Goal: Entertainment & Leisure: Browse casually

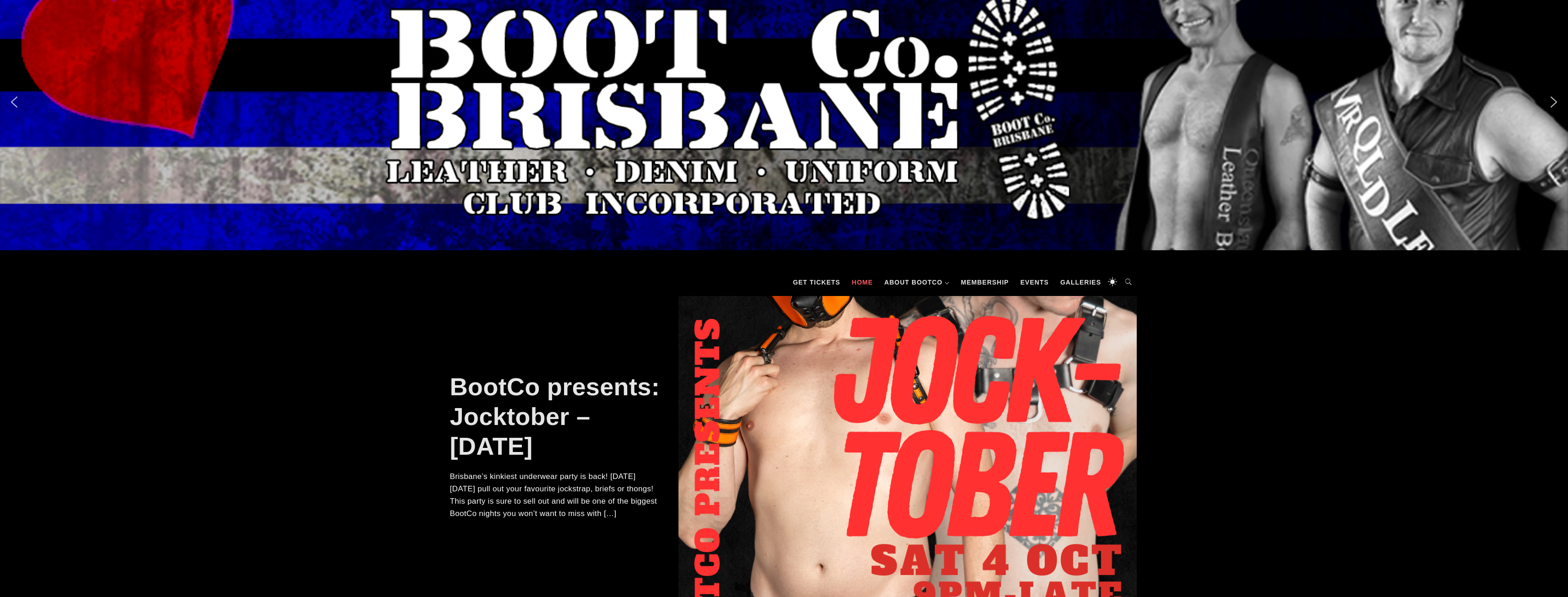
scroll to position [137, 0]
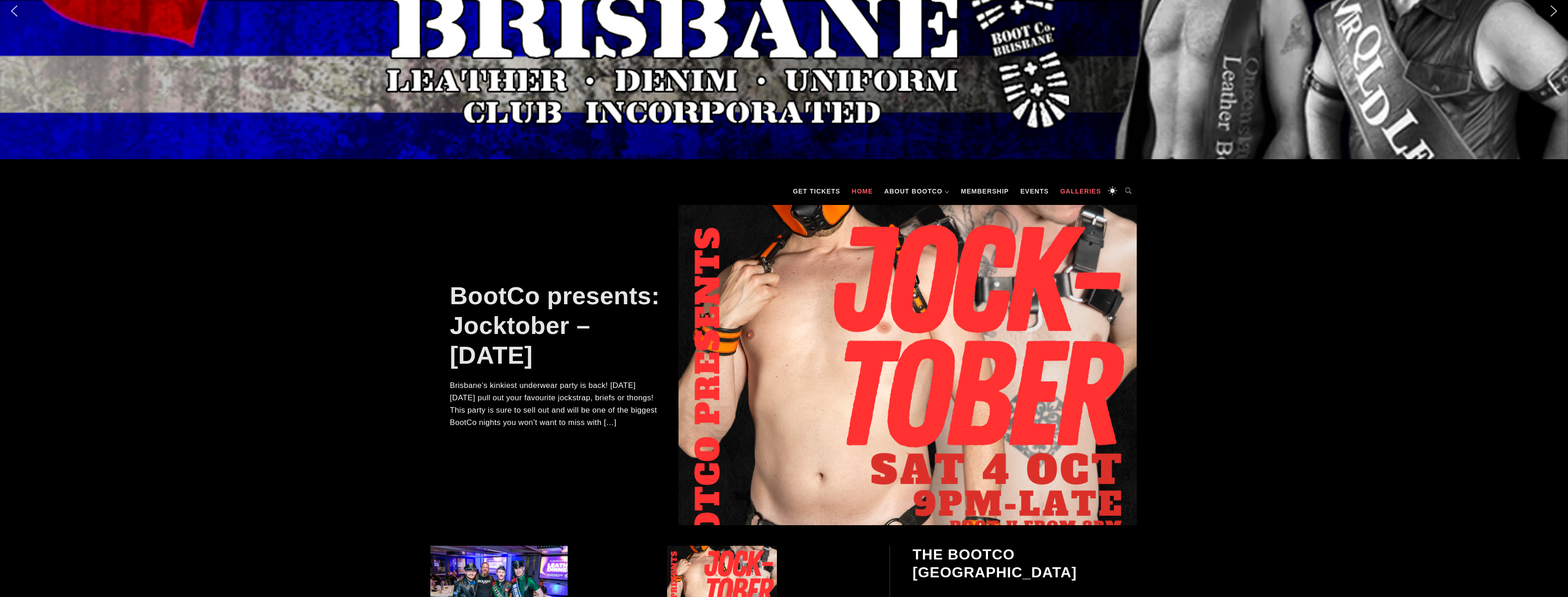
click at [1096, 191] on link "Galleries" at bounding box center [1081, 191] width 50 height 27
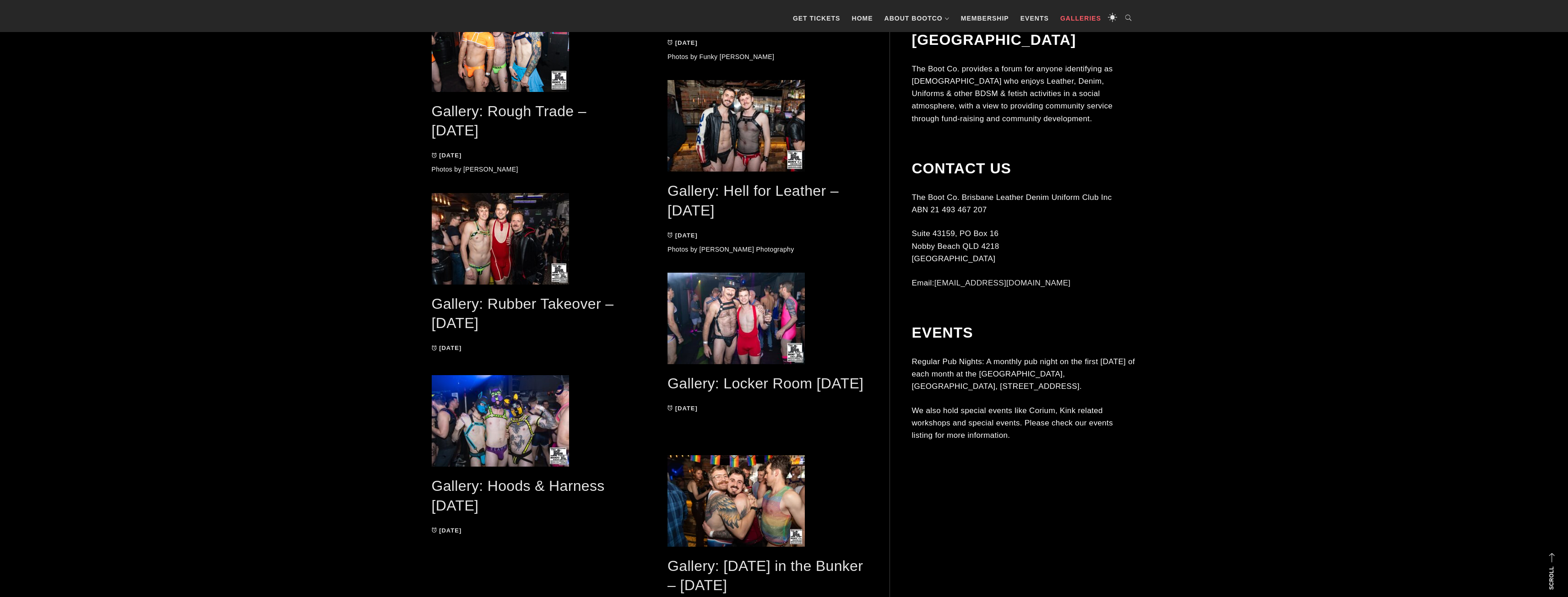
scroll to position [1807, 0]
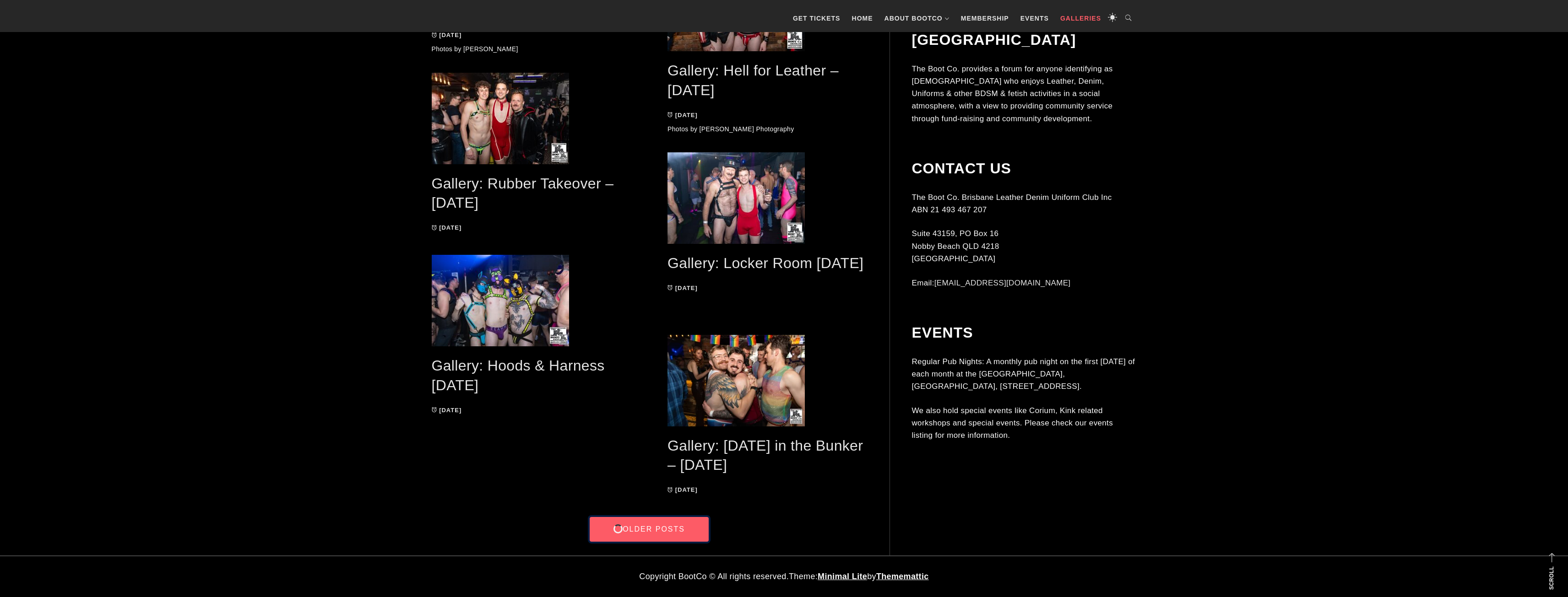
click at [645, 529] on link "Older Posts" at bounding box center [649, 529] width 119 height 24
click at [672, 528] on link "Older Posts" at bounding box center [649, 529] width 119 height 24
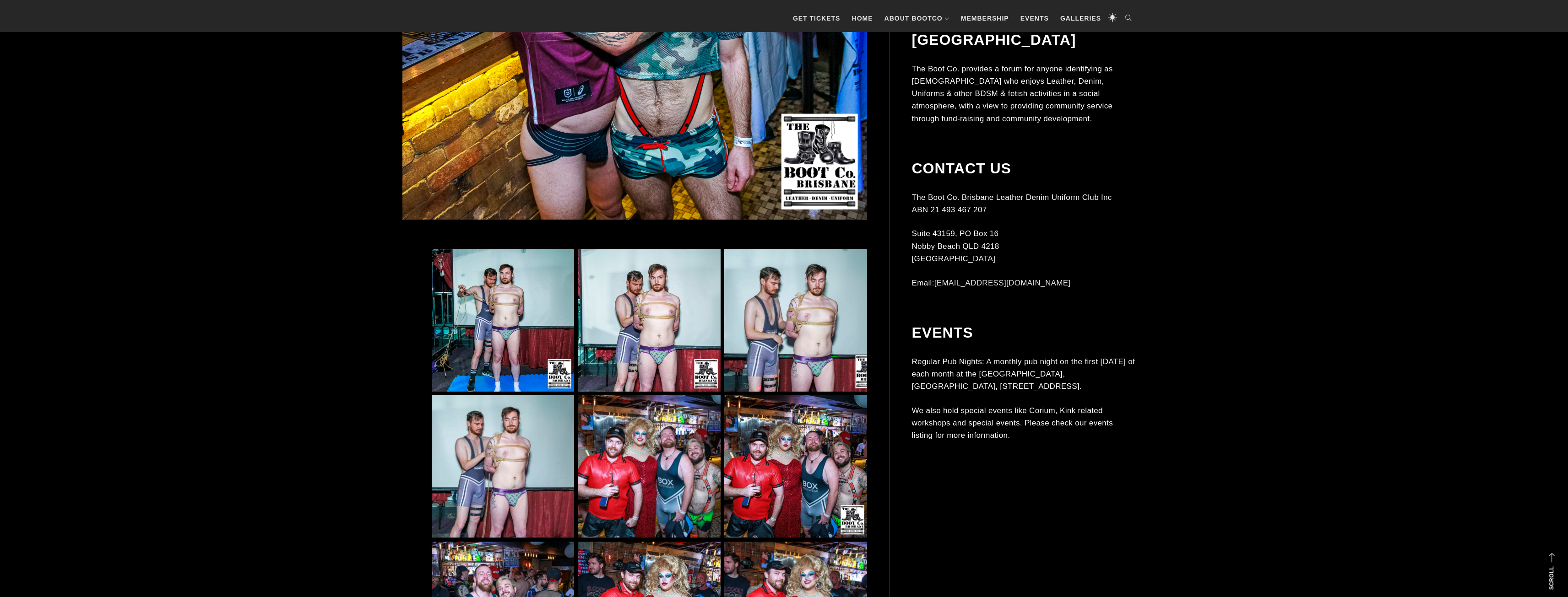
scroll to position [686, 0]
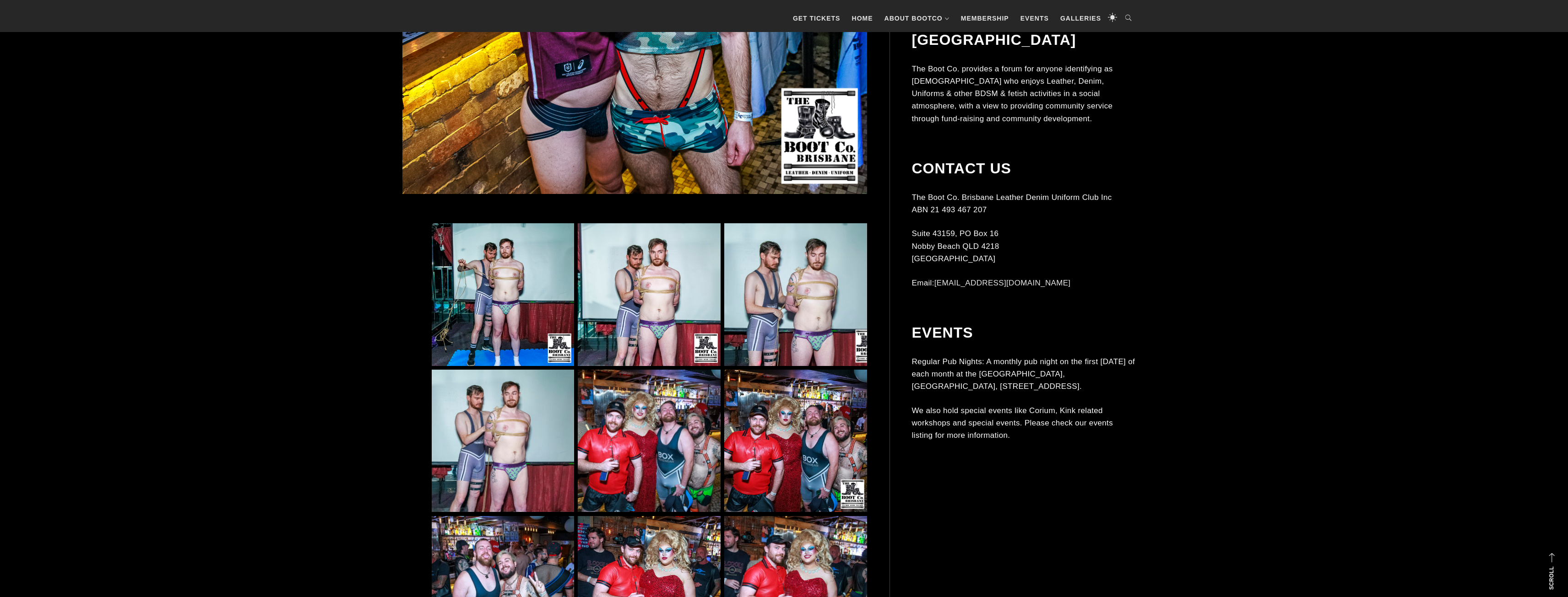
click at [770, 301] on img at bounding box center [795, 294] width 142 height 142
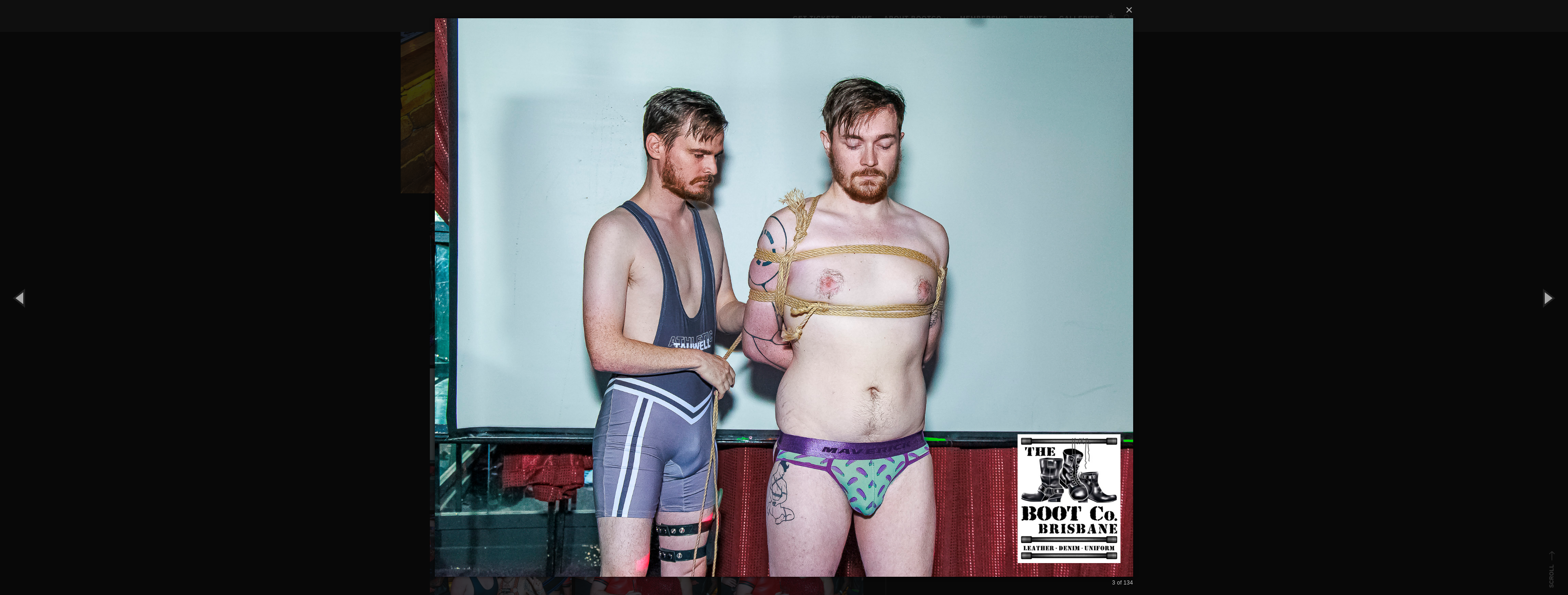
drag, startPoint x: 1165, startPoint y: 195, endPoint x: 1150, endPoint y: 200, distance: 15.8
click at [1164, 195] on div "× 3 of 134 Loading..." at bounding box center [784, 297] width 1568 height 595
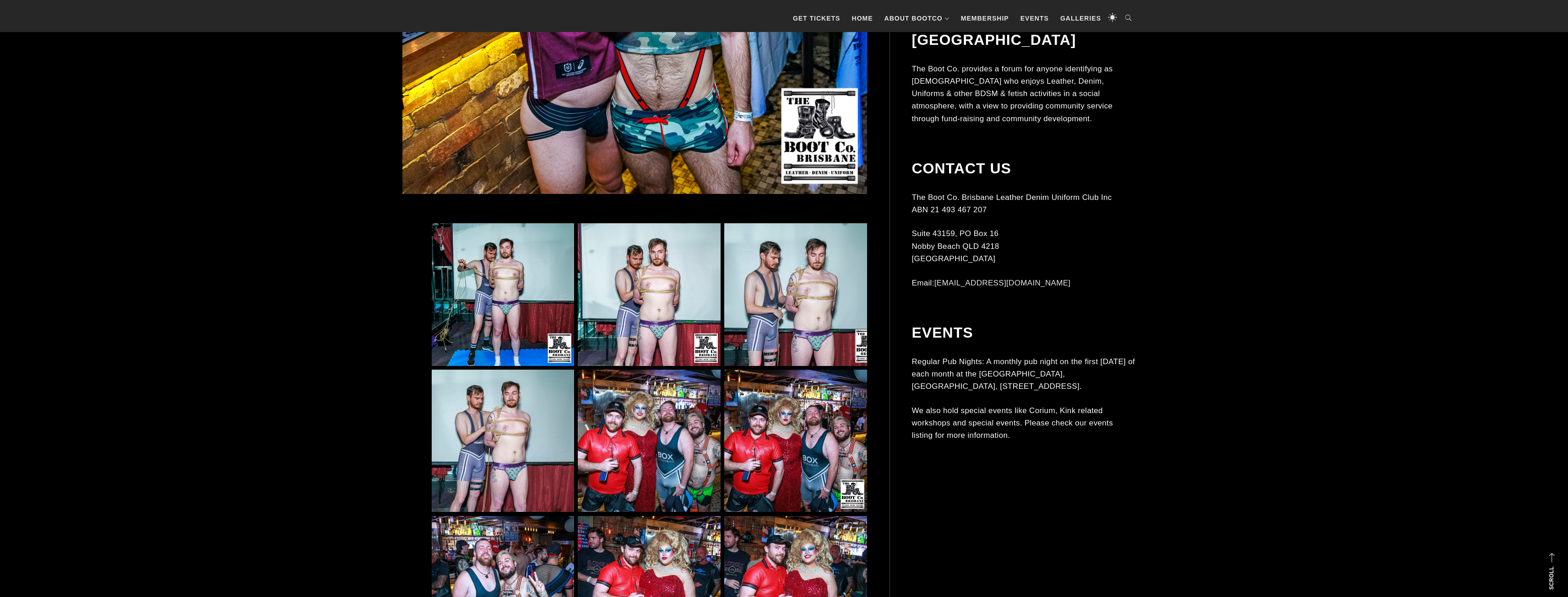
click at [493, 453] on img at bounding box center [502, 441] width 142 height 142
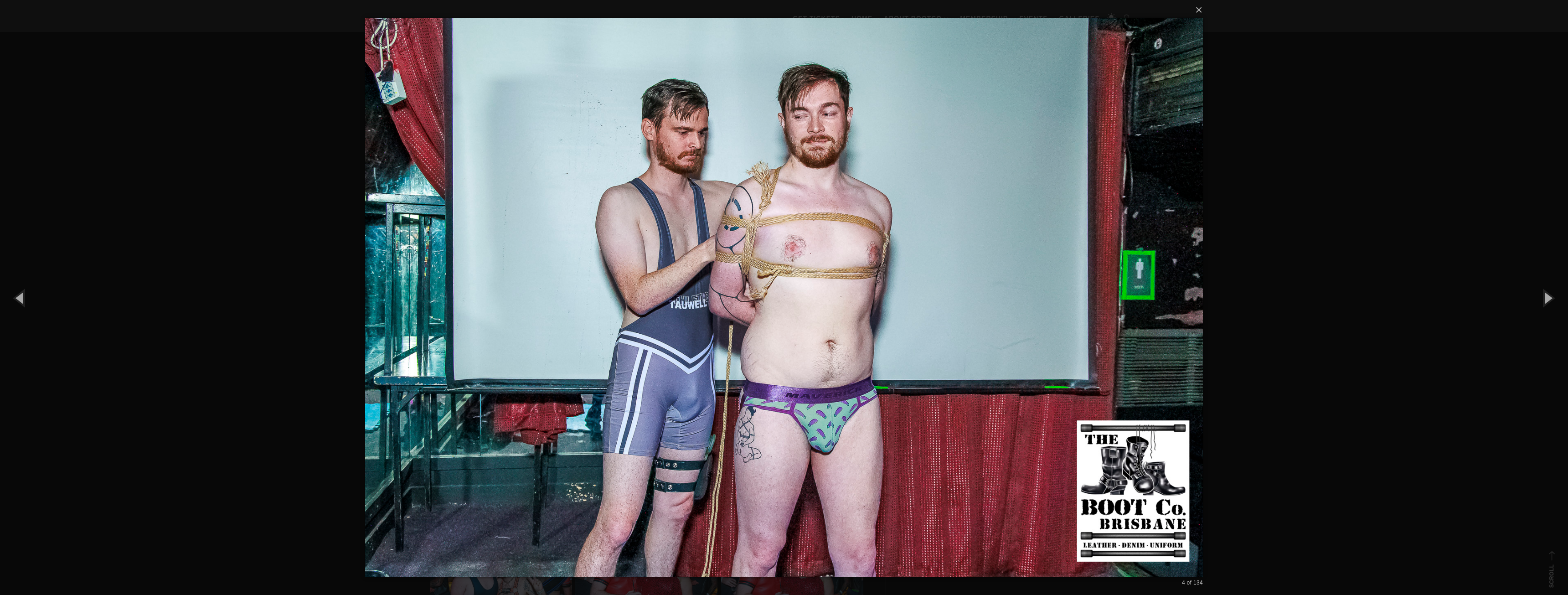
click at [293, 275] on div "× 4 of 134 Loading..." at bounding box center [784, 297] width 1568 height 595
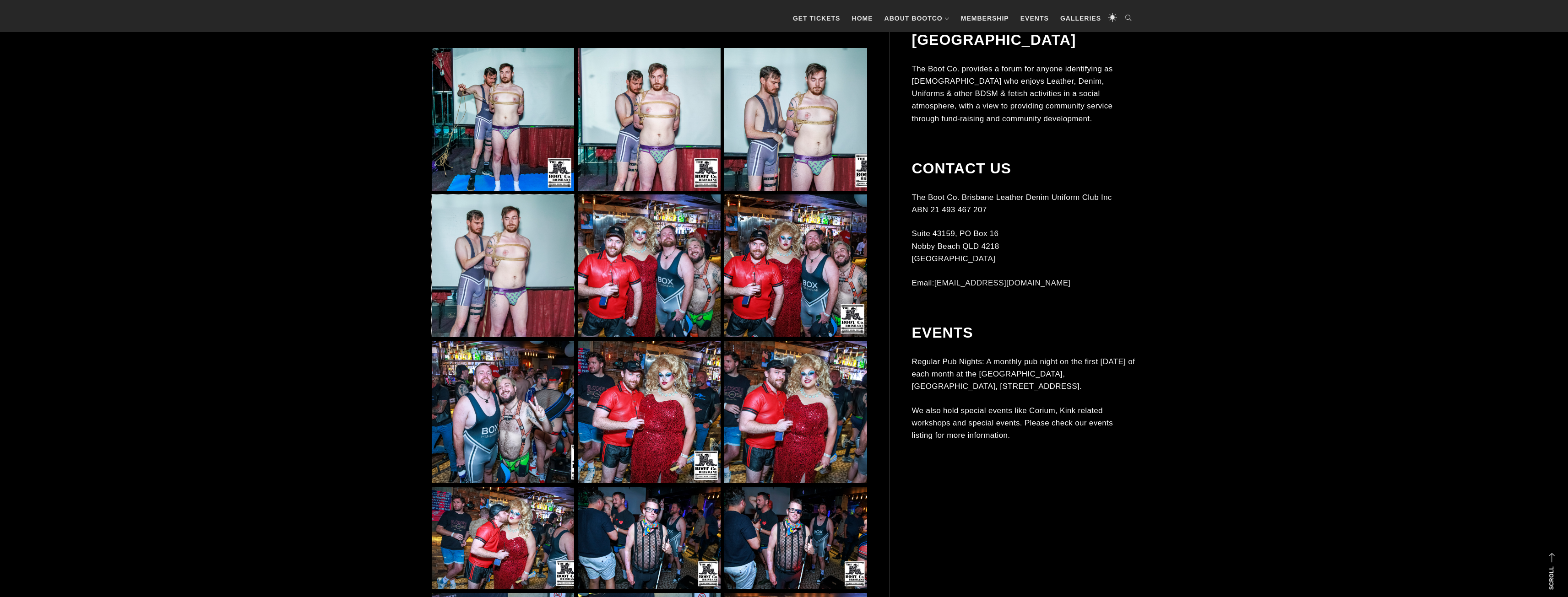
scroll to position [915, 0]
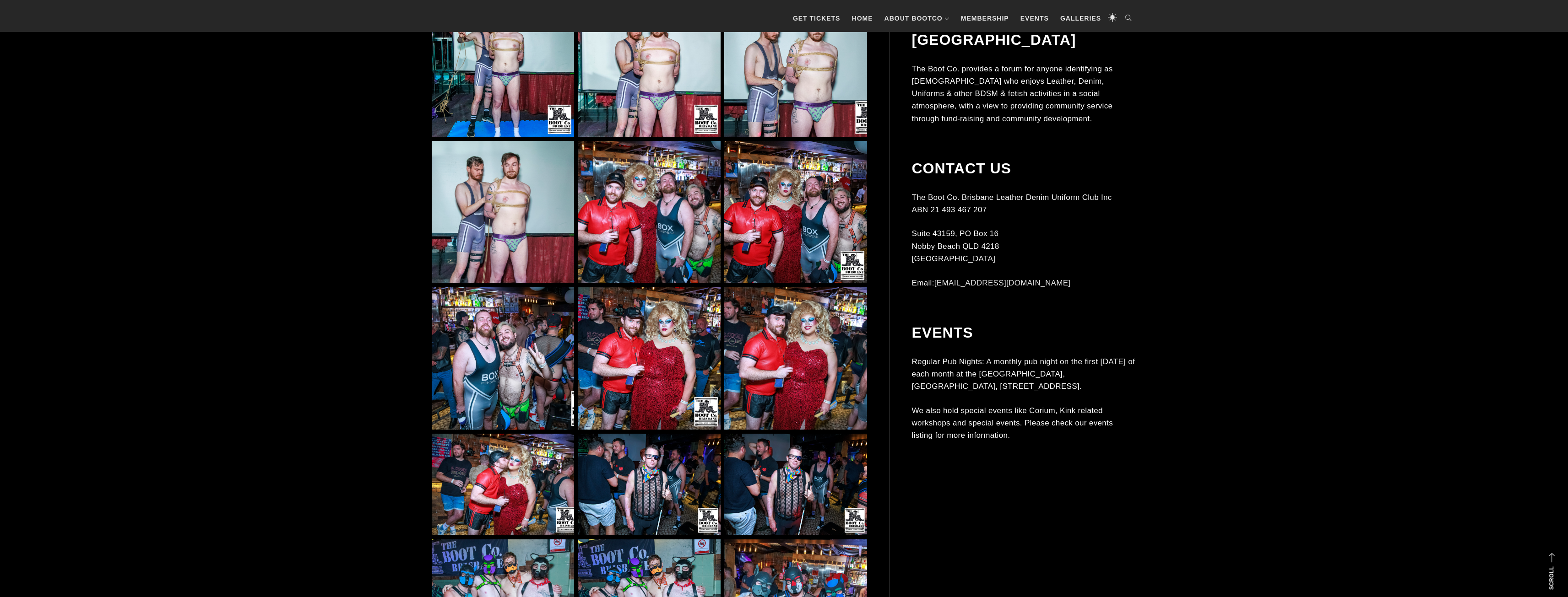
click at [490, 332] on img at bounding box center [502, 358] width 142 height 142
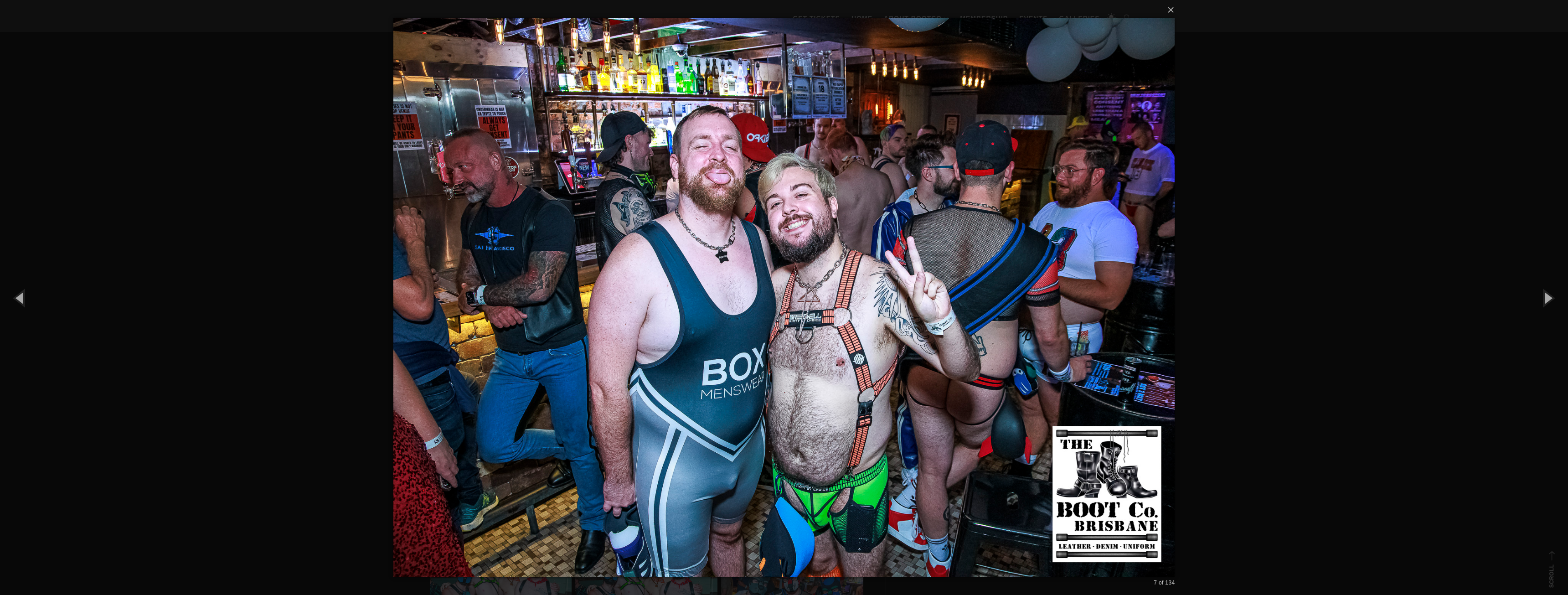
click at [302, 253] on div "× 7 of 134 Loading..." at bounding box center [784, 297] width 1568 height 595
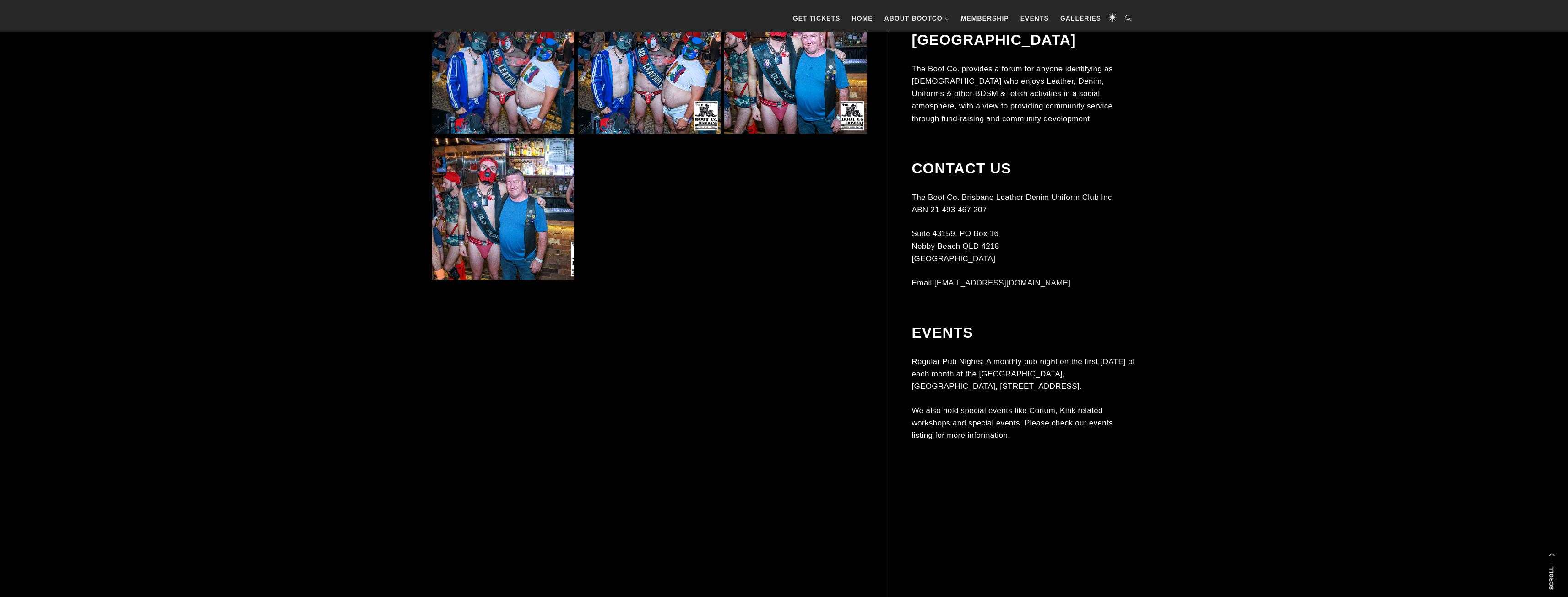
scroll to position [1784, 0]
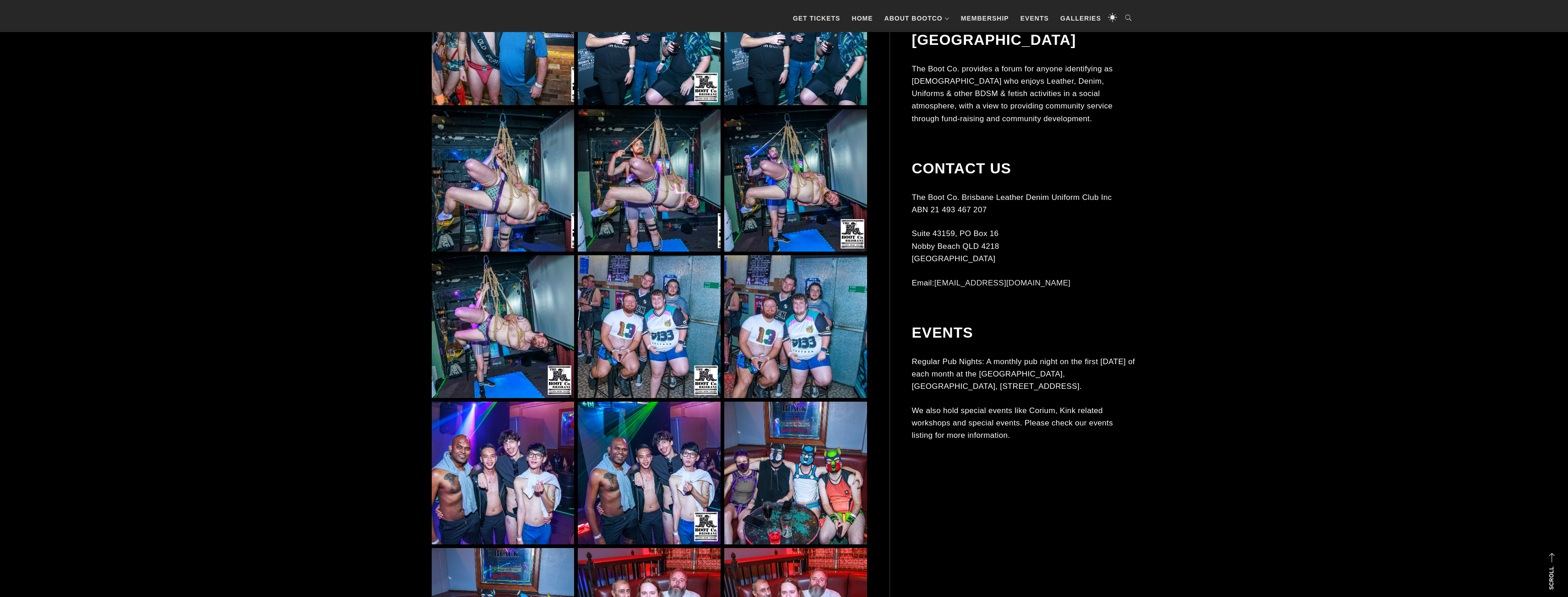
click at [627, 199] on img at bounding box center [649, 180] width 142 height 142
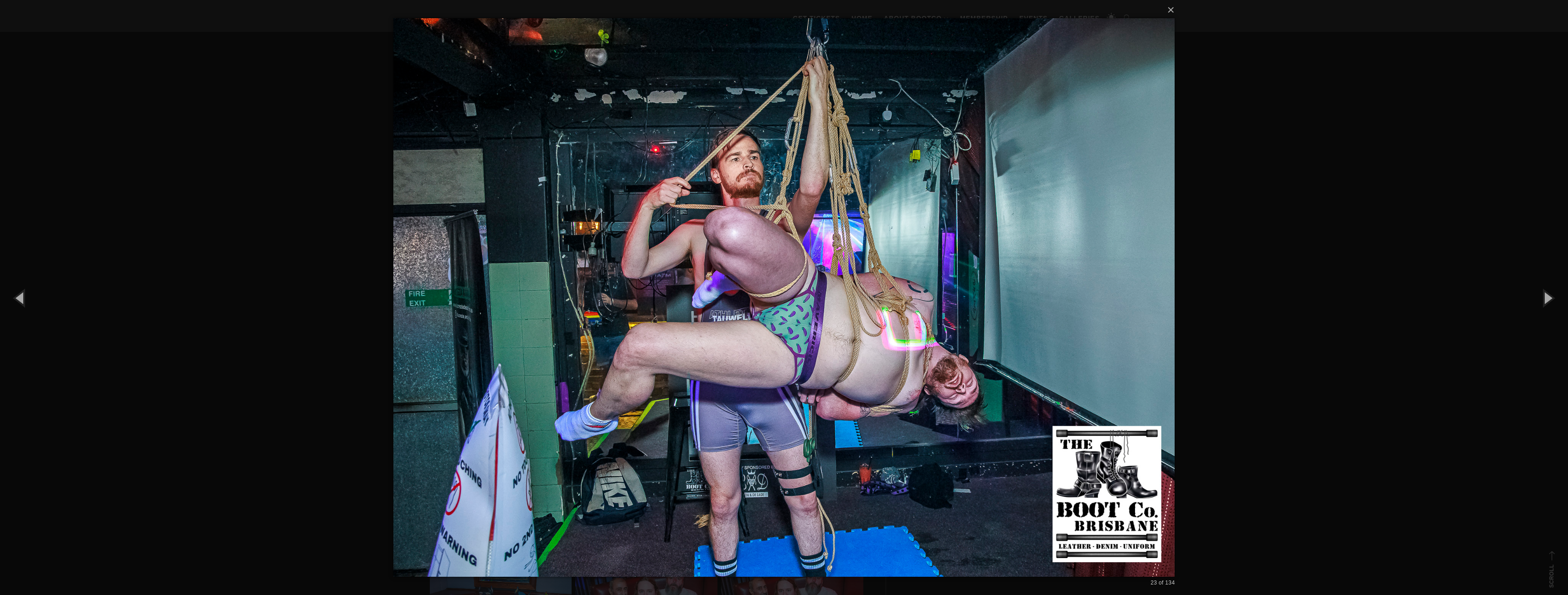
click at [368, 245] on div "× 23 of 134 Loading..." at bounding box center [784, 297] width 1568 height 595
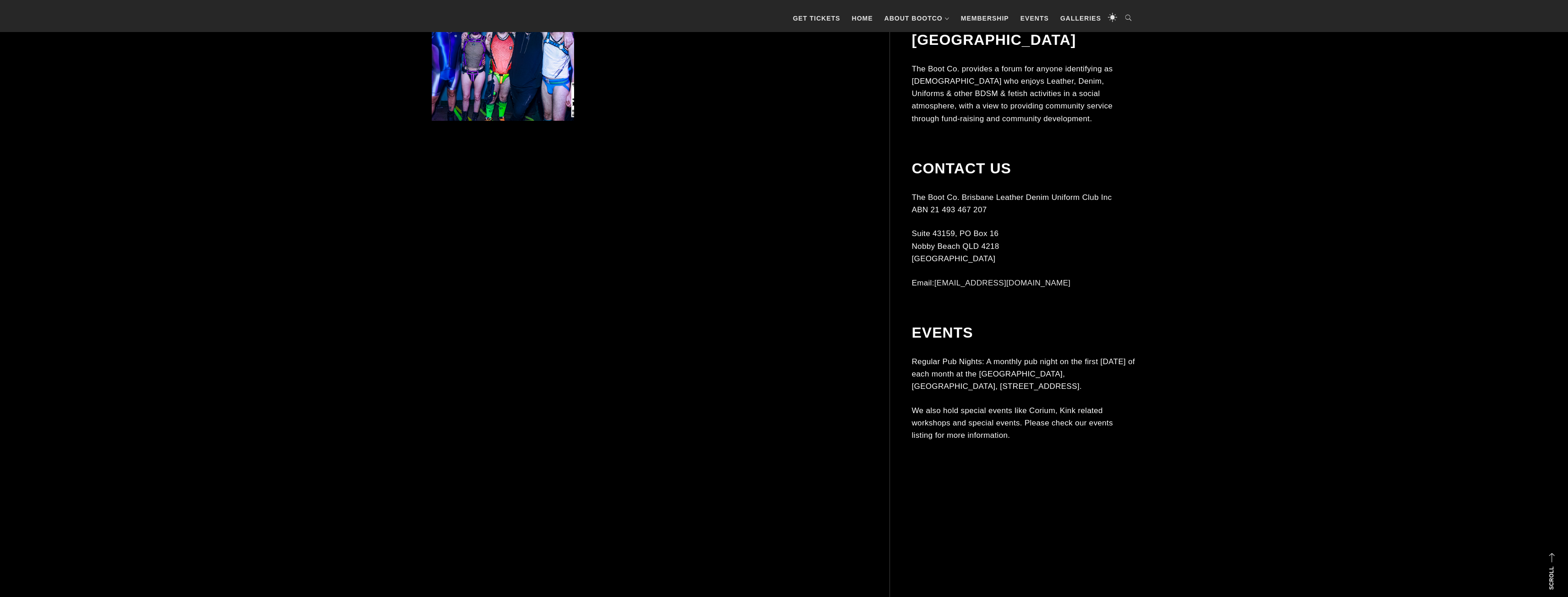
scroll to position [2700, 0]
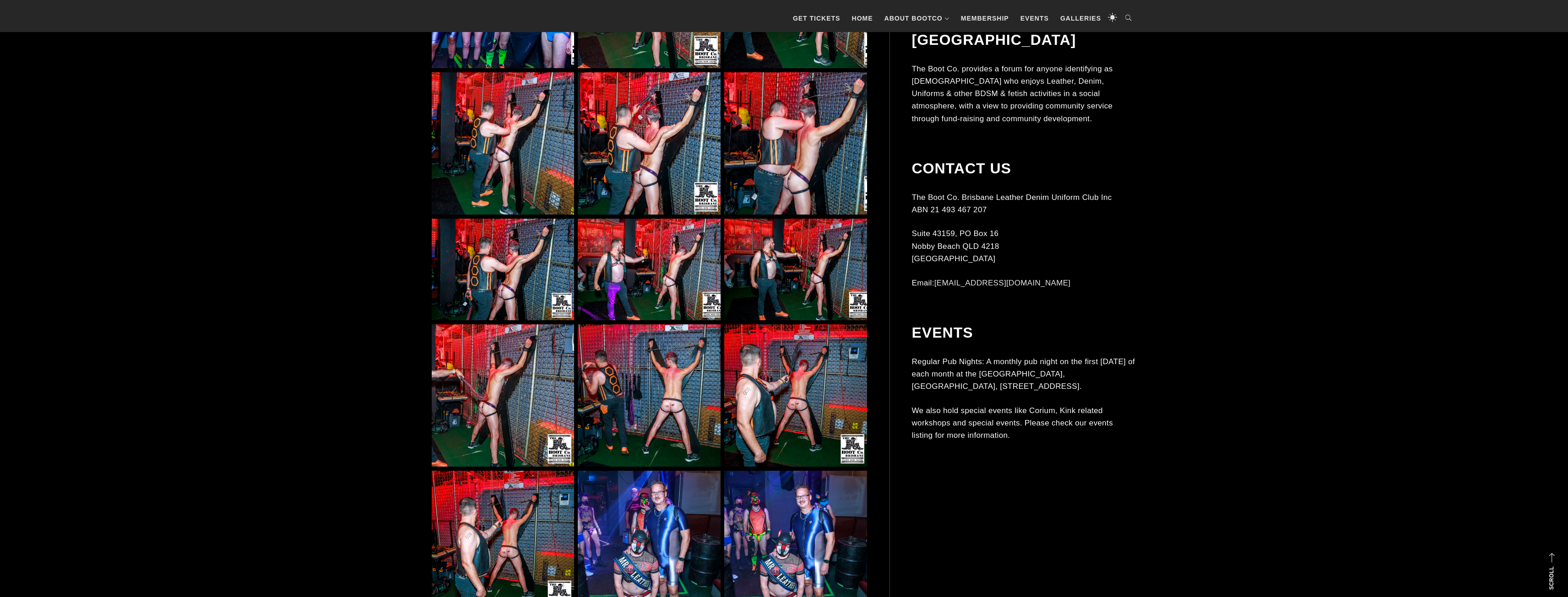
click at [639, 384] on img at bounding box center [649, 395] width 142 height 142
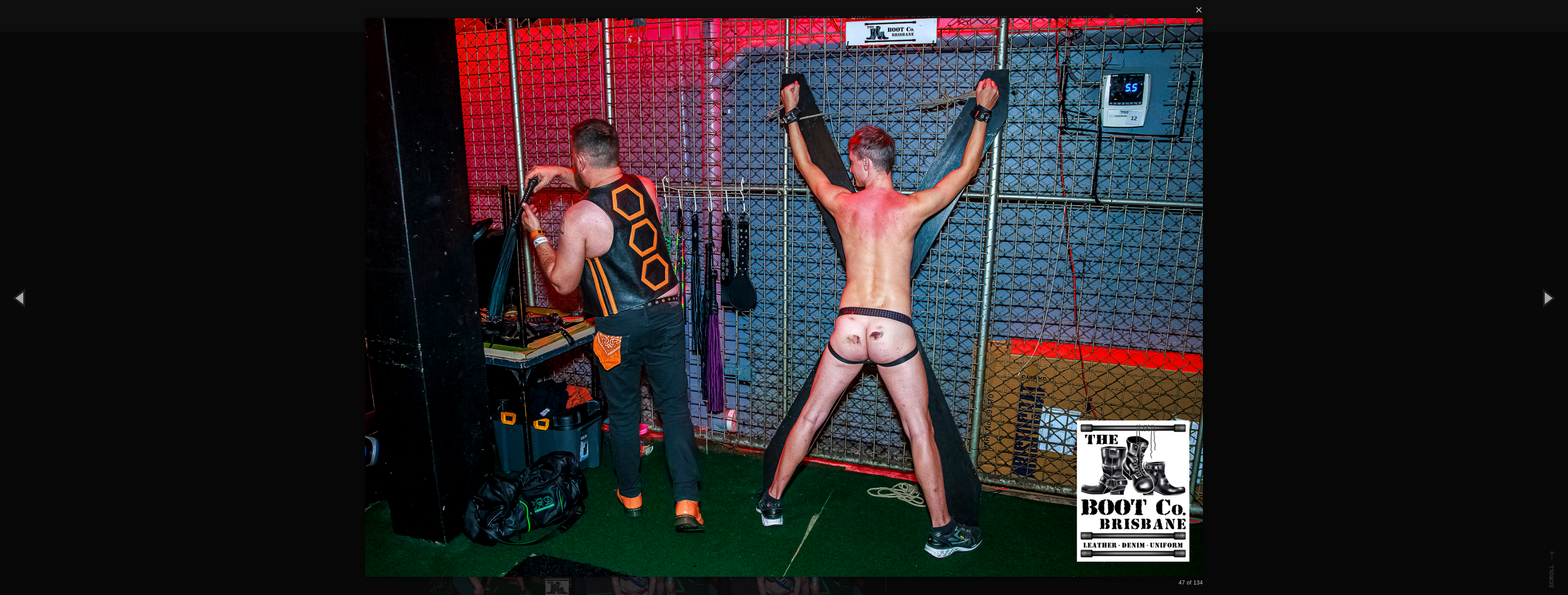
click at [374, 276] on img at bounding box center [784, 297] width 838 height 595
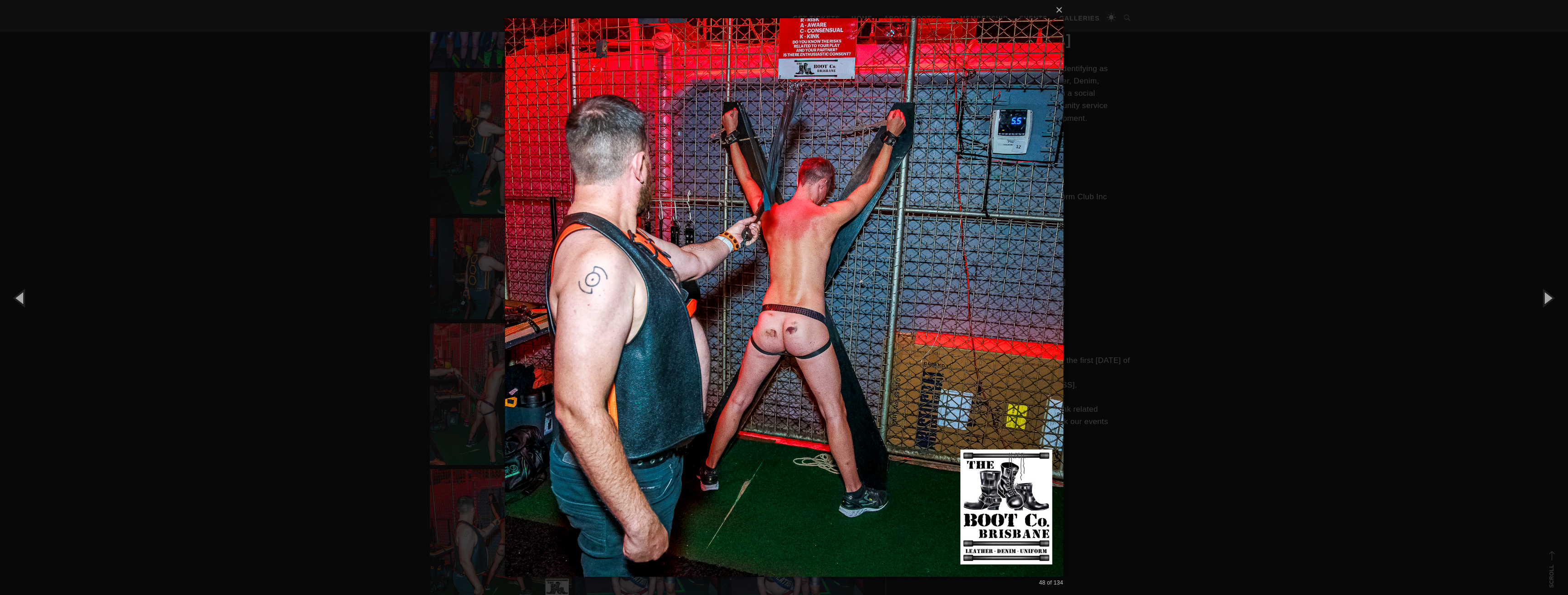
click at [365, 272] on div "× 48 of 134 Loading..." at bounding box center [784, 297] width 1568 height 595
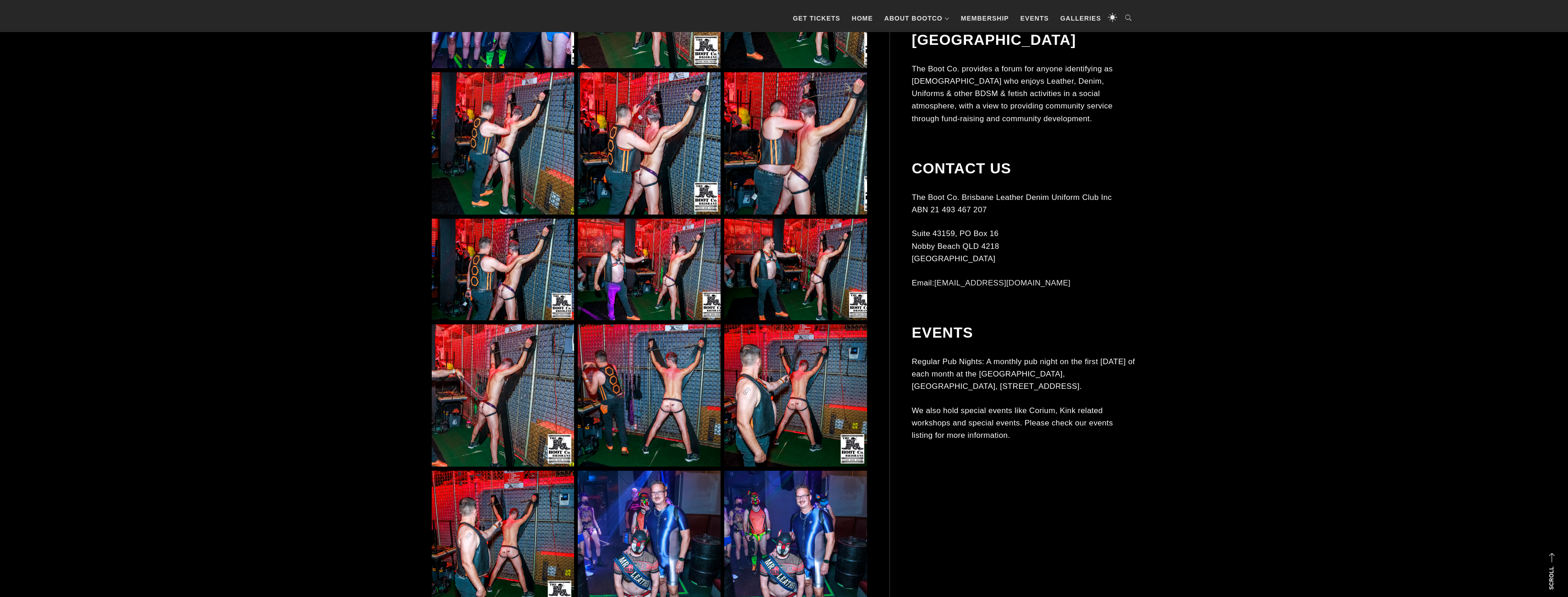
click at [797, 389] on img at bounding box center [795, 395] width 142 height 142
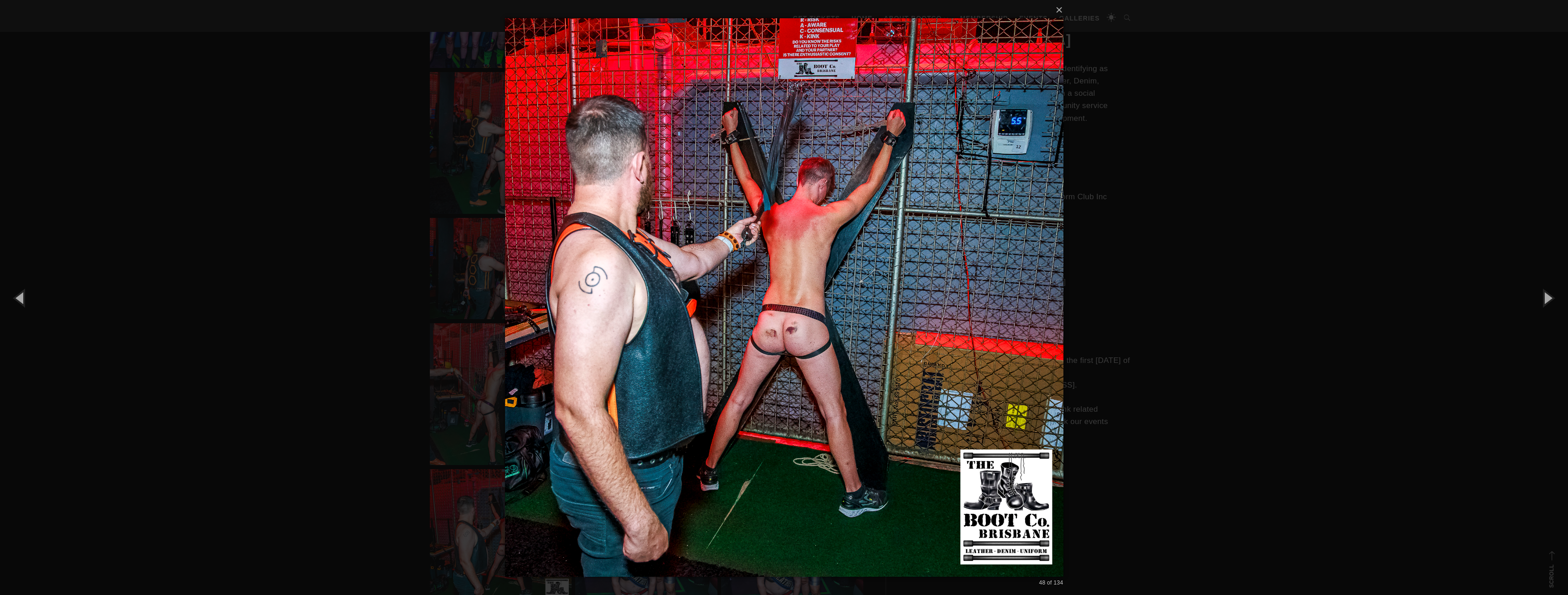
click at [359, 278] on div "× 48 of 134 Loading..." at bounding box center [784, 297] width 1568 height 595
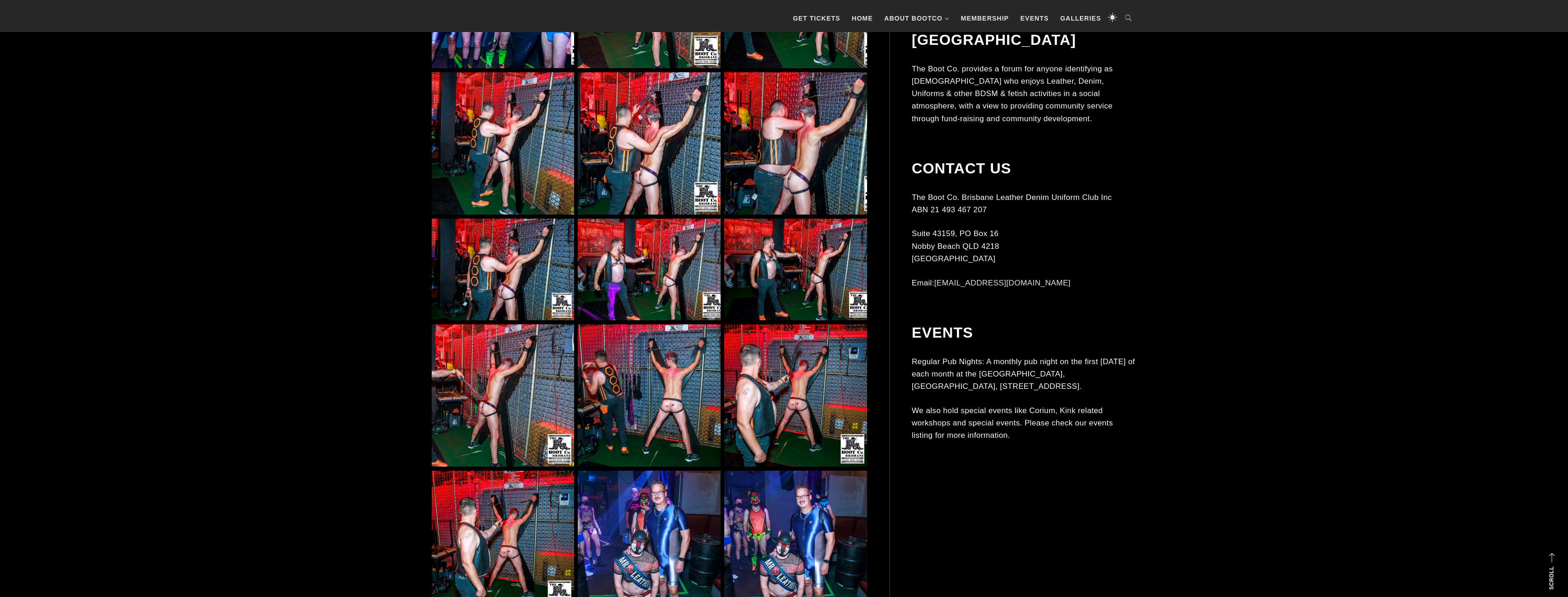
click at [522, 277] on img at bounding box center [502, 269] width 142 height 102
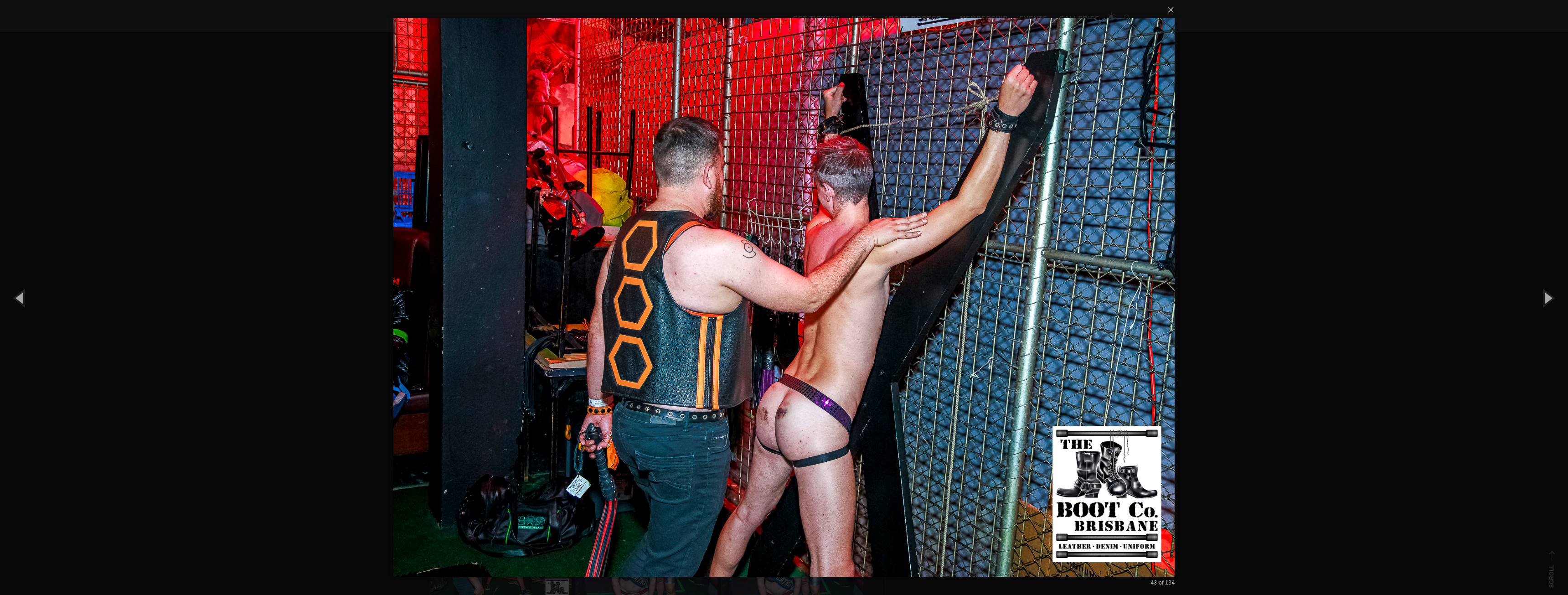
click at [274, 265] on div "× 43 of 134 Loading..." at bounding box center [784, 297] width 1568 height 595
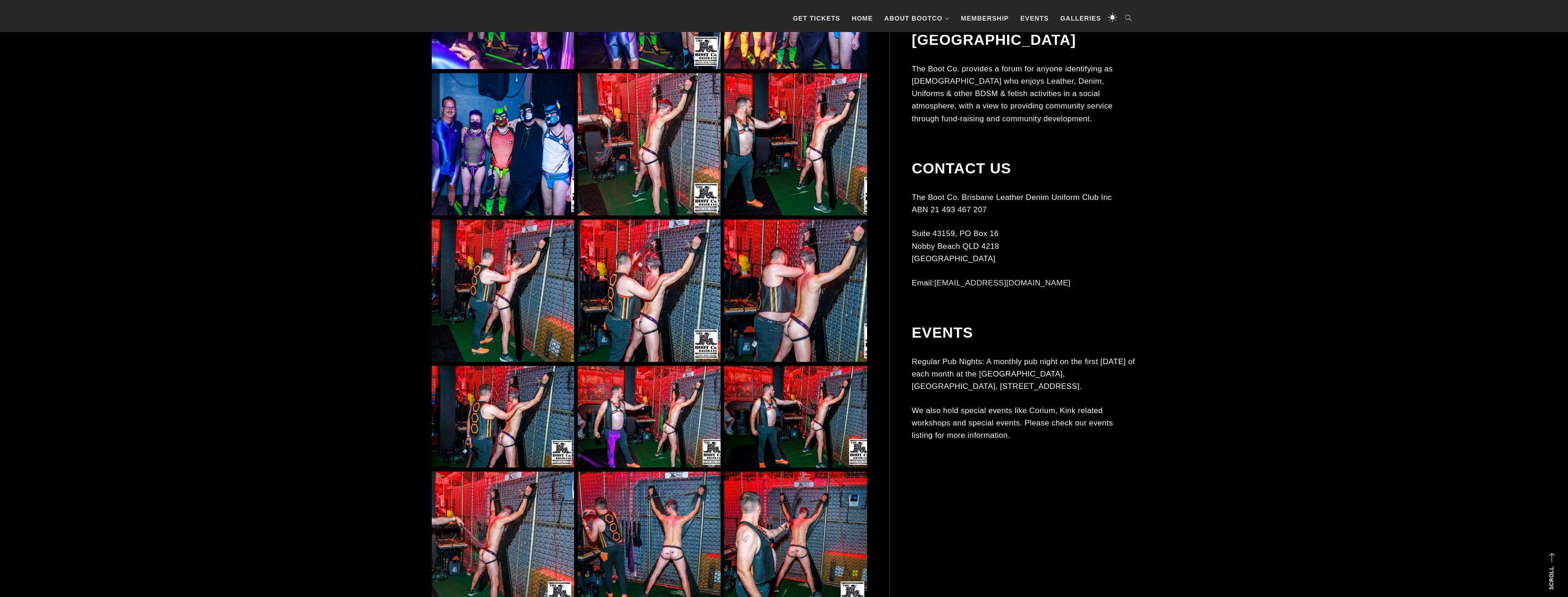
scroll to position [2517, 0]
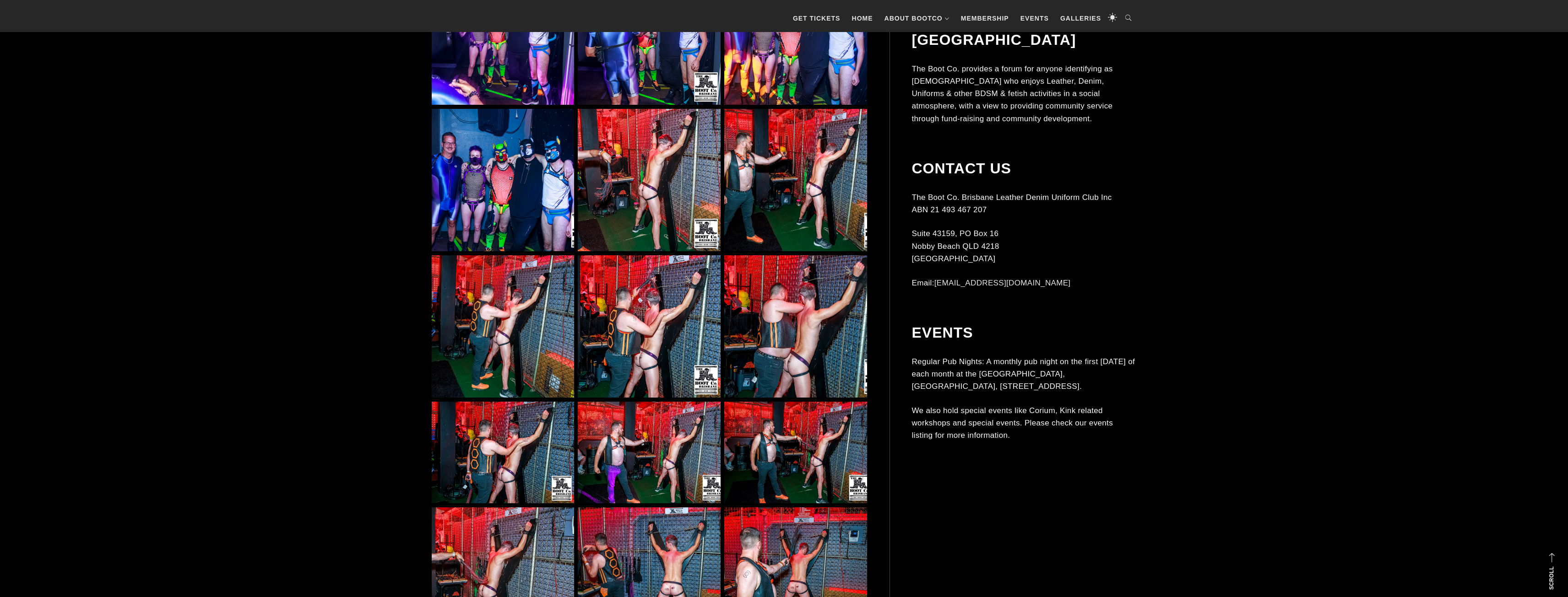
click at [628, 172] on img at bounding box center [649, 180] width 142 height 142
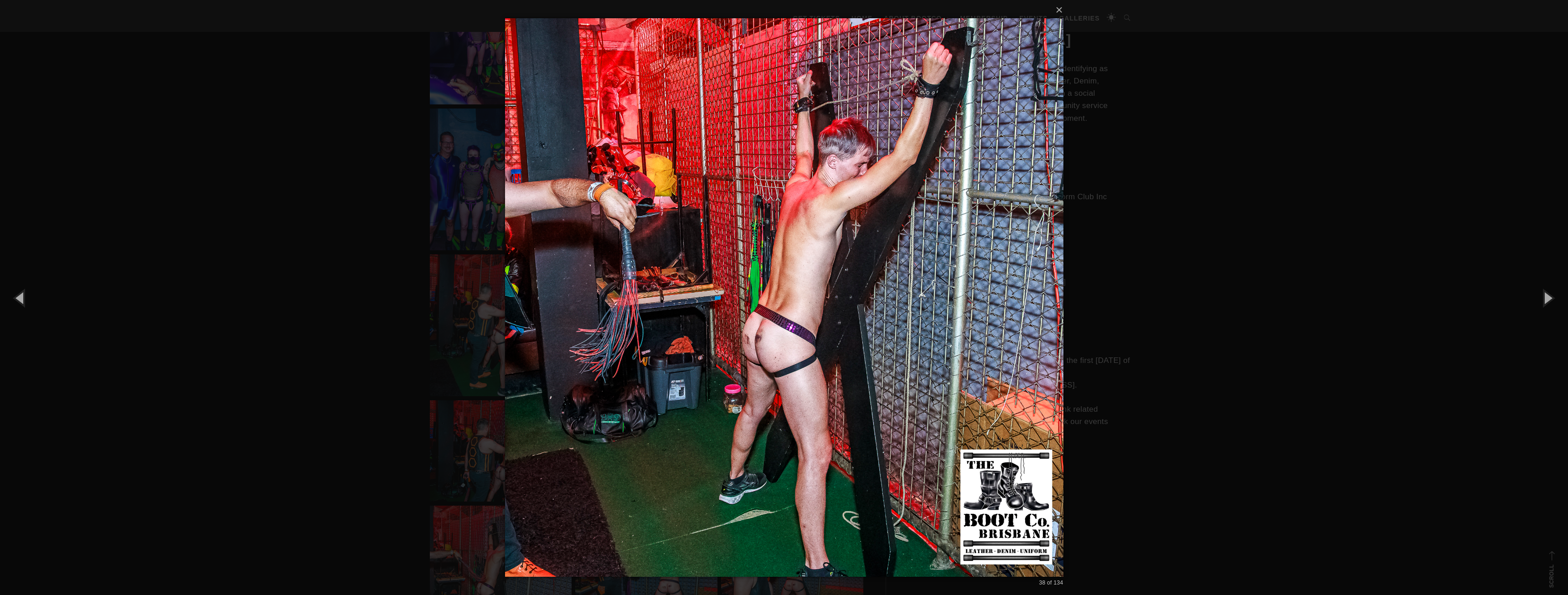
drag, startPoint x: 350, startPoint y: 278, endPoint x: 355, endPoint y: 279, distance: 5.1
click at [350, 278] on div "× 38 of 134 Loading..." at bounding box center [784, 297] width 1568 height 595
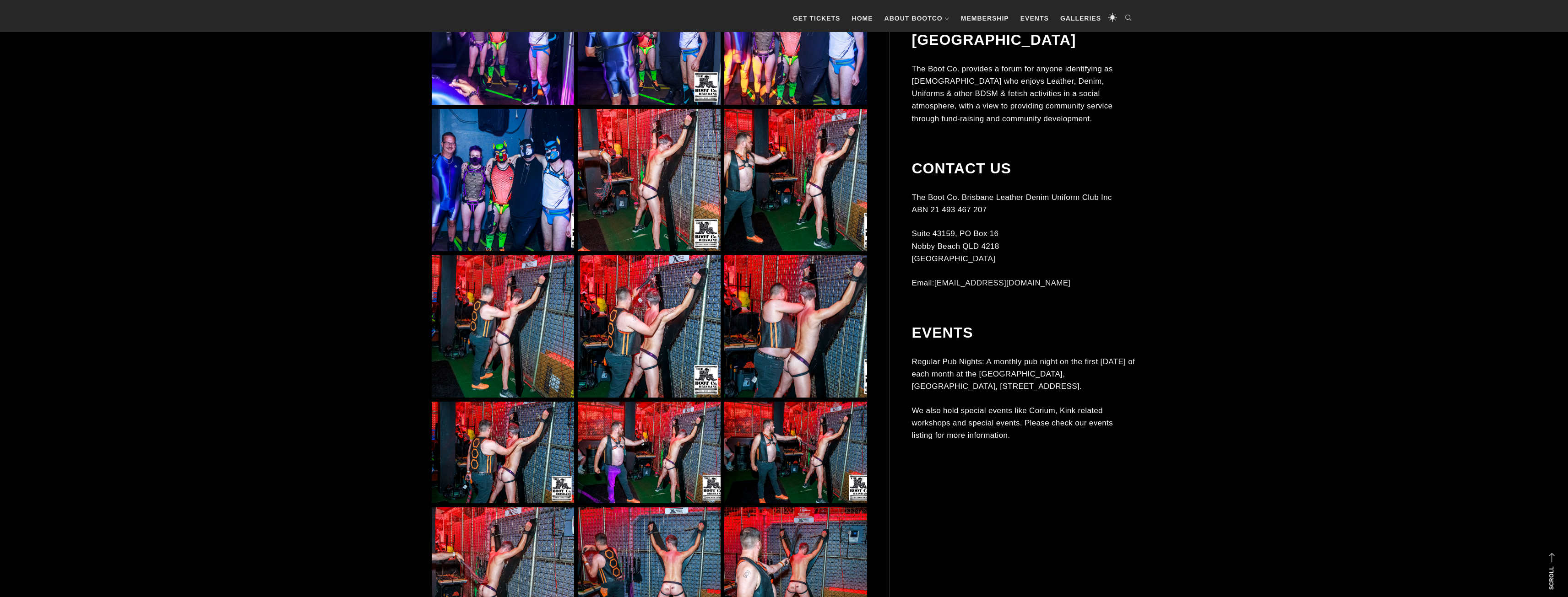
click at [797, 177] on img at bounding box center [795, 180] width 142 height 142
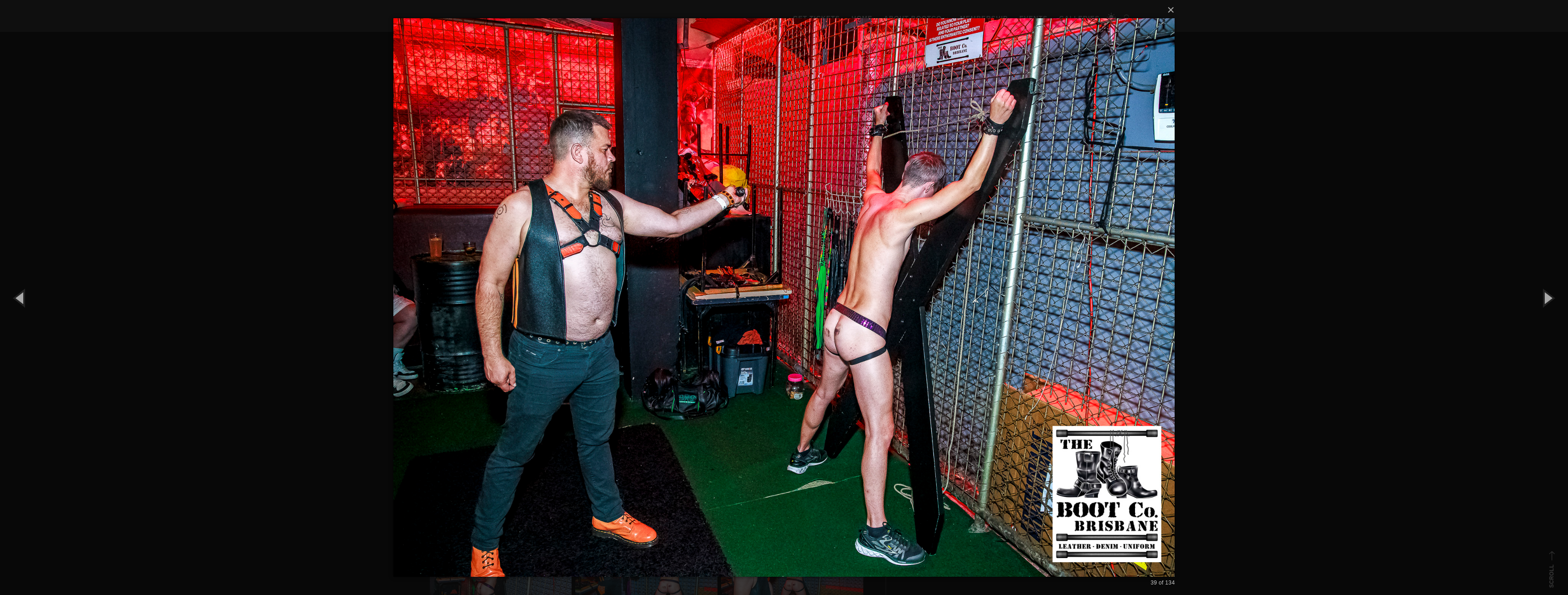
click at [323, 219] on div "× 39 of 134 Loading..." at bounding box center [784, 297] width 1568 height 595
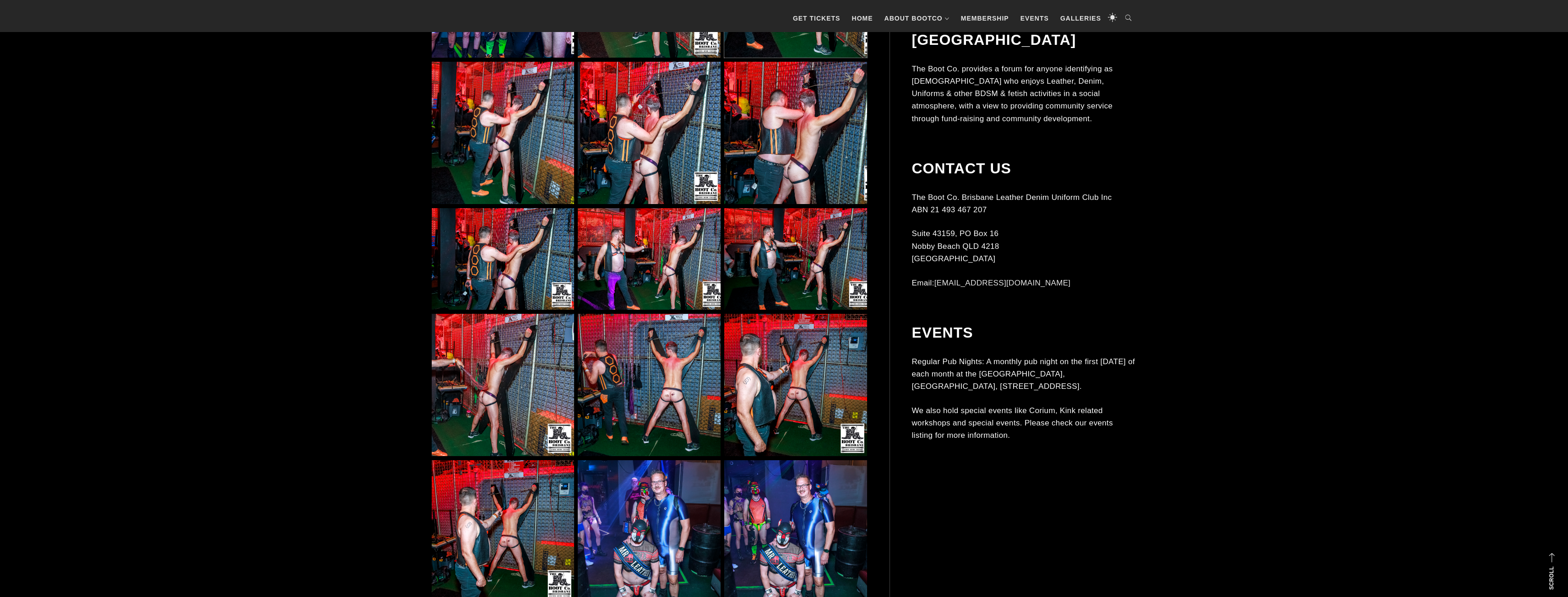
scroll to position [2745, 0]
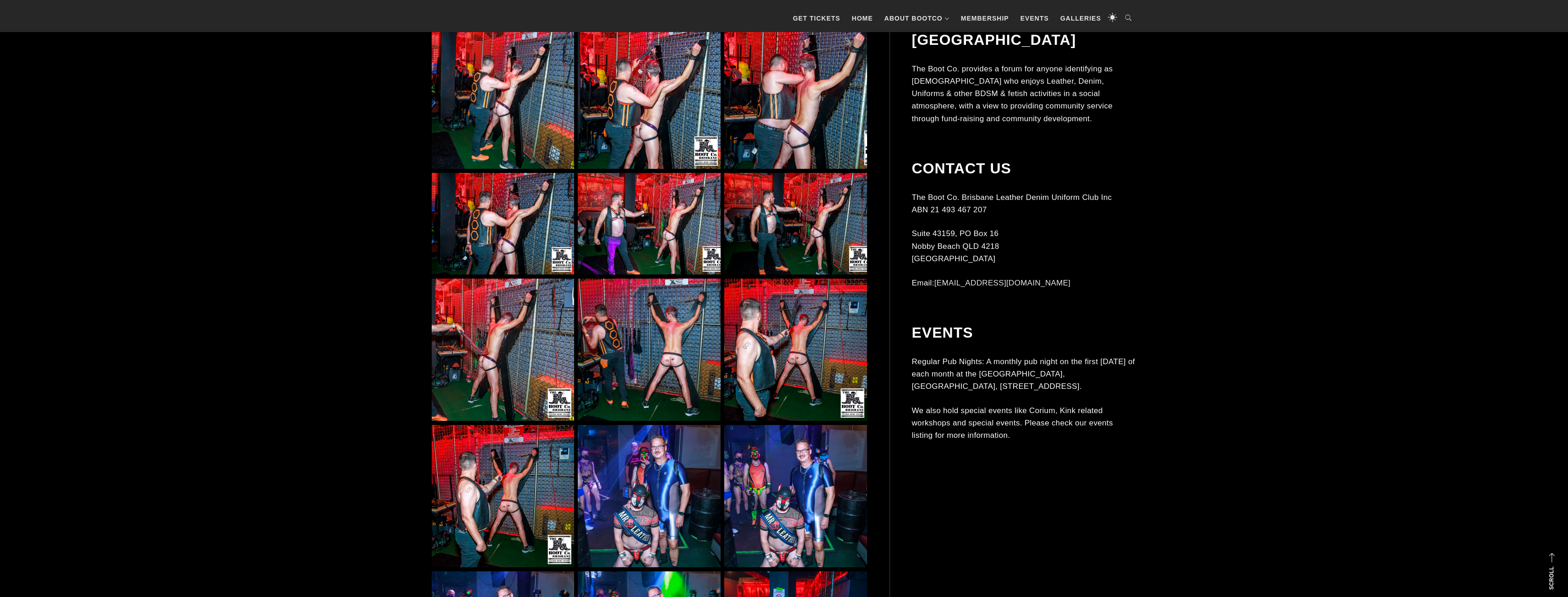
click at [493, 497] on img at bounding box center [502, 496] width 142 height 142
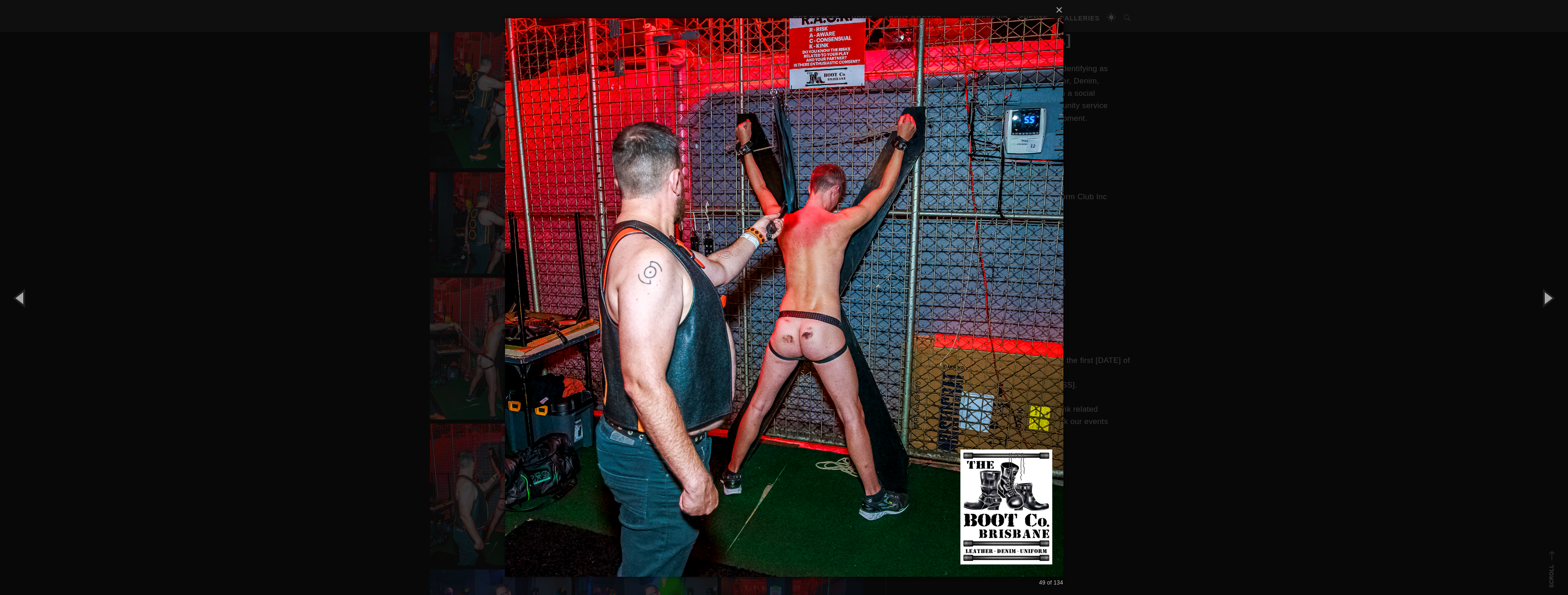
click at [333, 259] on div "× 49 of 134 Loading..." at bounding box center [784, 297] width 1568 height 595
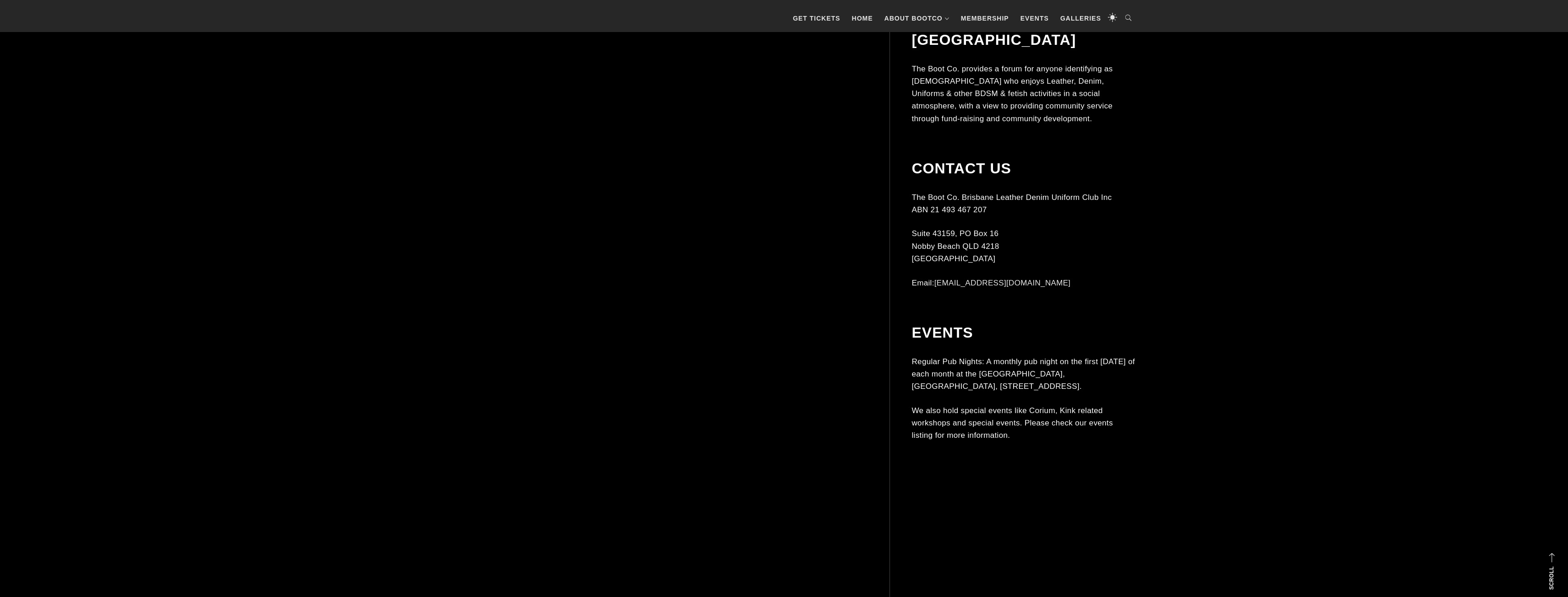
scroll to position [4439, 0]
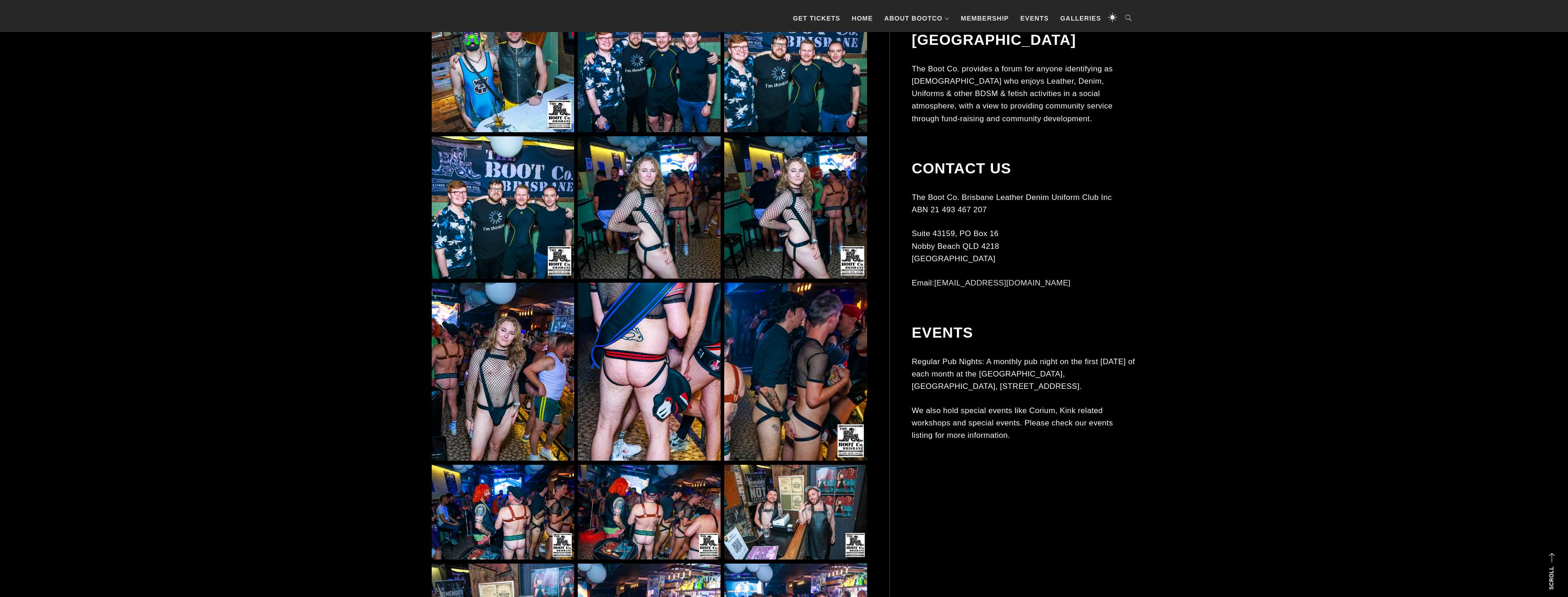
click at [762, 321] on img at bounding box center [795, 372] width 142 height 178
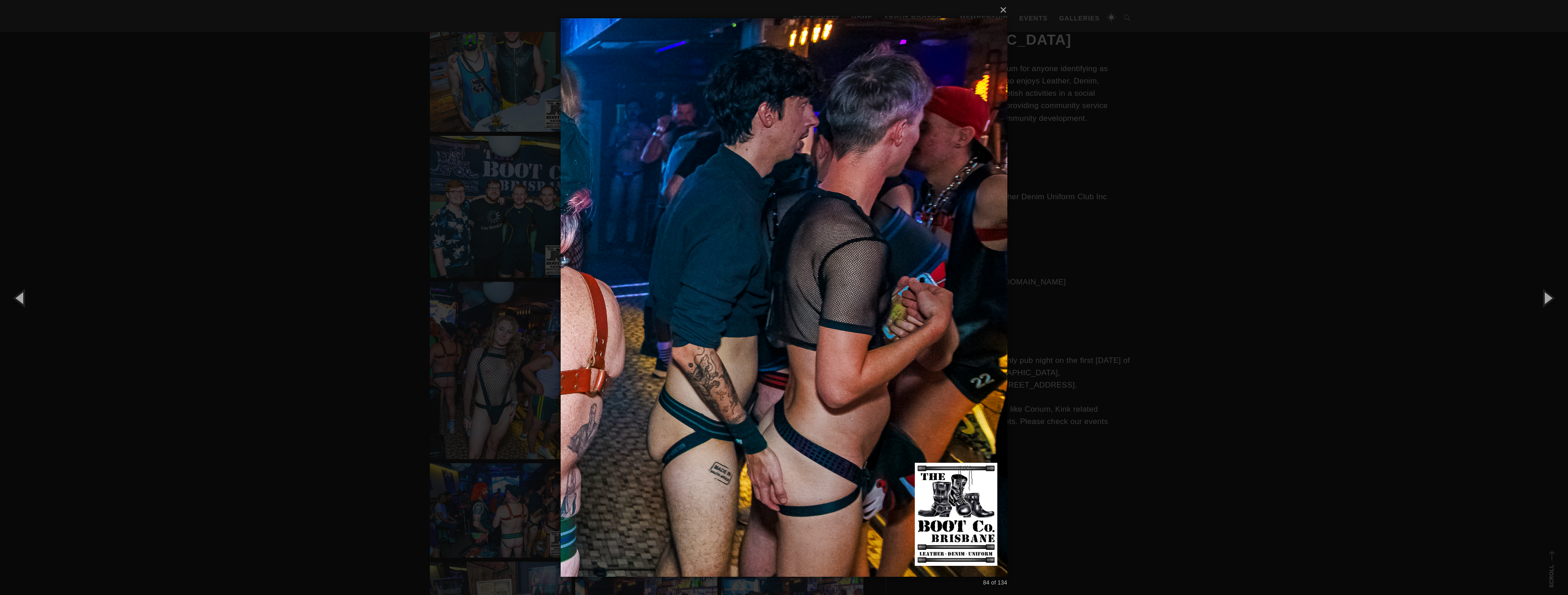
click at [271, 237] on div "× 84 of 134 Loading..." at bounding box center [784, 297] width 1568 height 595
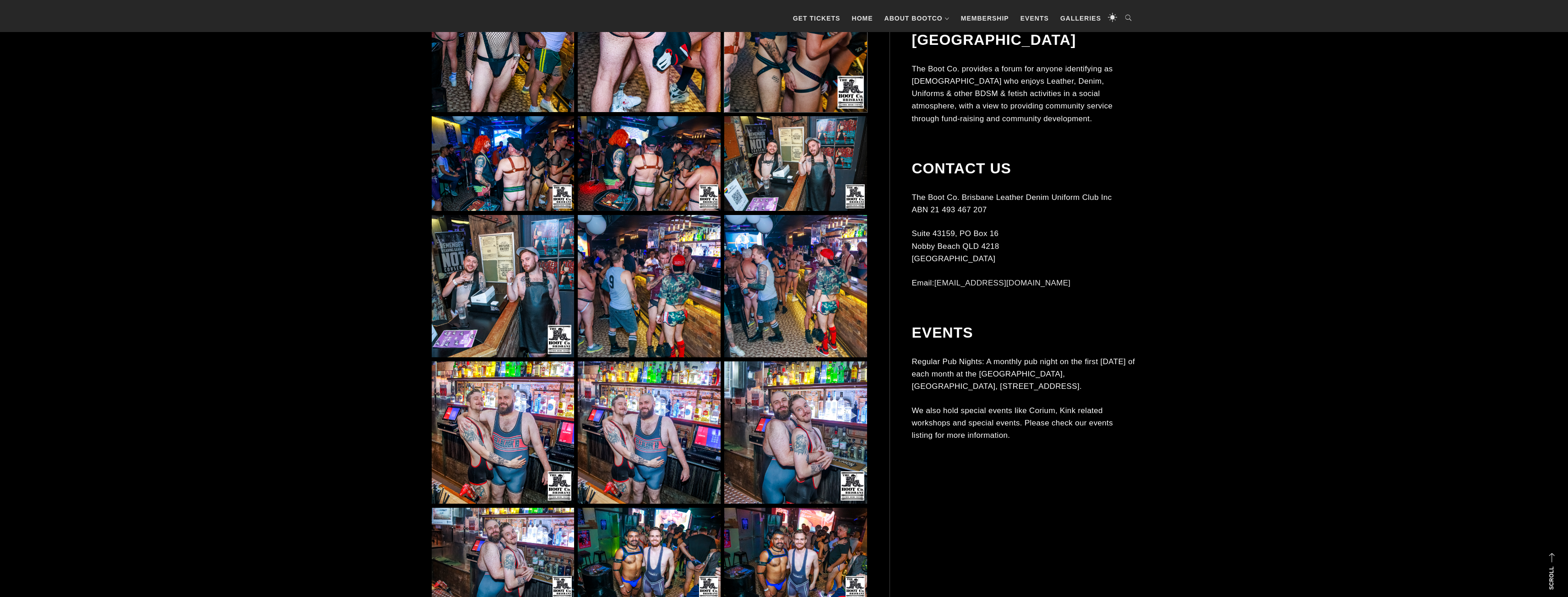
scroll to position [4805, 0]
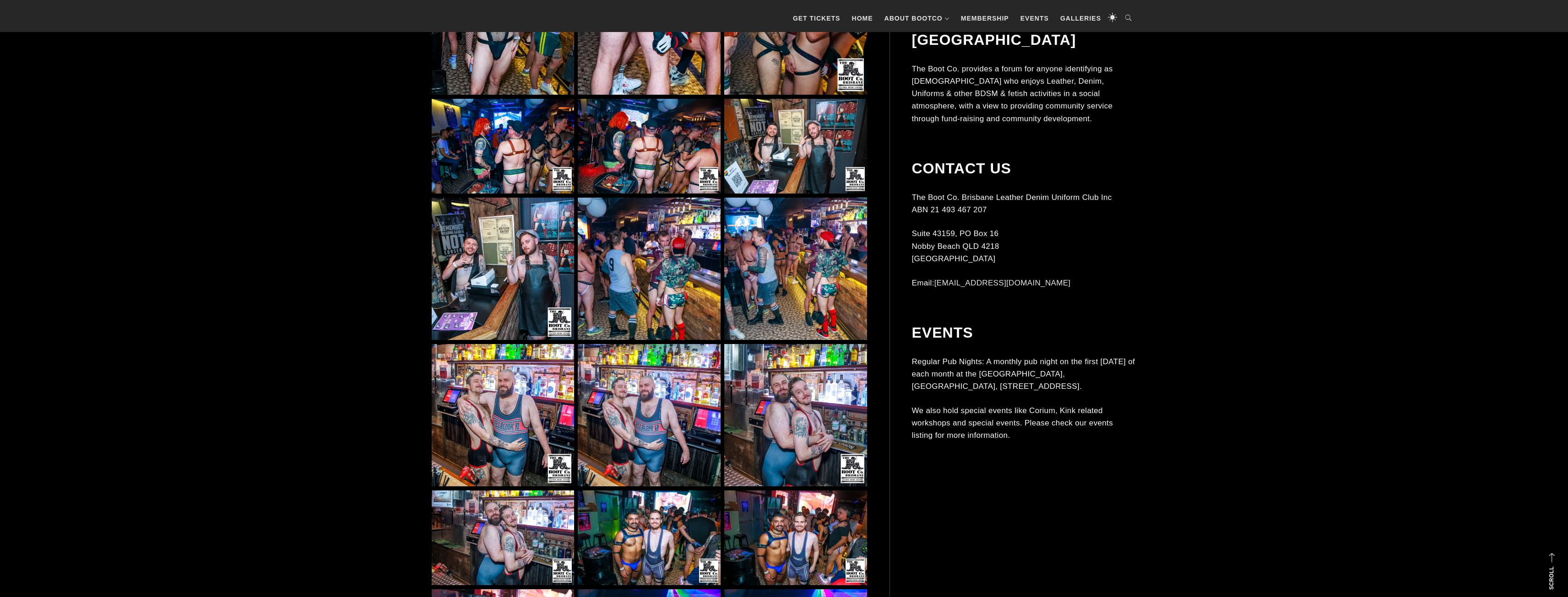
click at [507, 411] on img at bounding box center [502, 415] width 142 height 142
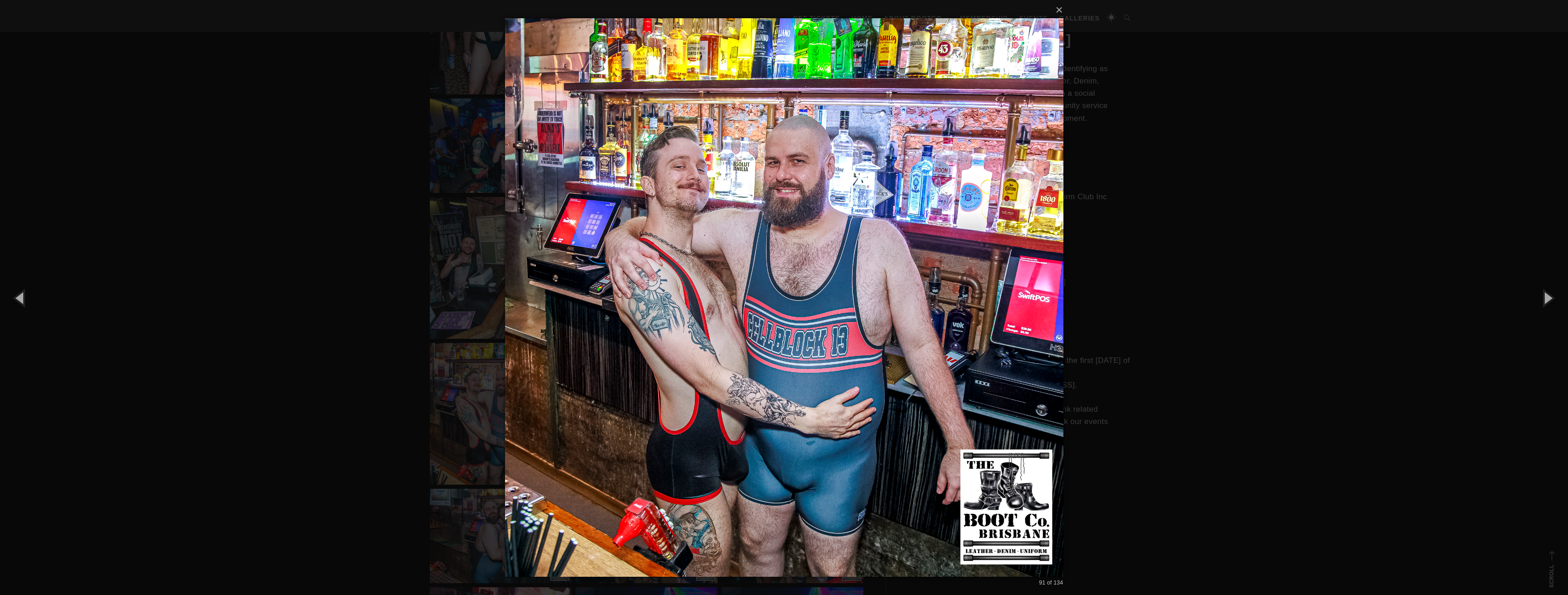
click at [293, 273] on div "× 91 of 134 Loading..." at bounding box center [784, 297] width 1568 height 595
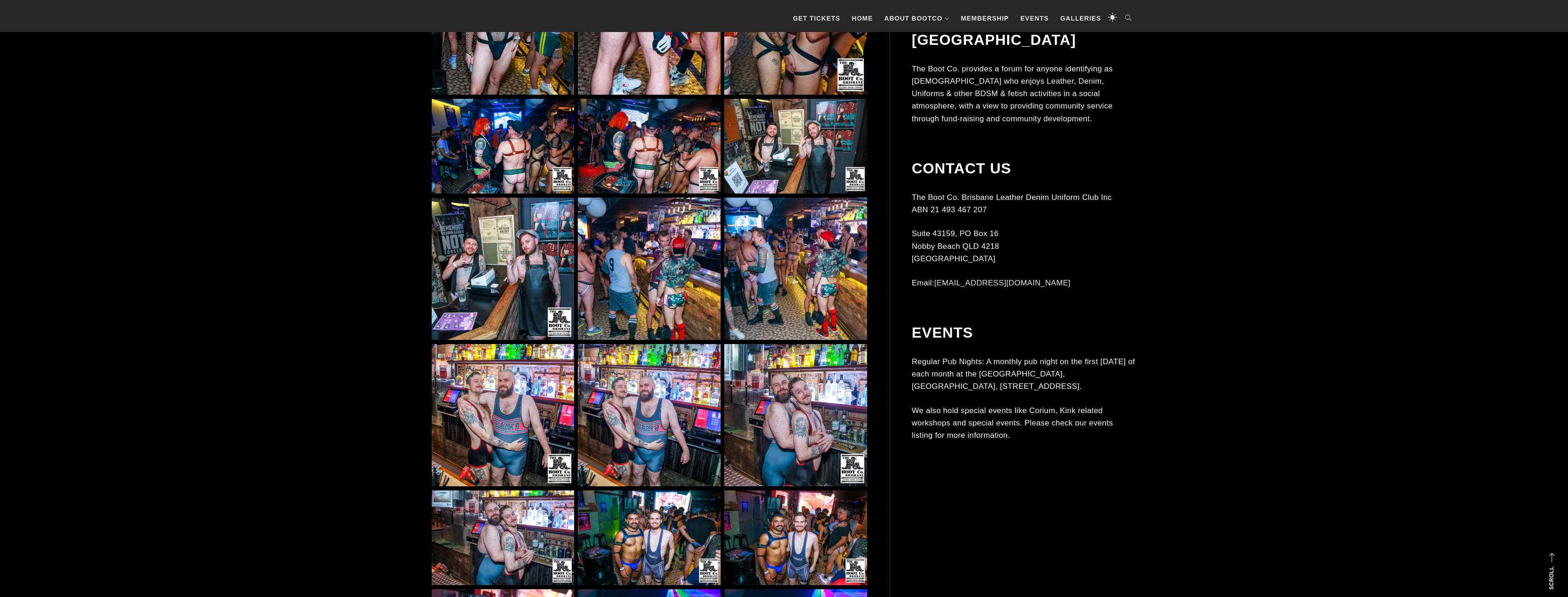
click at [652, 440] on img at bounding box center [649, 415] width 142 height 142
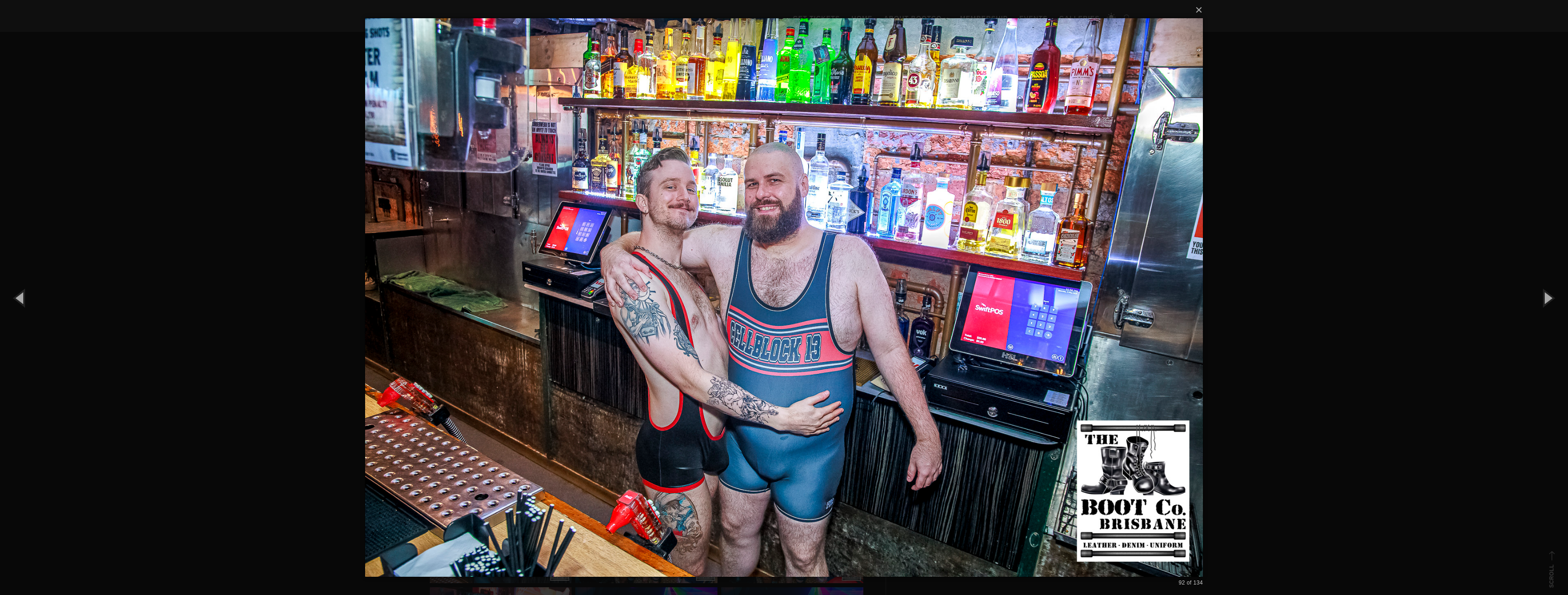
click at [296, 283] on div "× 92 of 134 Loading..." at bounding box center [784, 297] width 1568 height 595
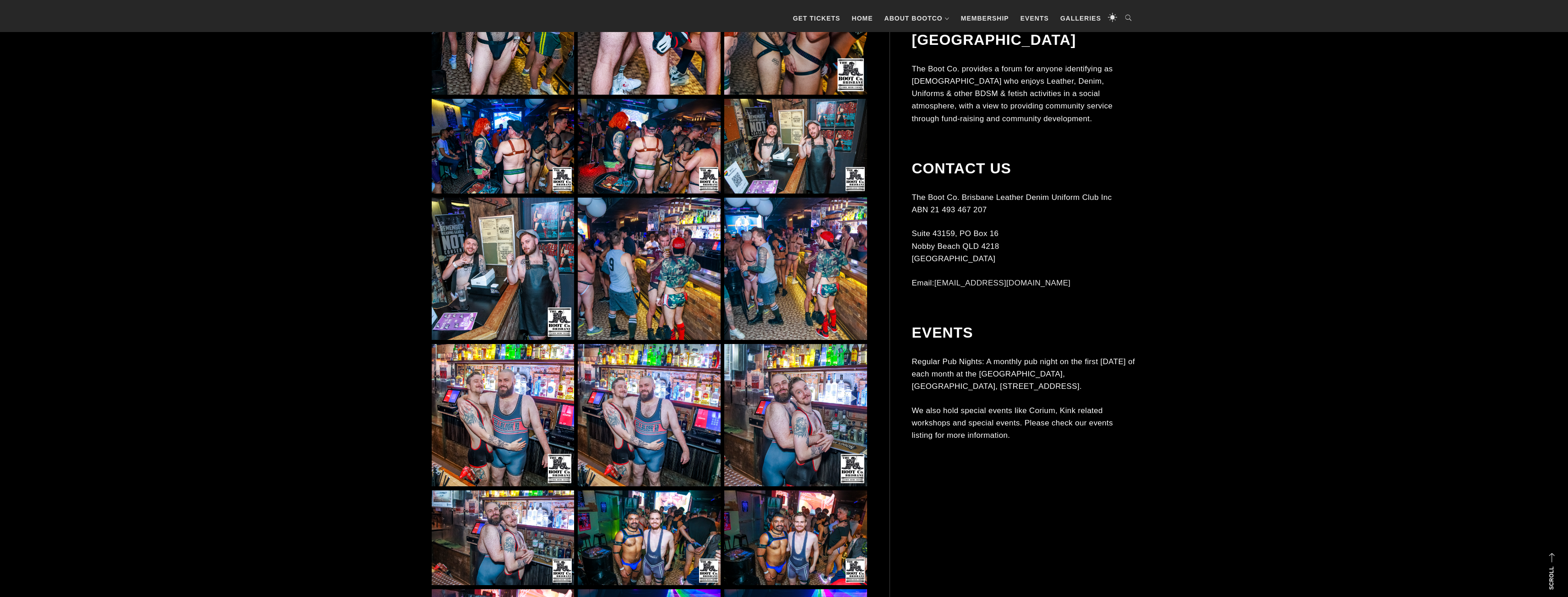
click at [771, 404] on img at bounding box center [795, 415] width 142 height 142
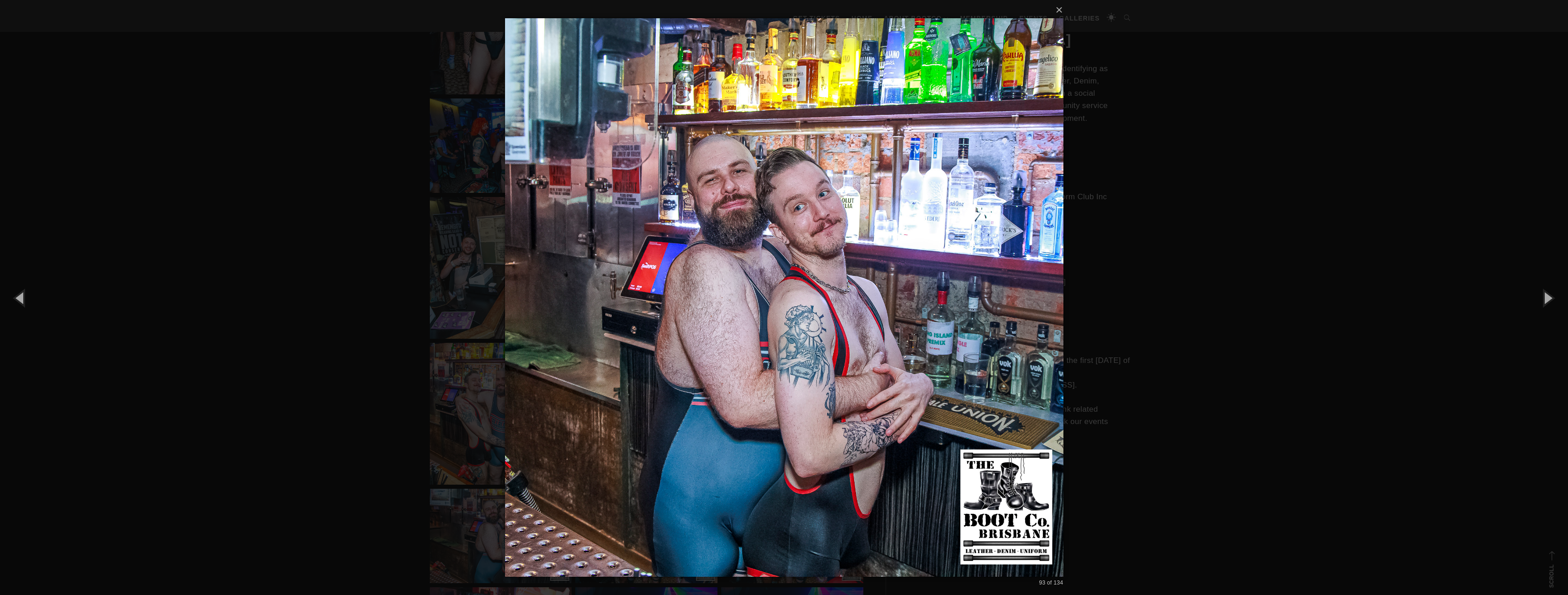
drag, startPoint x: 305, startPoint y: 252, endPoint x: 308, endPoint y: 256, distance: 5.0
click at [305, 252] on div "× 93 of 134 Loading..." at bounding box center [784, 297] width 1568 height 595
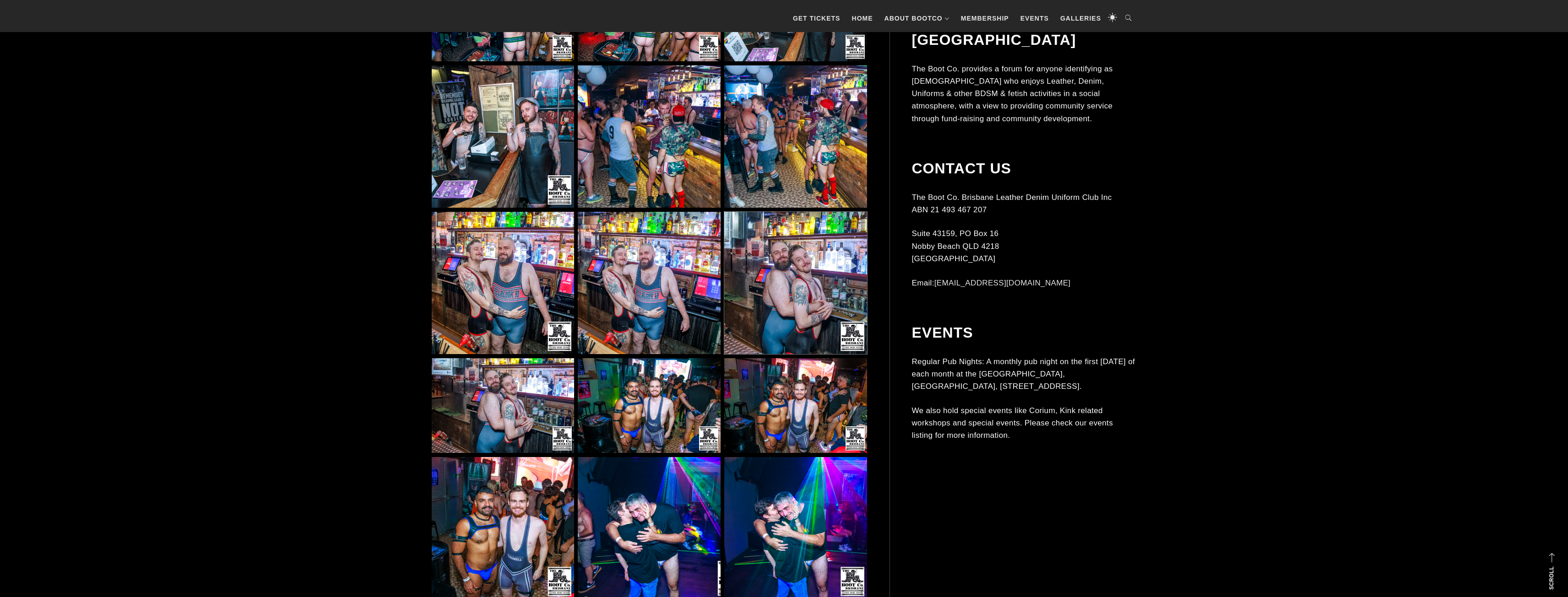
scroll to position [4942, 0]
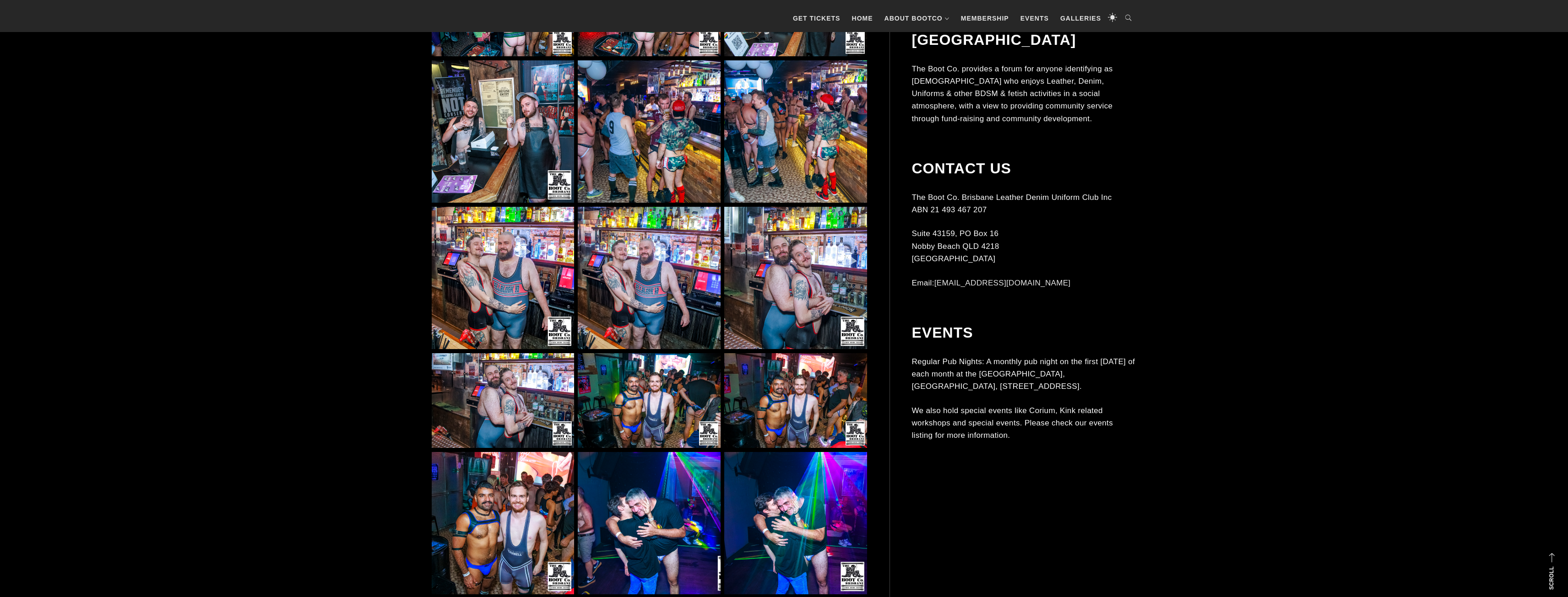
click at [795, 371] on img at bounding box center [795, 401] width 142 height 95
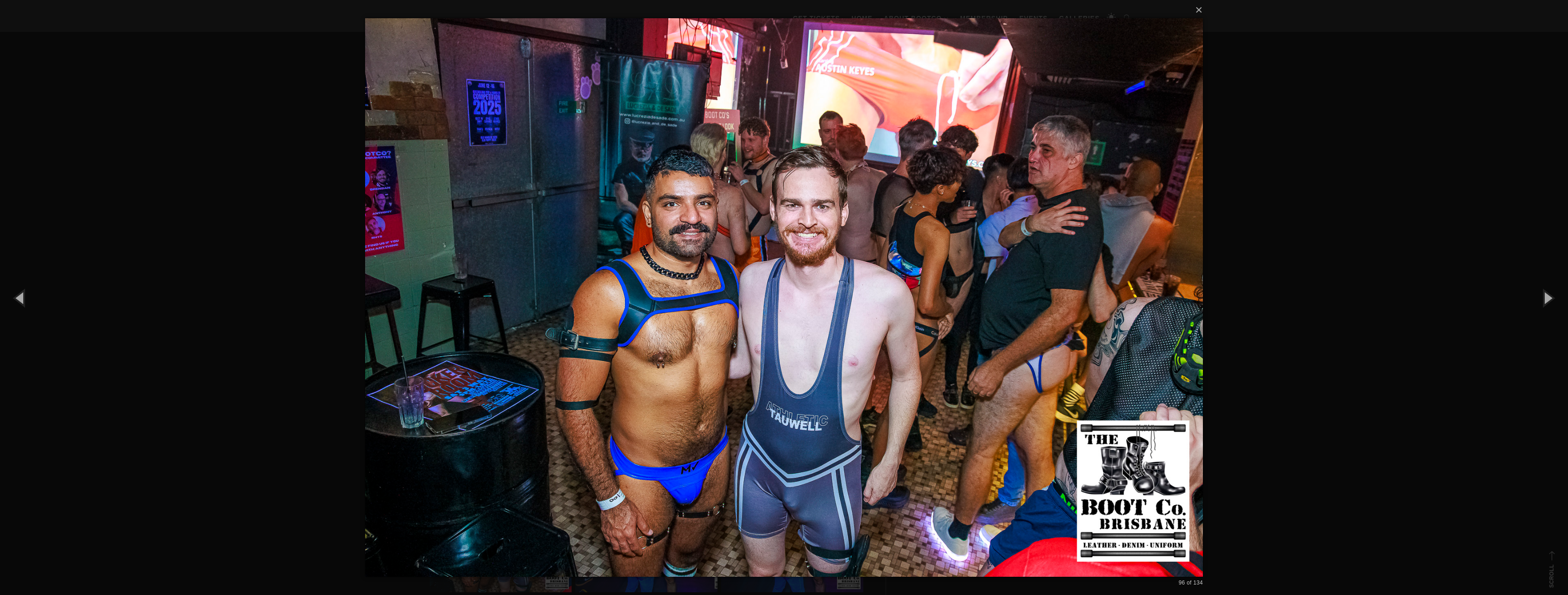
click at [284, 225] on div "× 96 of 134 Loading..." at bounding box center [784, 297] width 1568 height 595
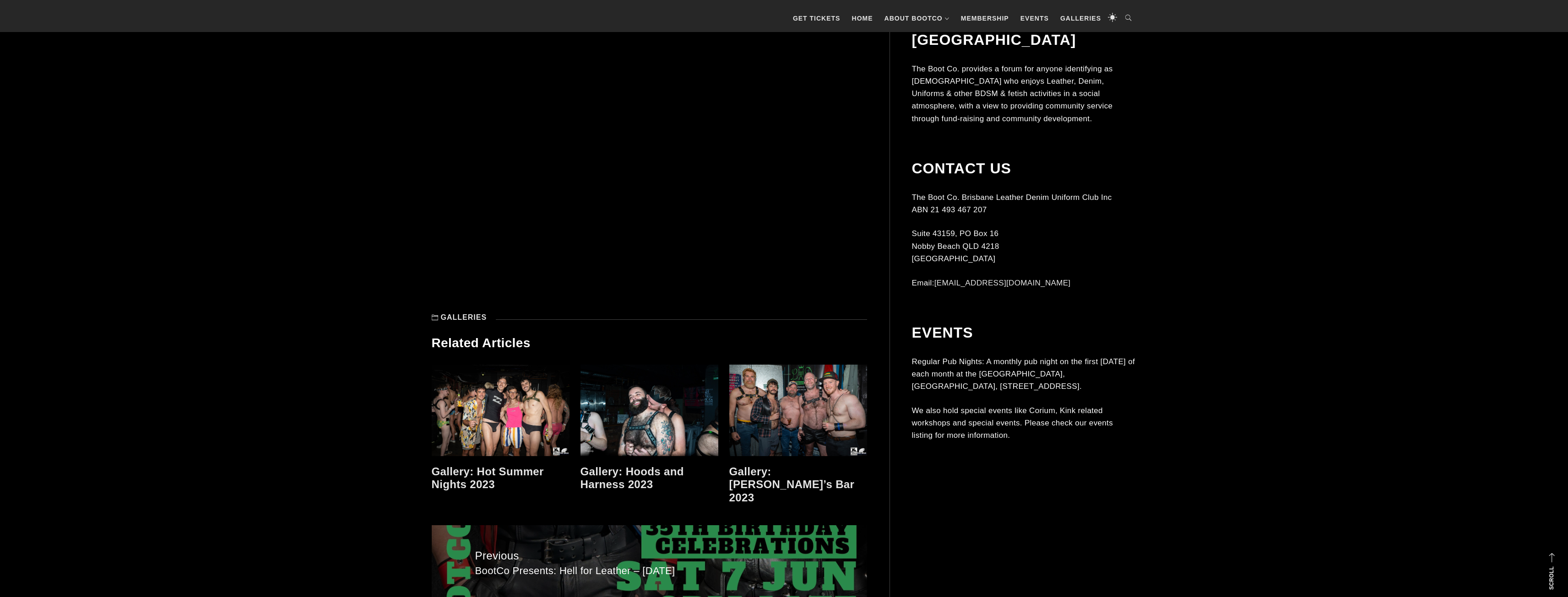
scroll to position [6864, 0]
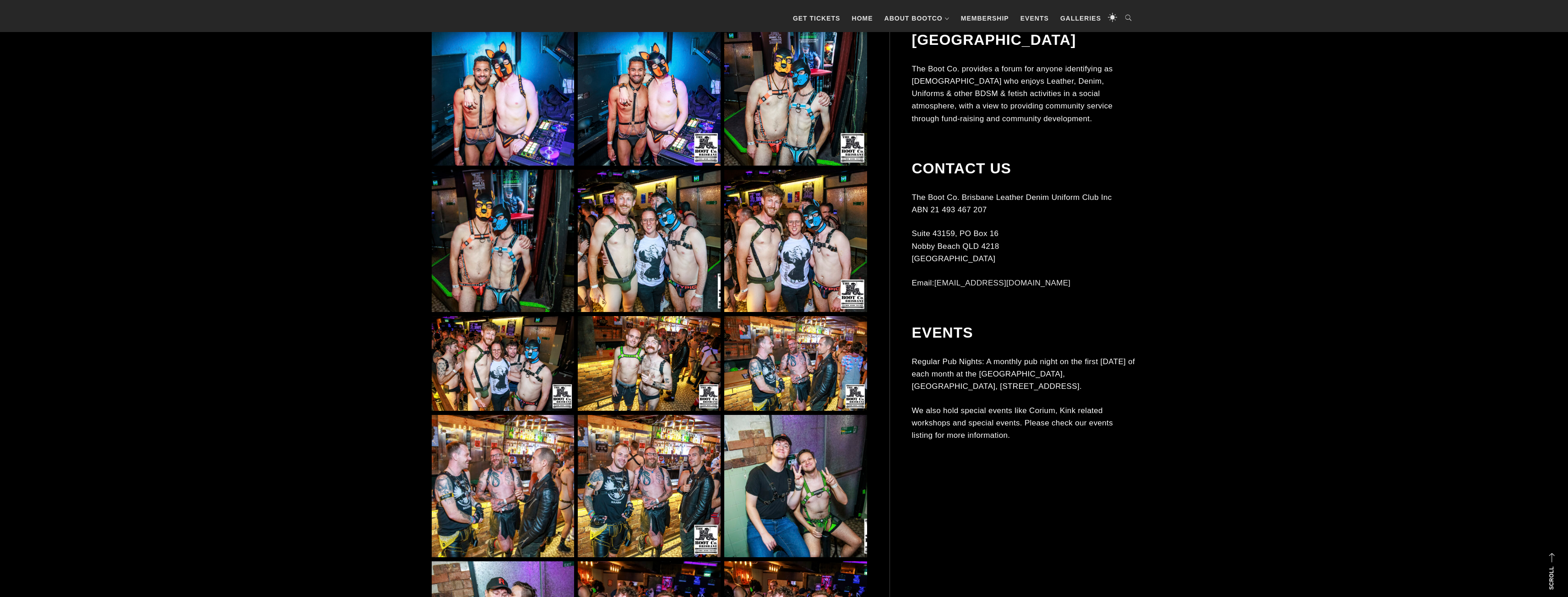
scroll to position [824, 0]
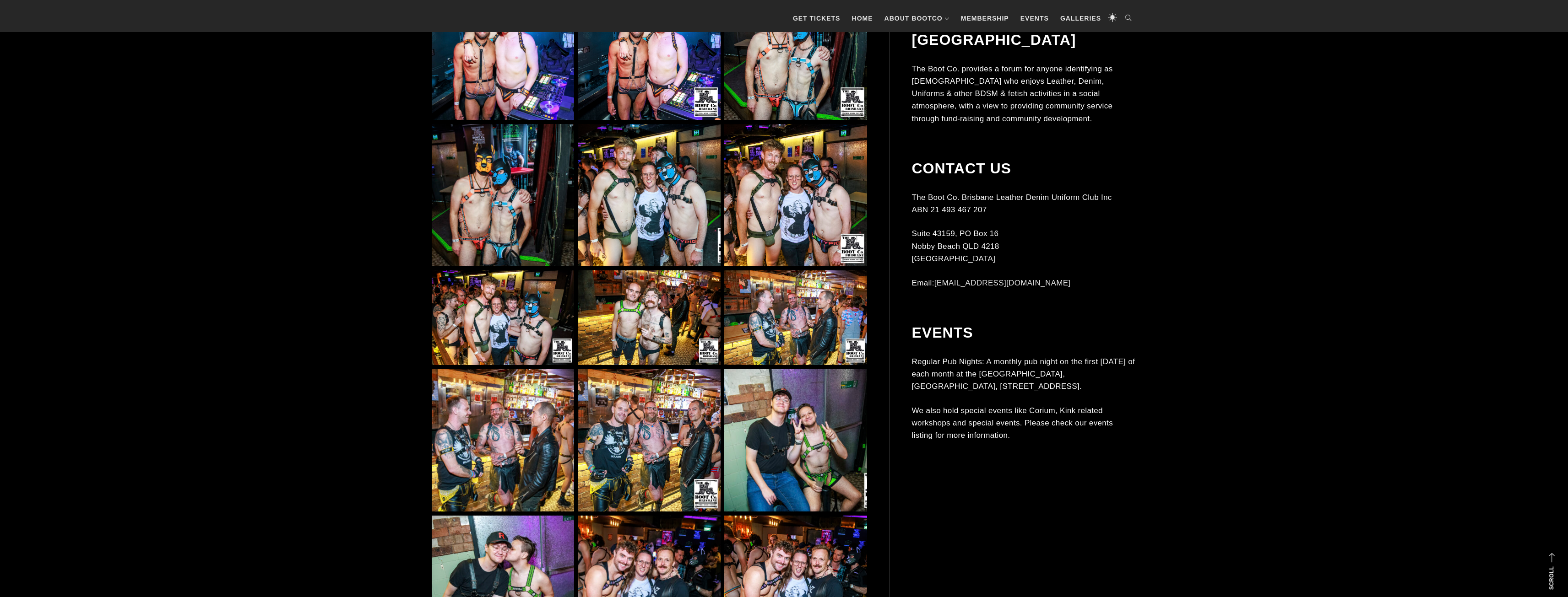
click at [807, 205] on img at bounding box center [795, 195] width 142 height 142
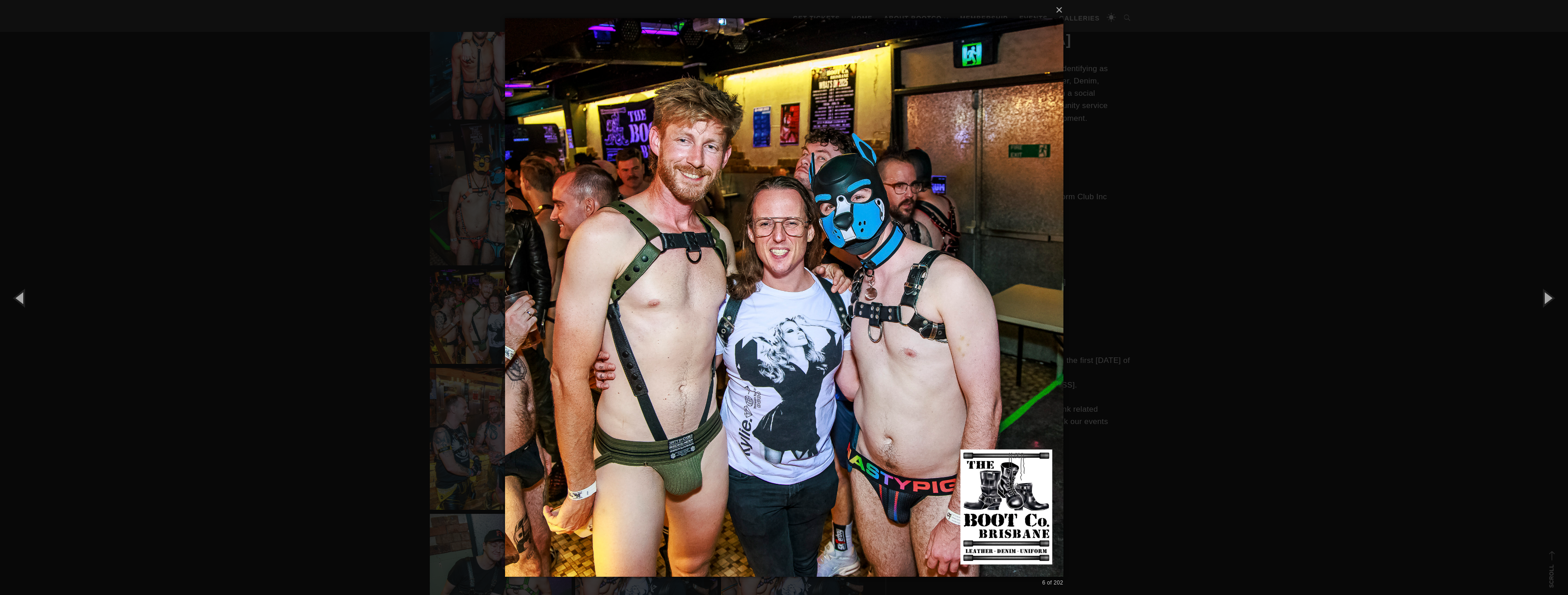
click at [340, 261] on div "× 6 of 202 Loading..." at bounding box center [784, 297] width 1568 height 595
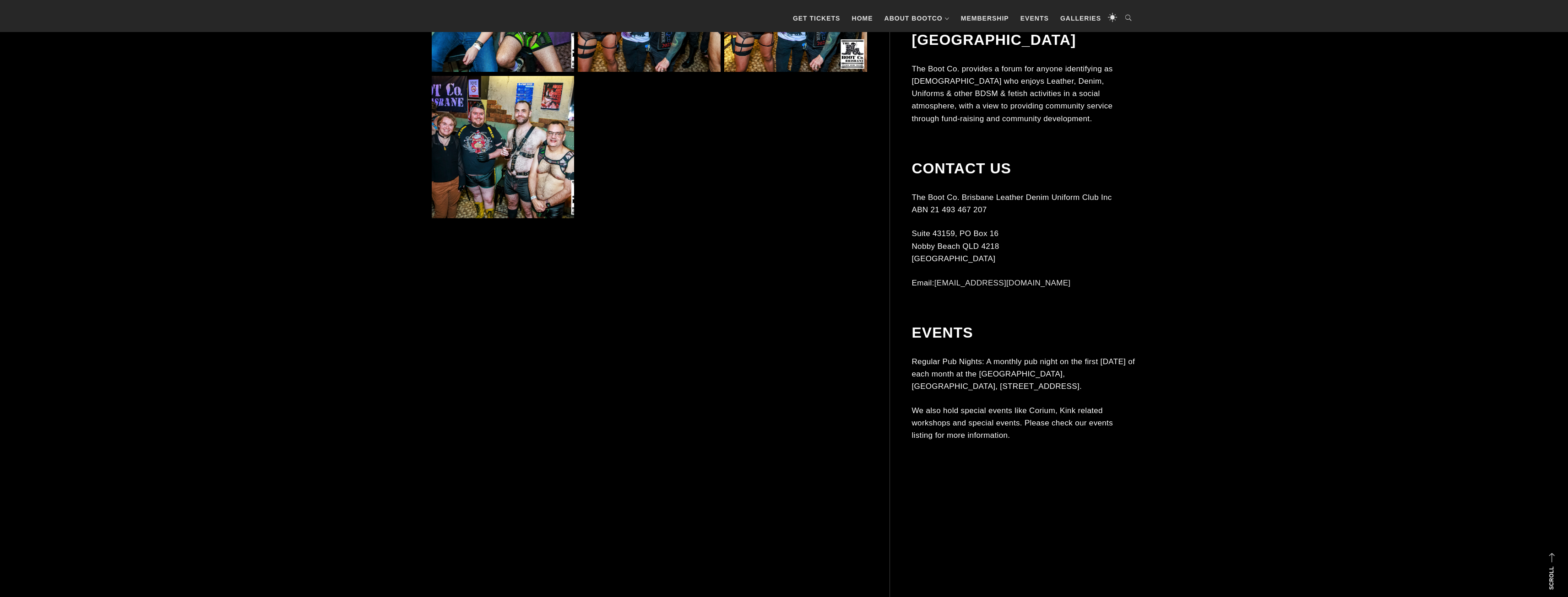
scroll to position [1418, 0]
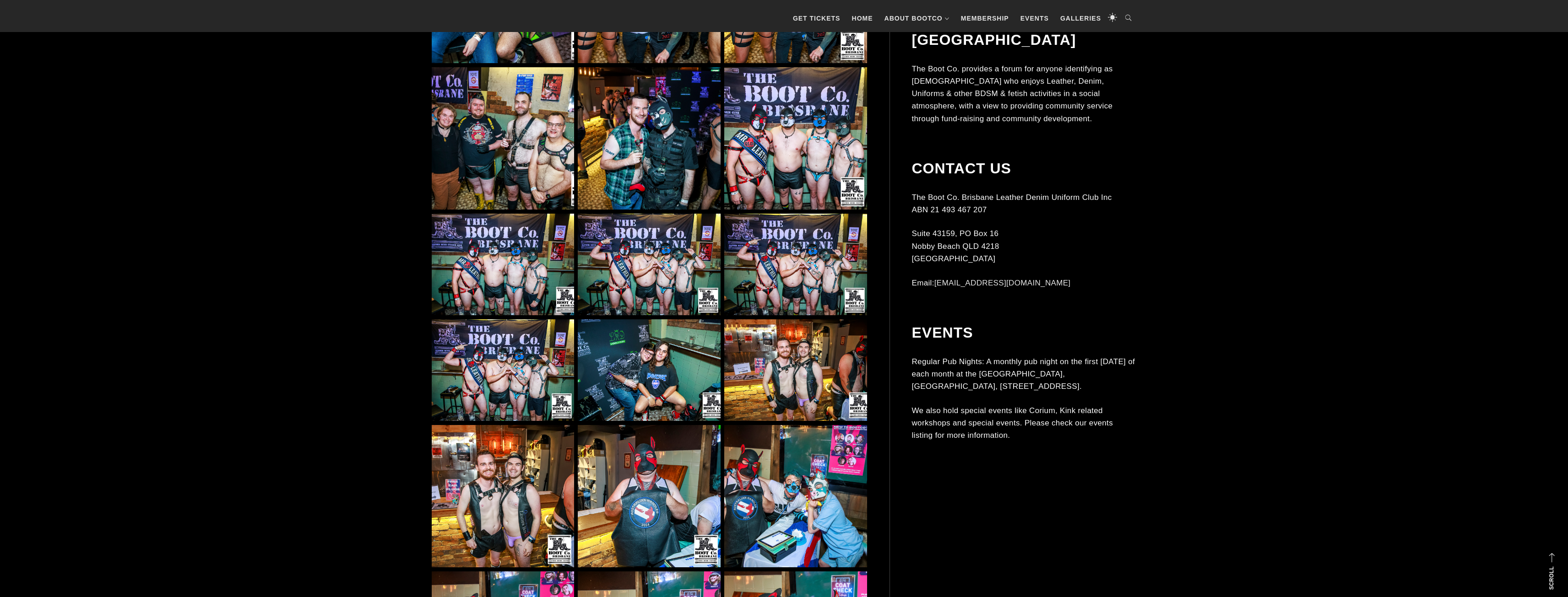
click at [763, 359] on img at bounding box center [795, 370] width 142 height 102
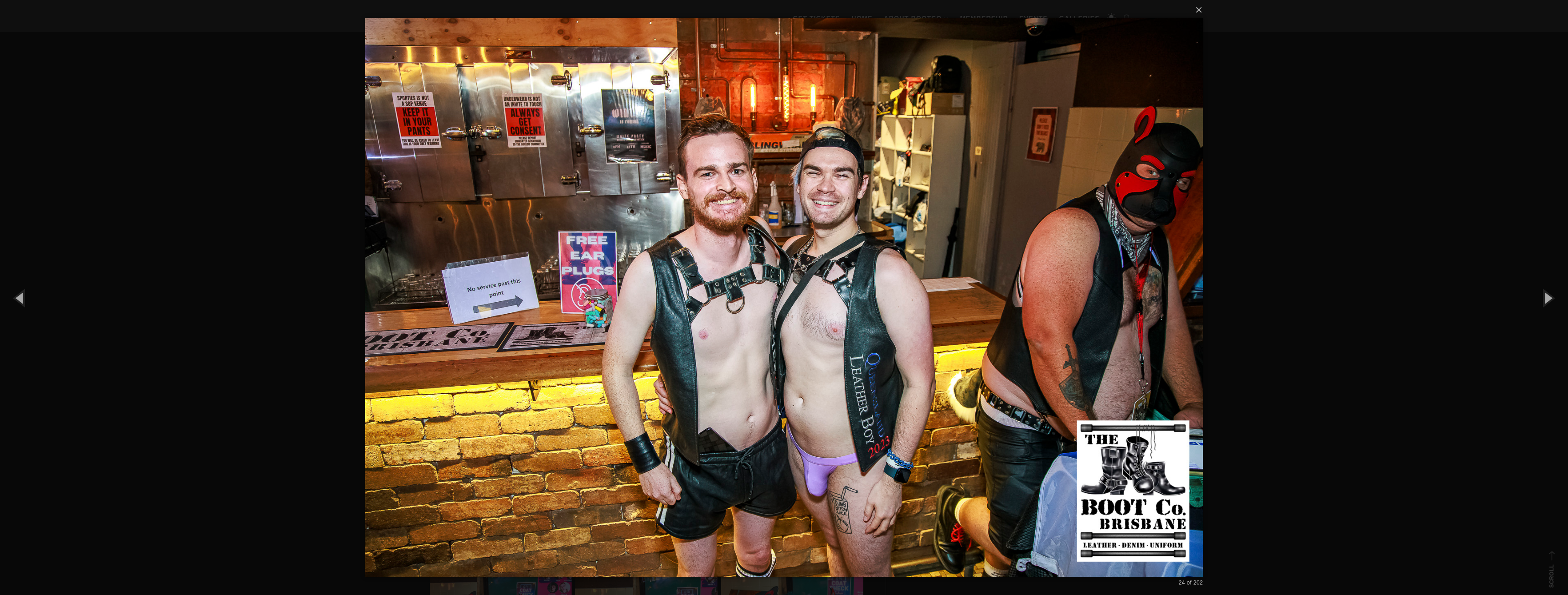
click at [291, 255] on div "× 24 of 202 Loading..." at bounding box center [784, 297] width 1568 height 595
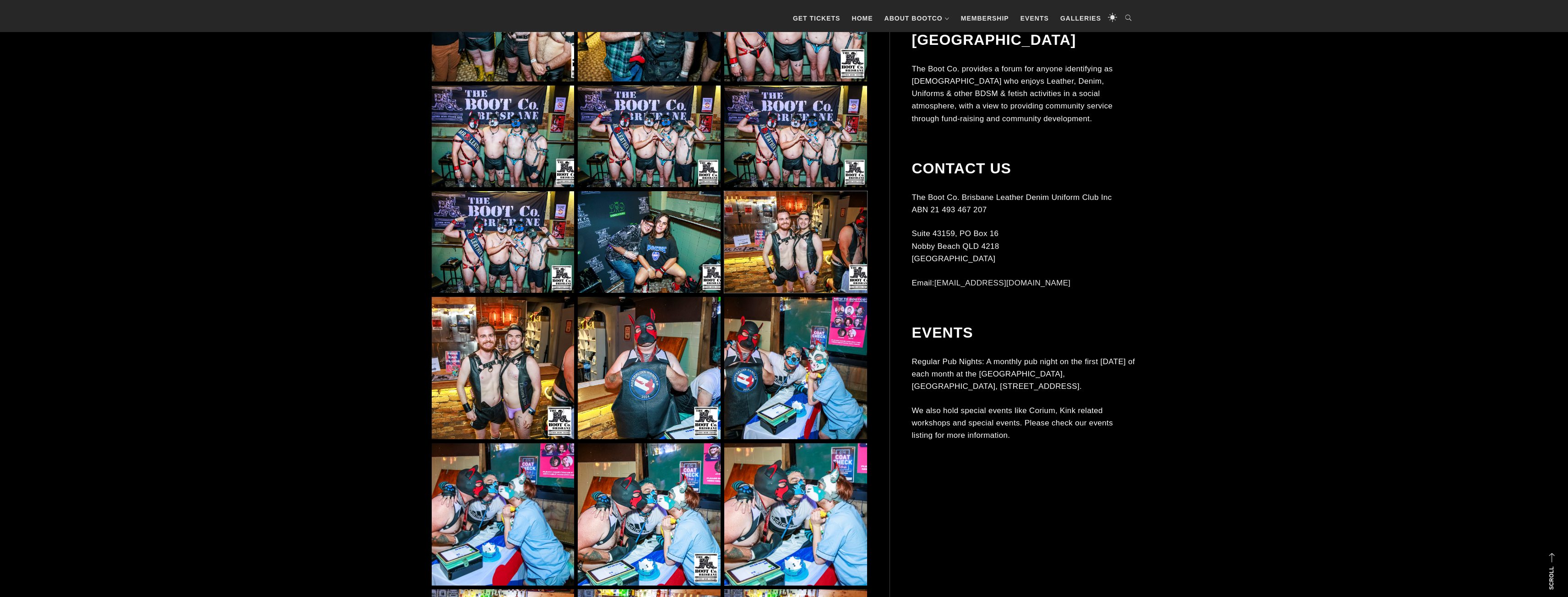
scroll to position [1739, 0]
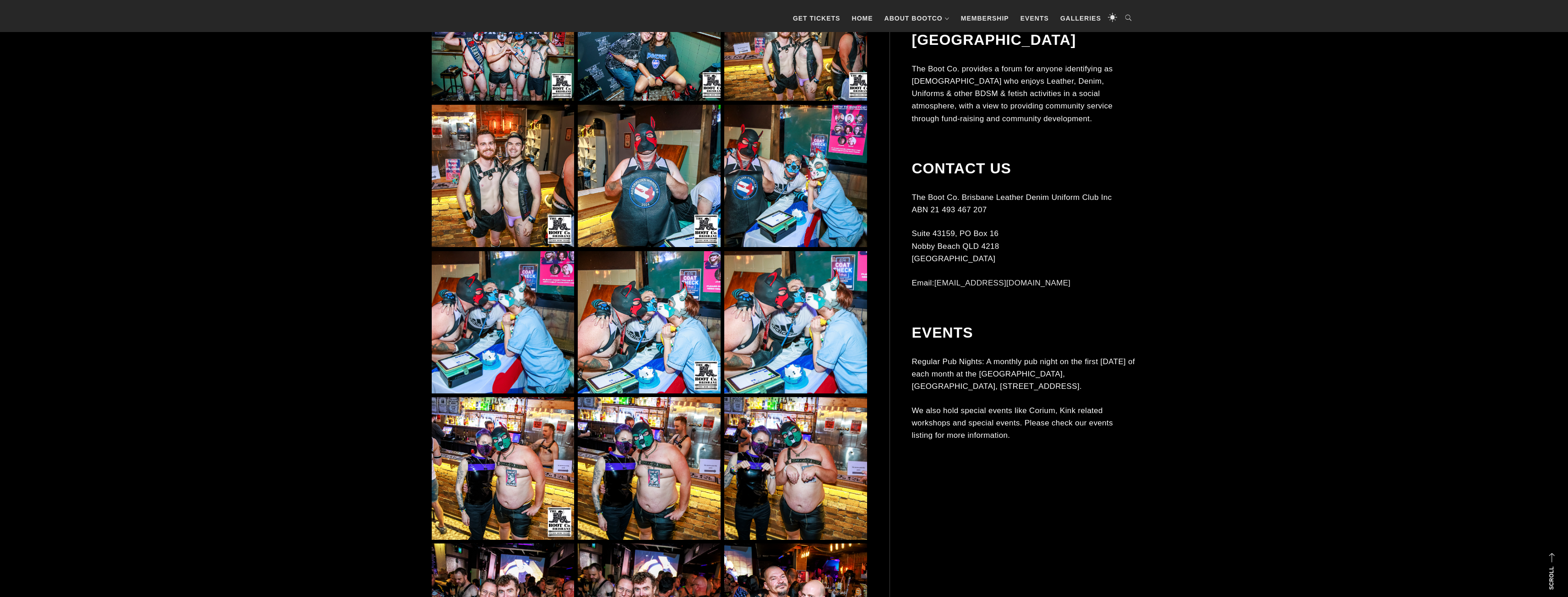
click at [484, 210] on img at bounding box center [502, 175] width 142 height 142
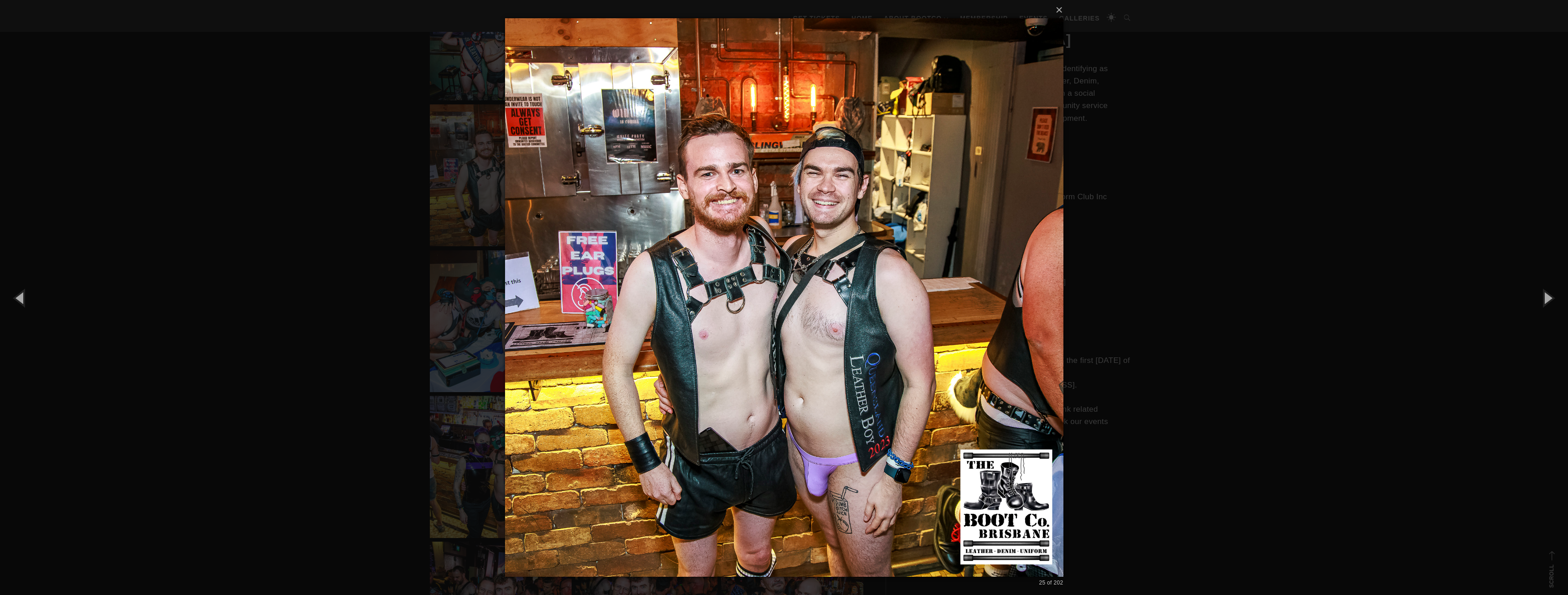
click at [335, 222] on div "× 25 of 202 Loading..." at bounding box center [784, 297] width 1568 height 595
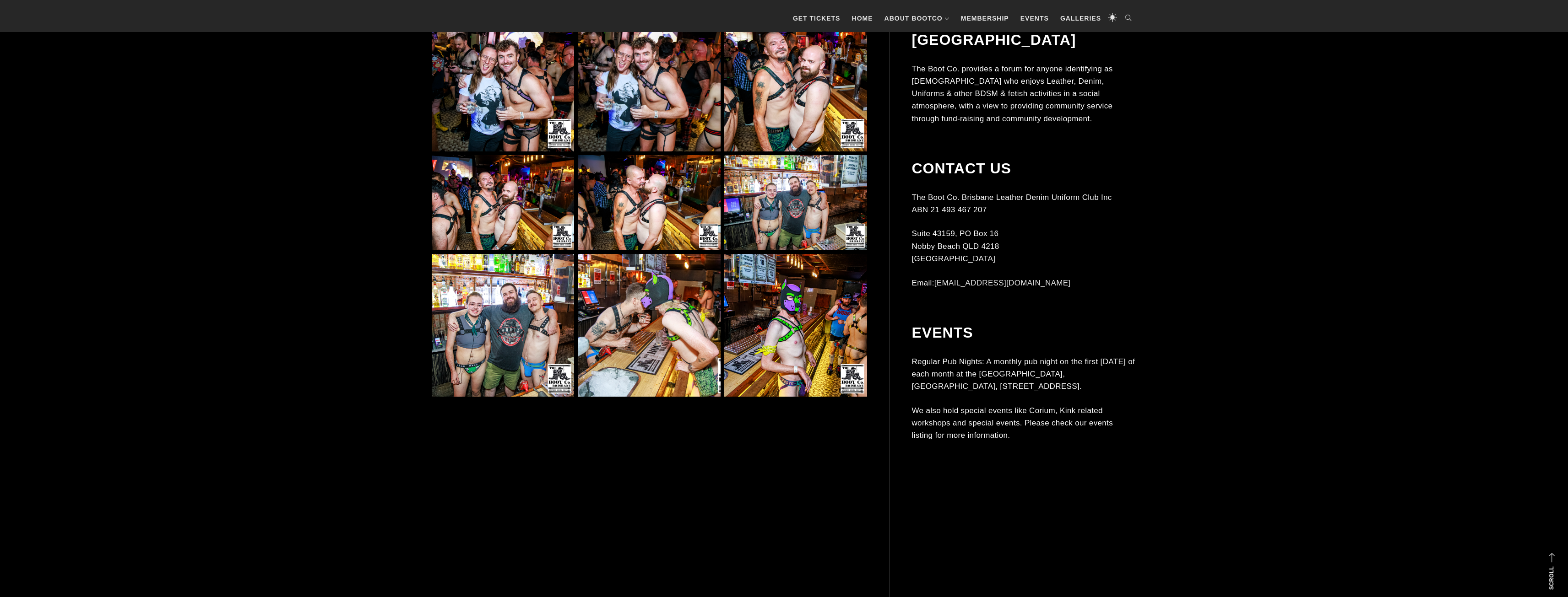
scroll to position [2288, 0]
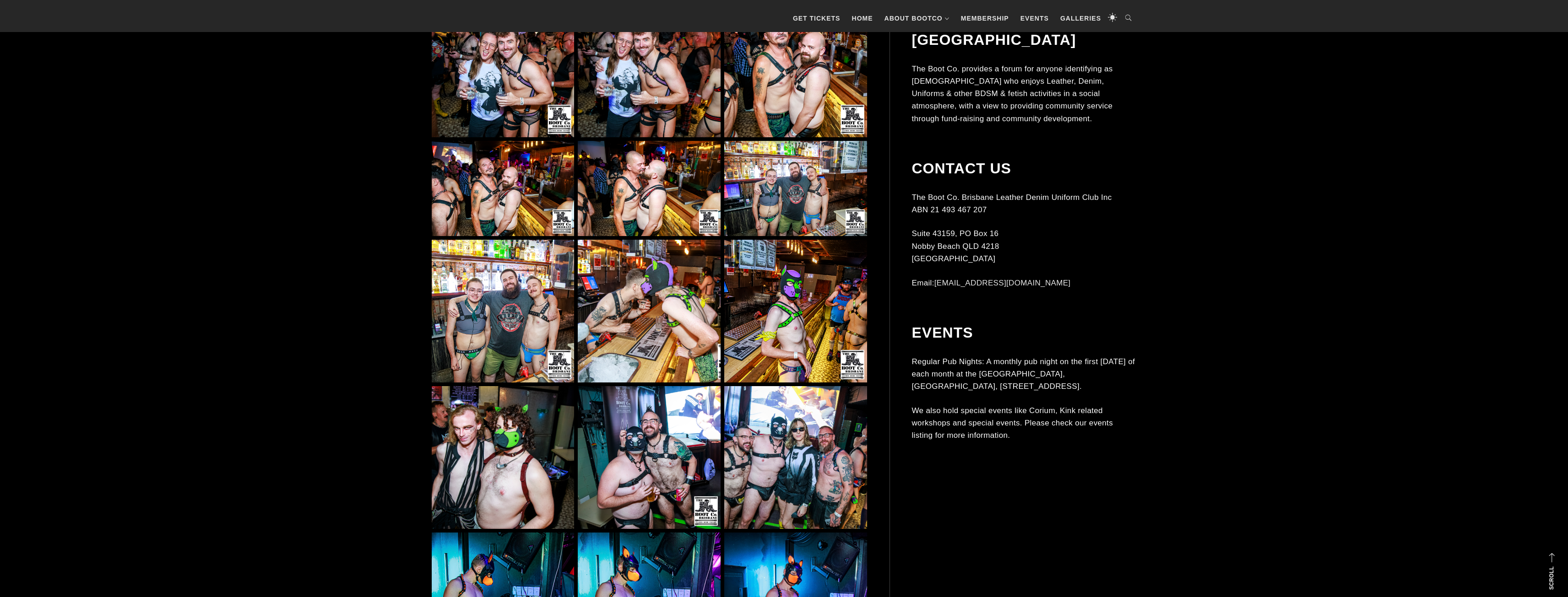
click at [784, 181] on img at bounding box center [795, 189] width 142 height 95
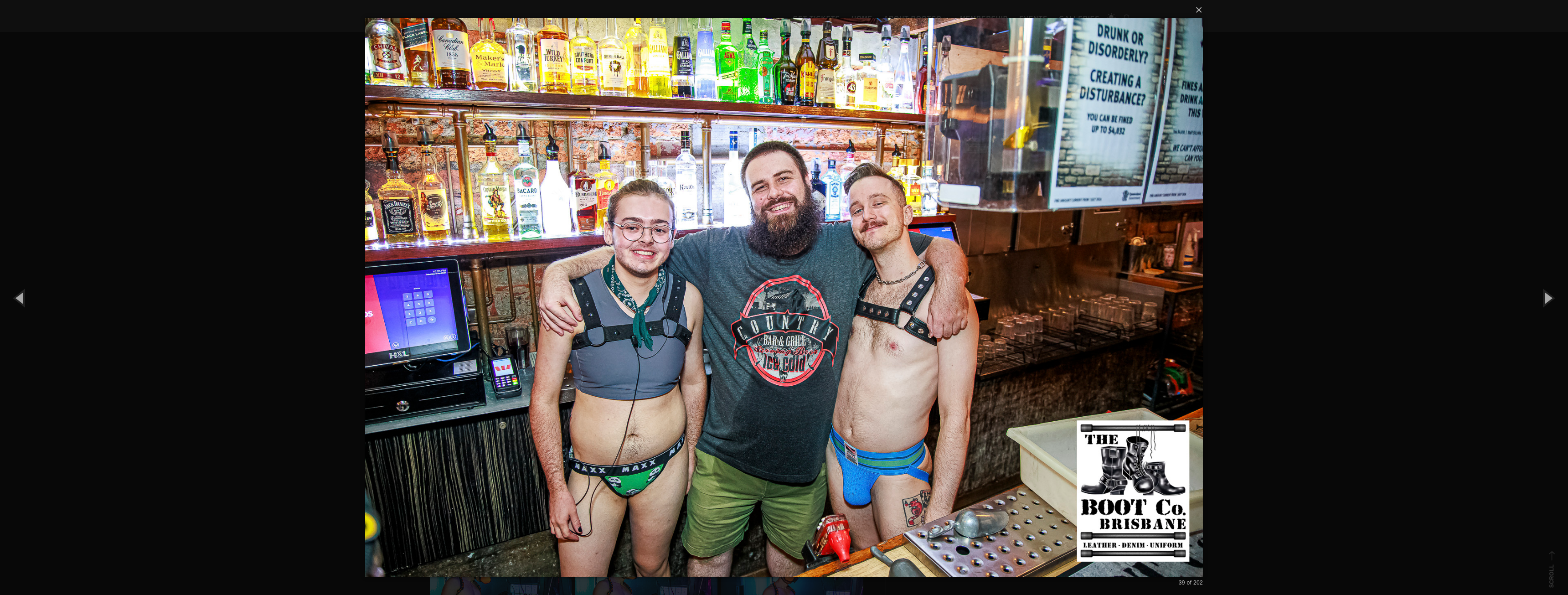
click at [308, 210] on div "× 39 of 202 Loading..." at bounding box center [784, 297] width 1568 height 595
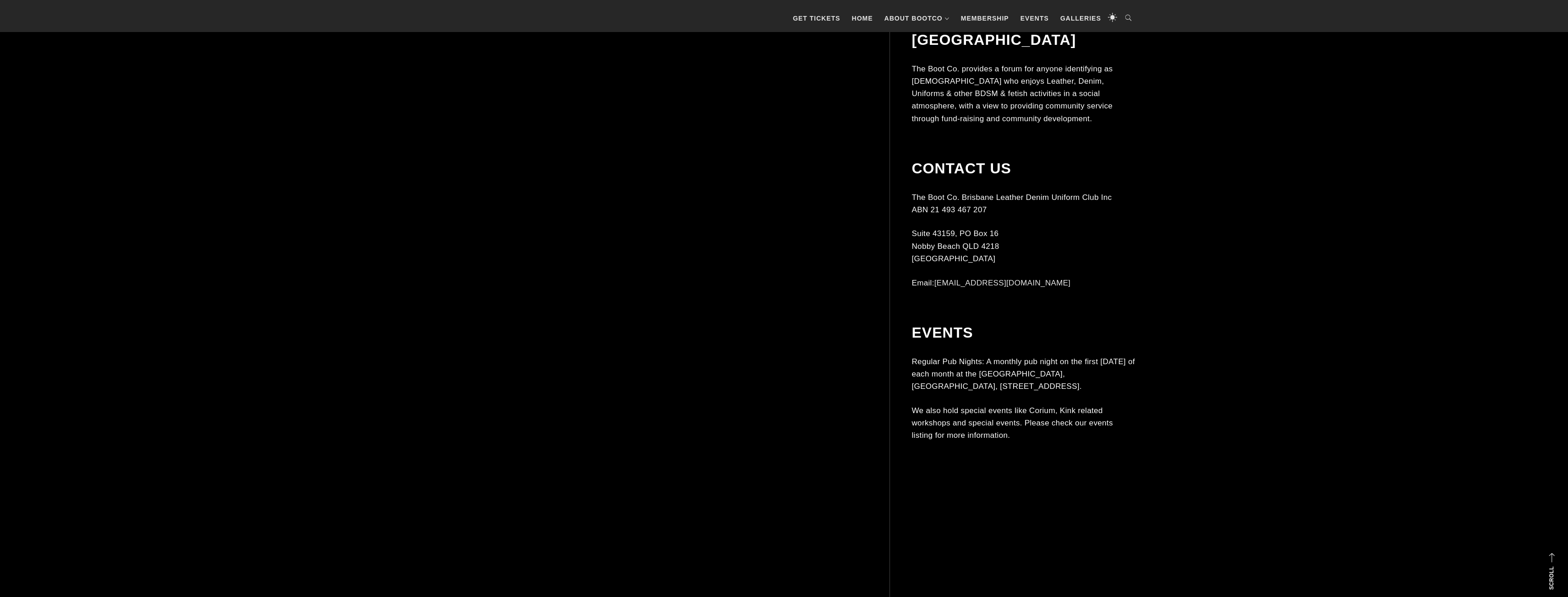
scroll to position [4805, 0]
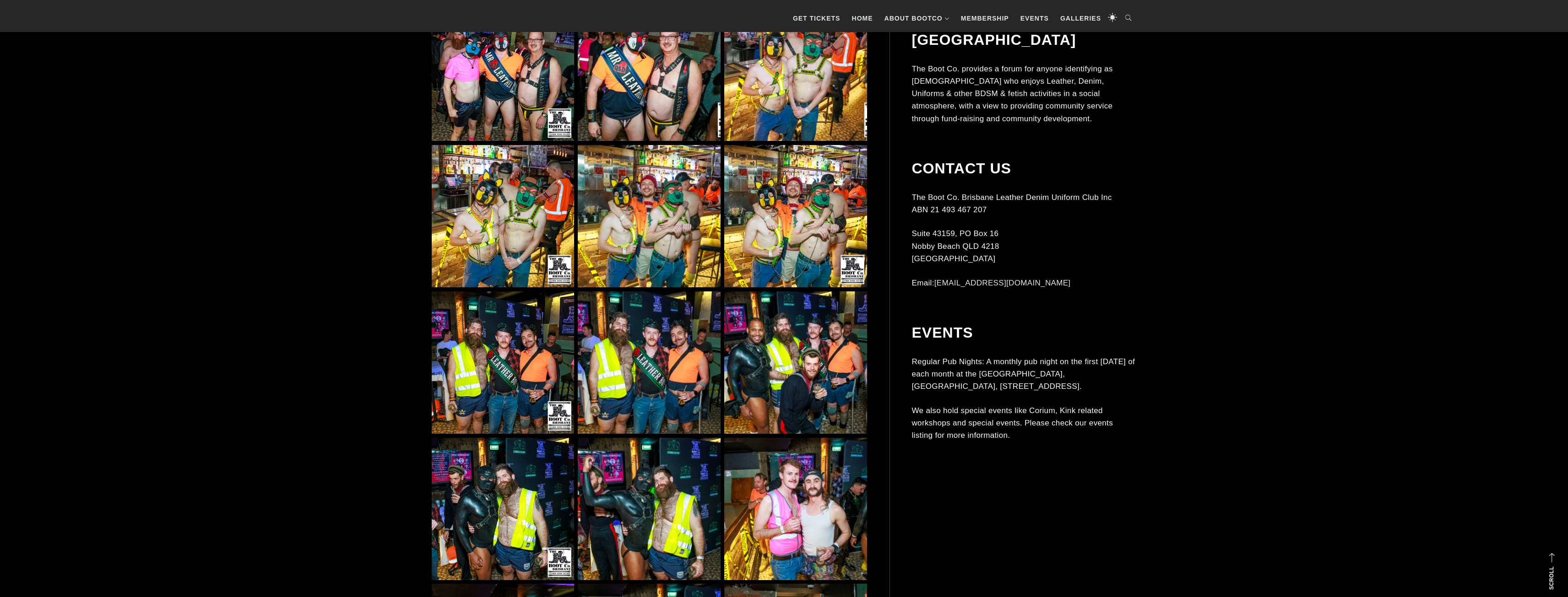
scroll to position [2608, 0]
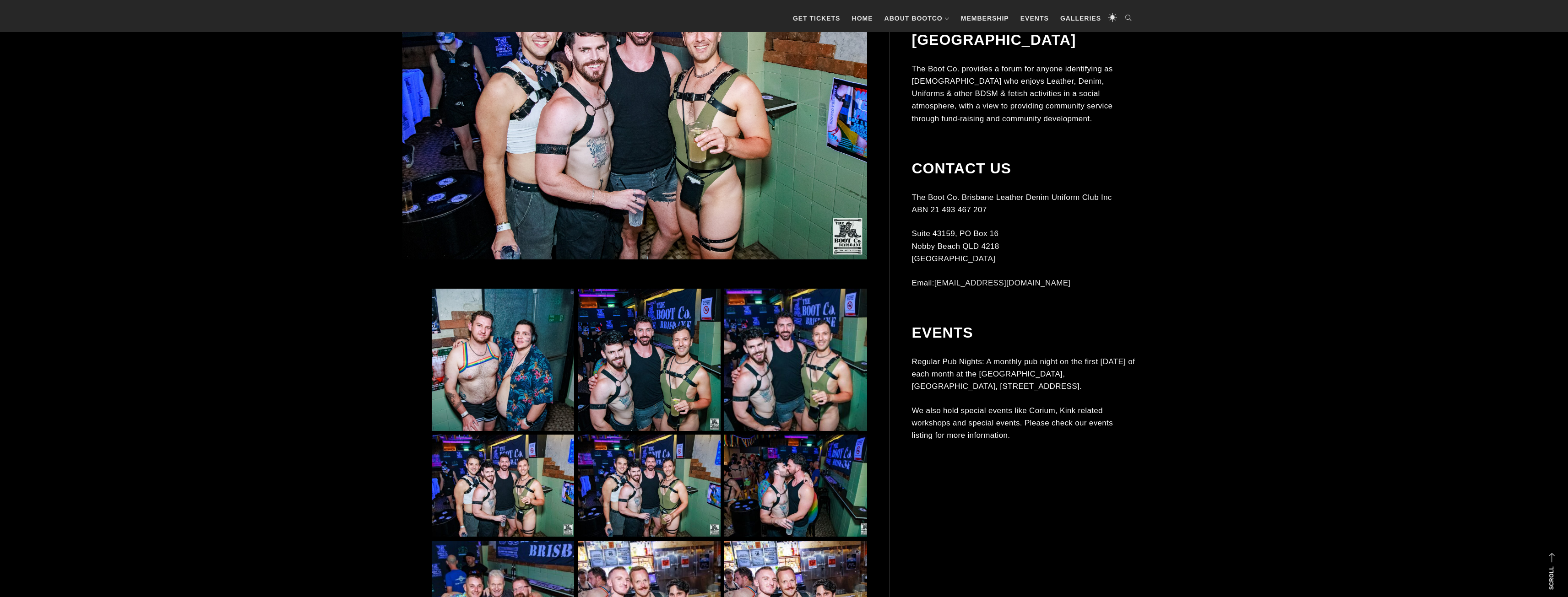
scroll to position [504, 0]
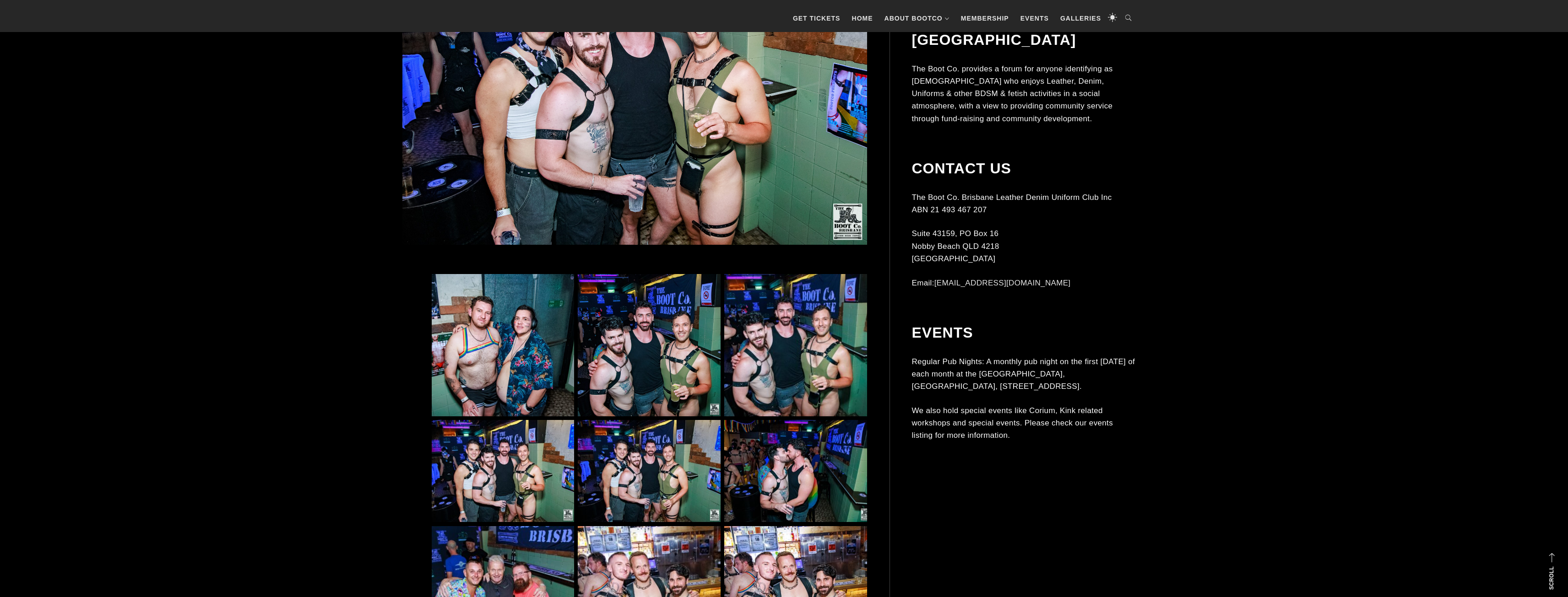
click at [815, 367] on img at bounding box center [795, 345] width 142 height 142
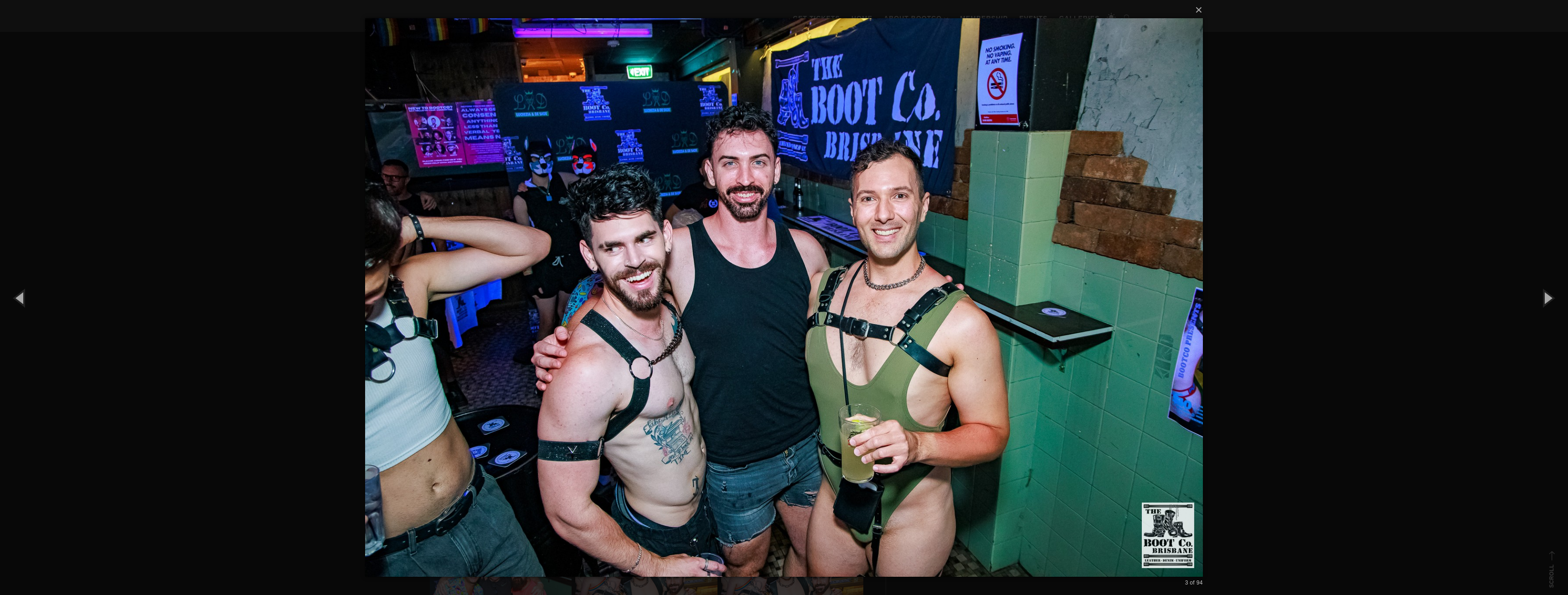
click at [211, 259] on div "× 3 of 94 Loading..." at bounding box center [784, 297] width 1568 height 595
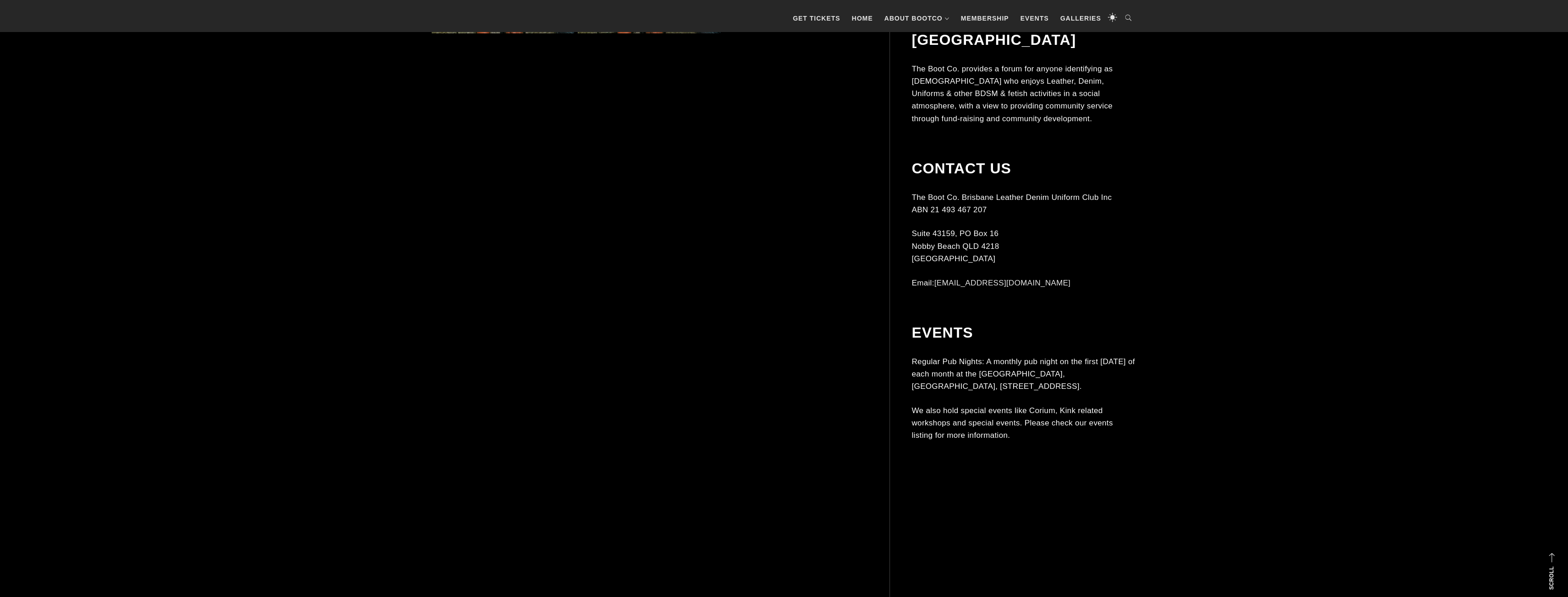
scroll to position [2379, 0]
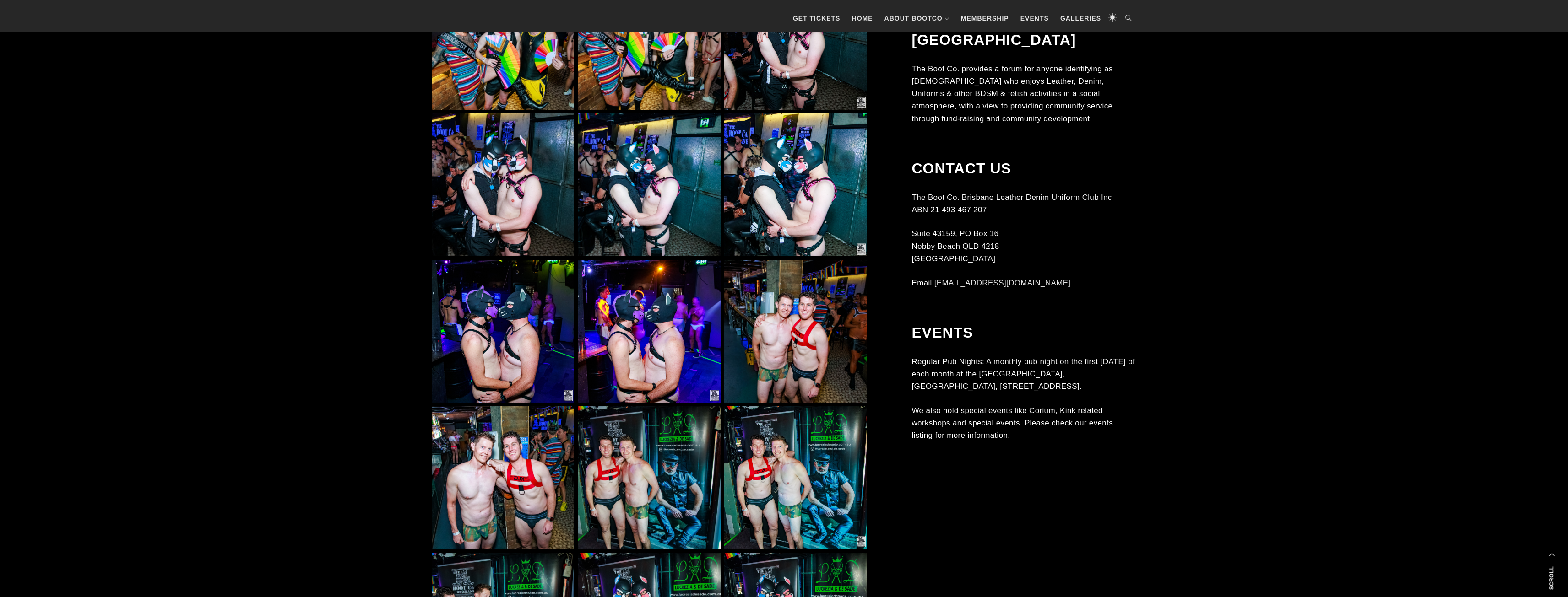
click at [526, 463] on img at bounding box center [502, 477] width 142 height 142
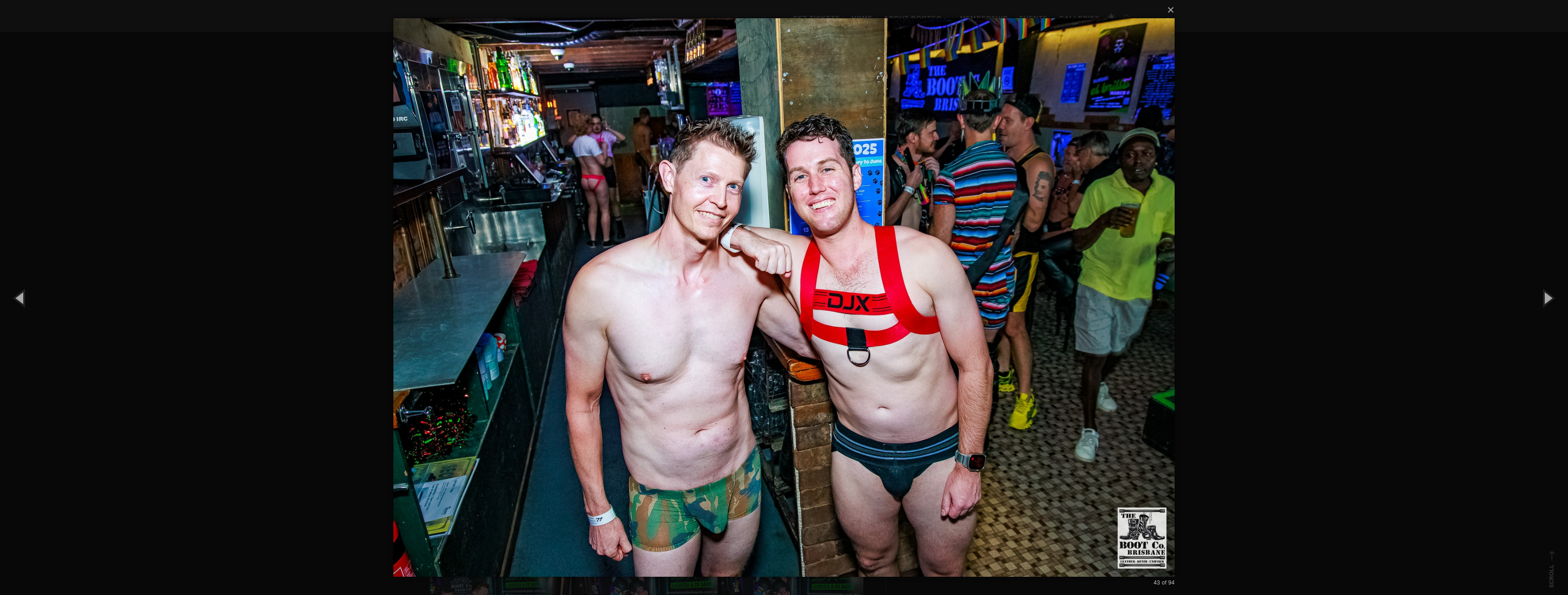
click at [271, 211] on div "× 43 of 94 Loading..." at bounding box center [784, 297] width 1568 height 595
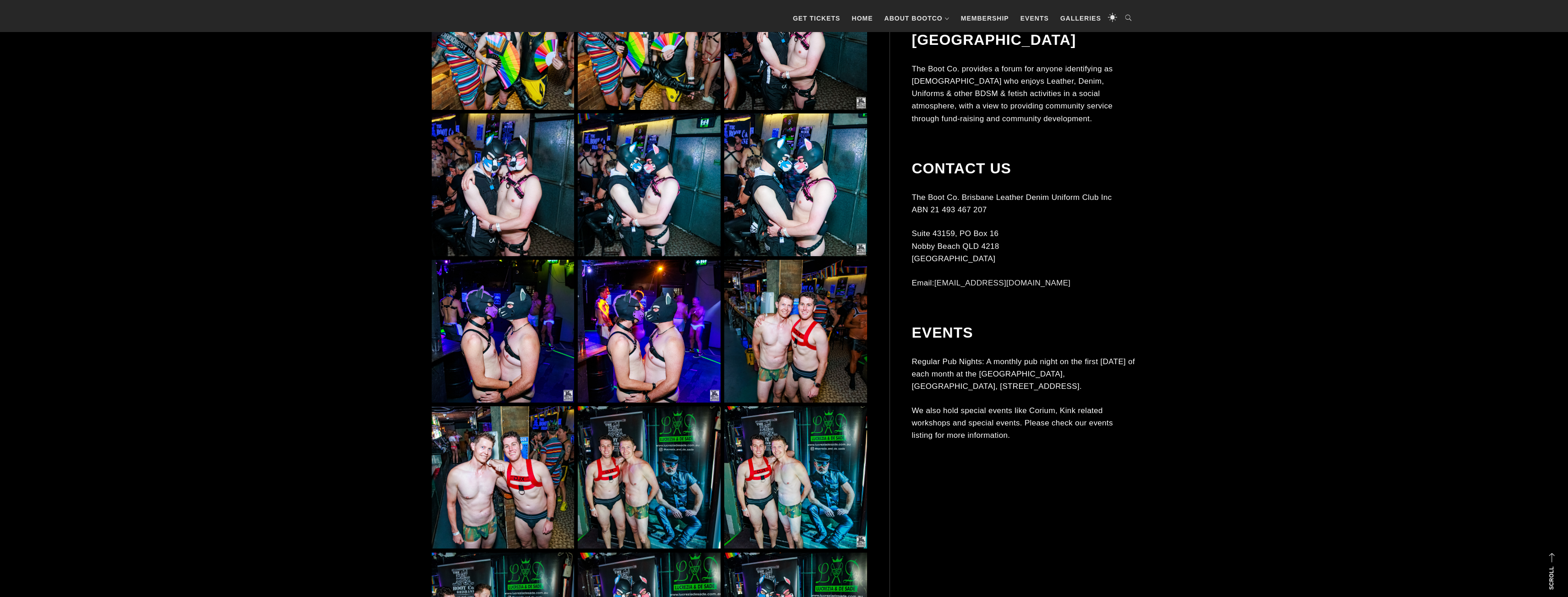
click at [636, 445] on img at bounding box center [649, 477] width 142 height 142
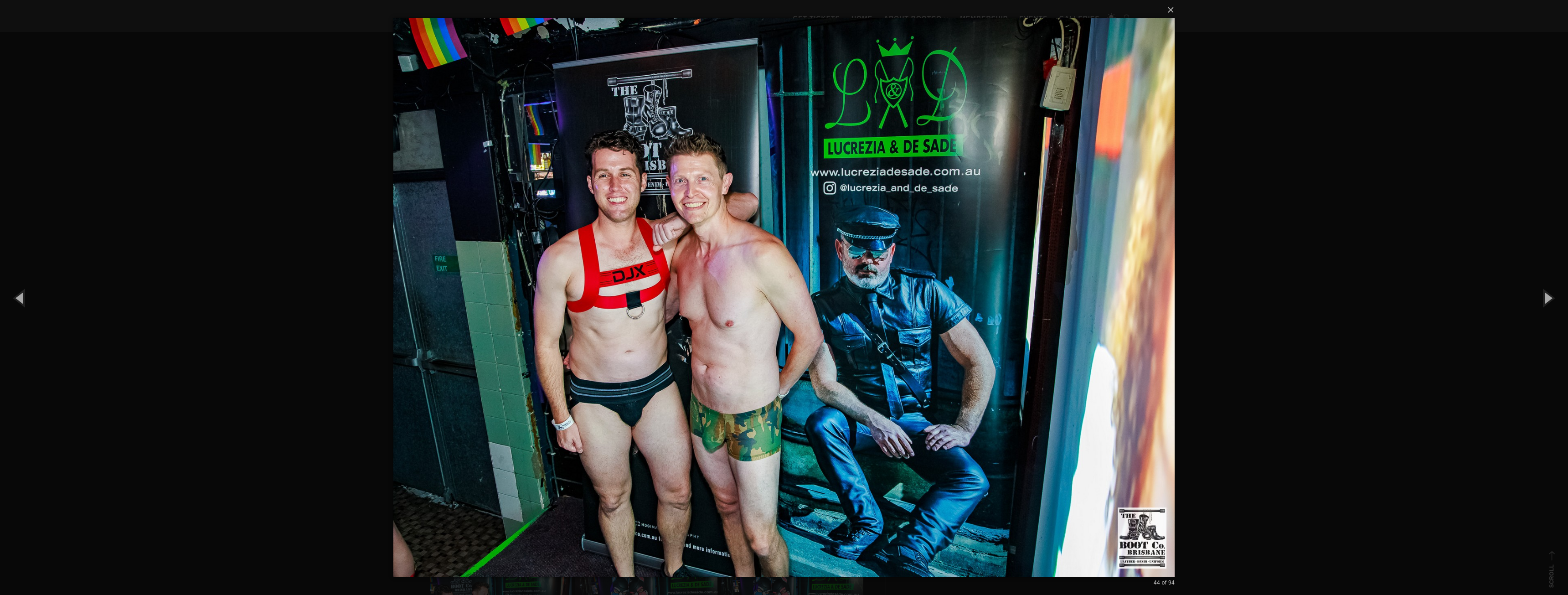
click at [313, 215] on div "× 44 of 94 Loading..." at bounding box center [784, 297] width 1568 height 595
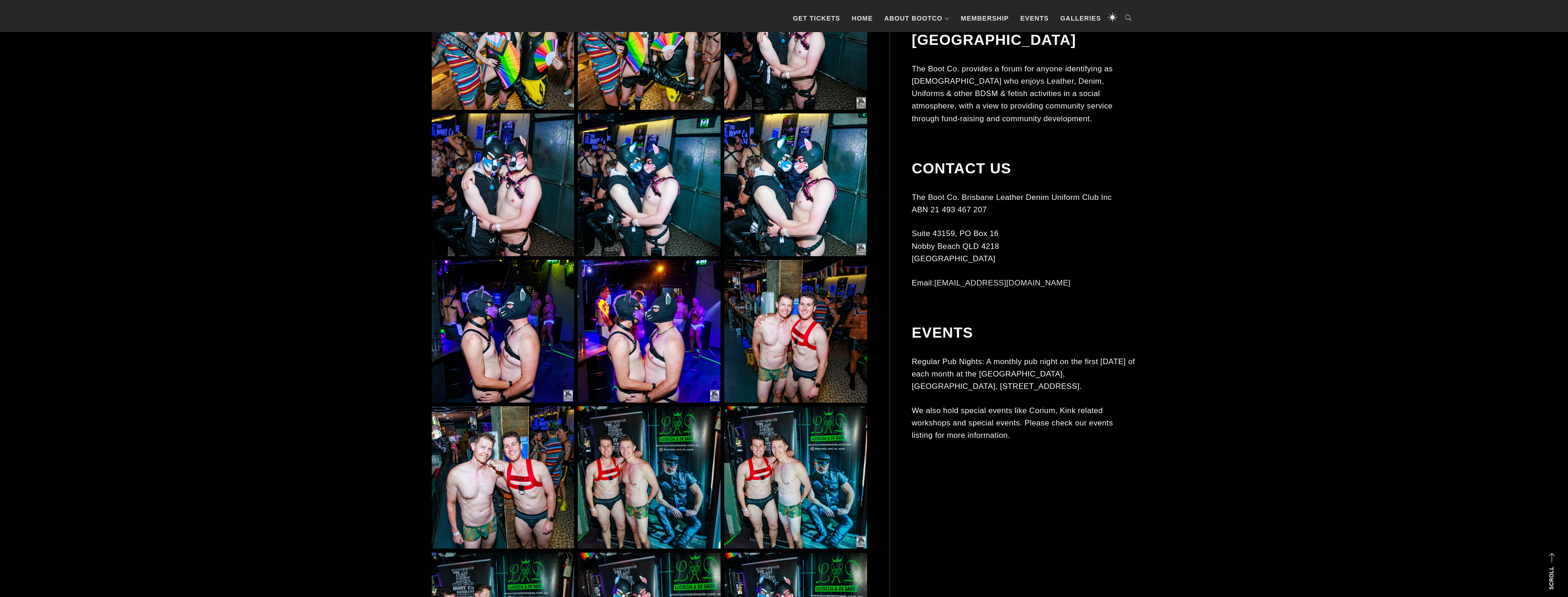
click at [823, 471] on img at bounding box center [795, 477] width 142 height 142
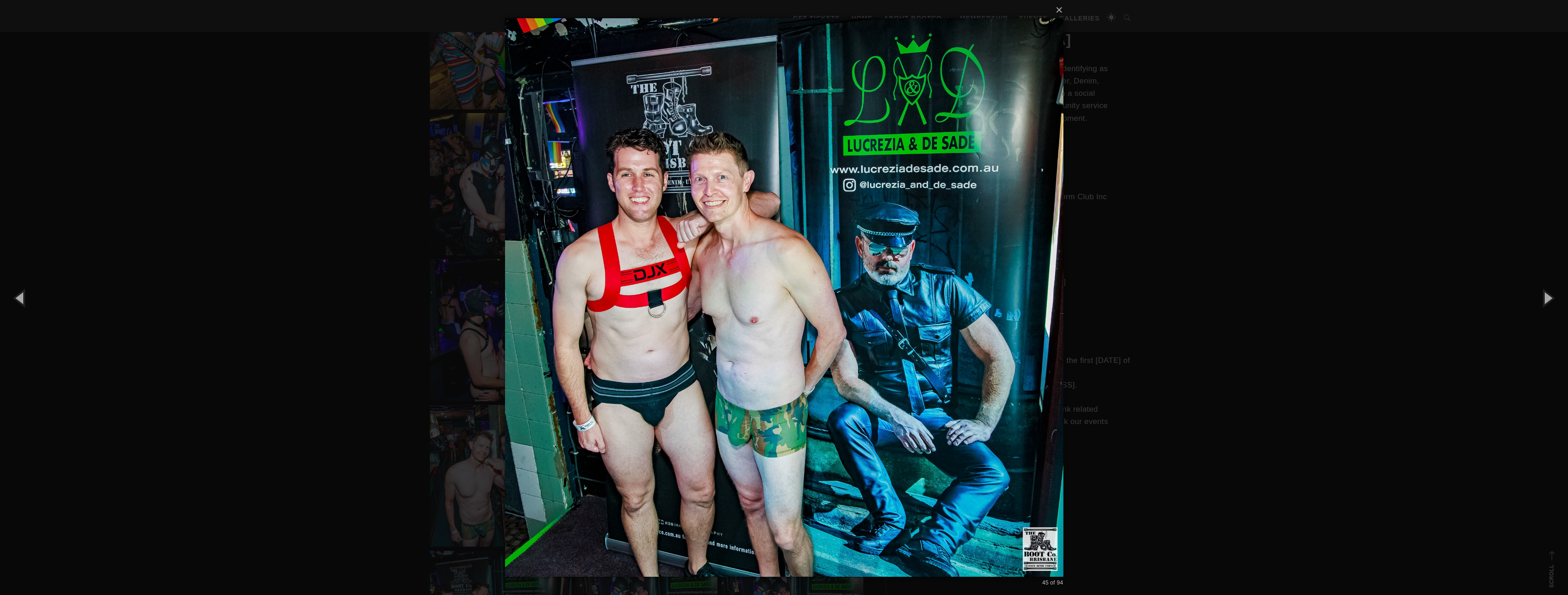
click at [354, 243] on div "× 45 of 94 Loading..." at bounding box center [784, 297] width 1568 height 595
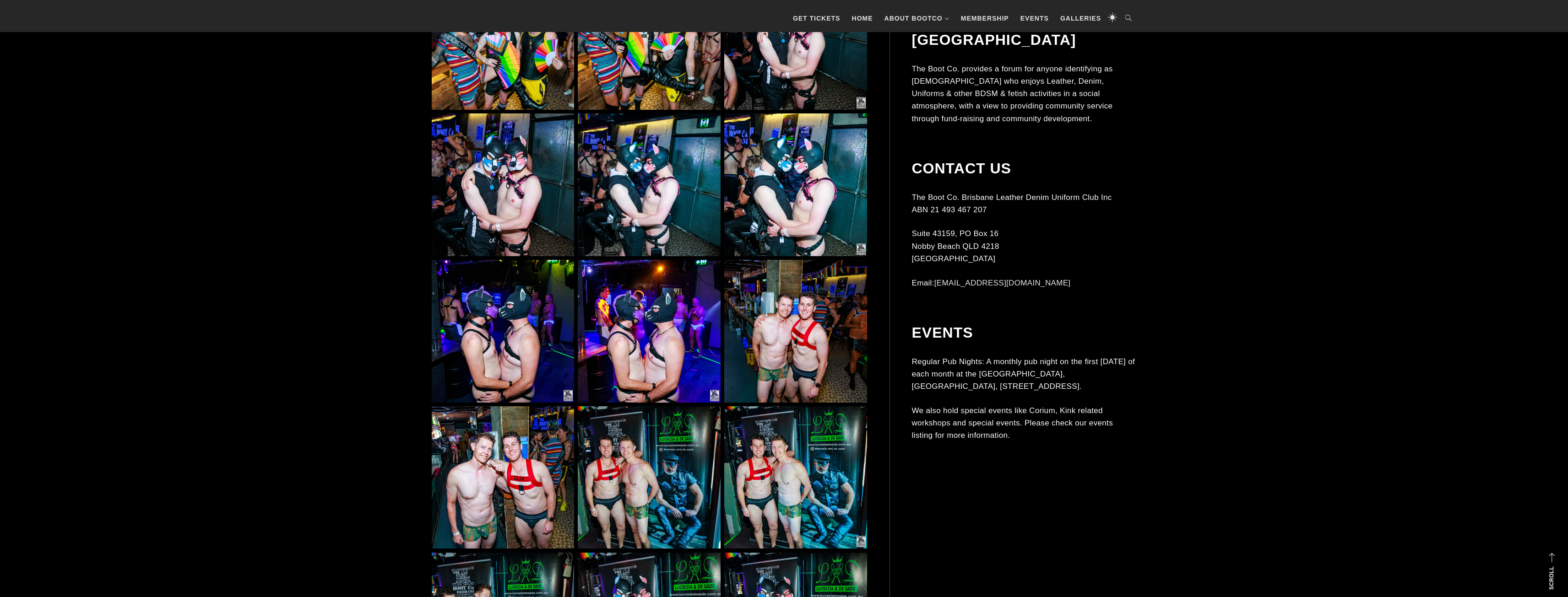
click at [798, 296] on img at bounding box center [795, 331] width 142 height 142
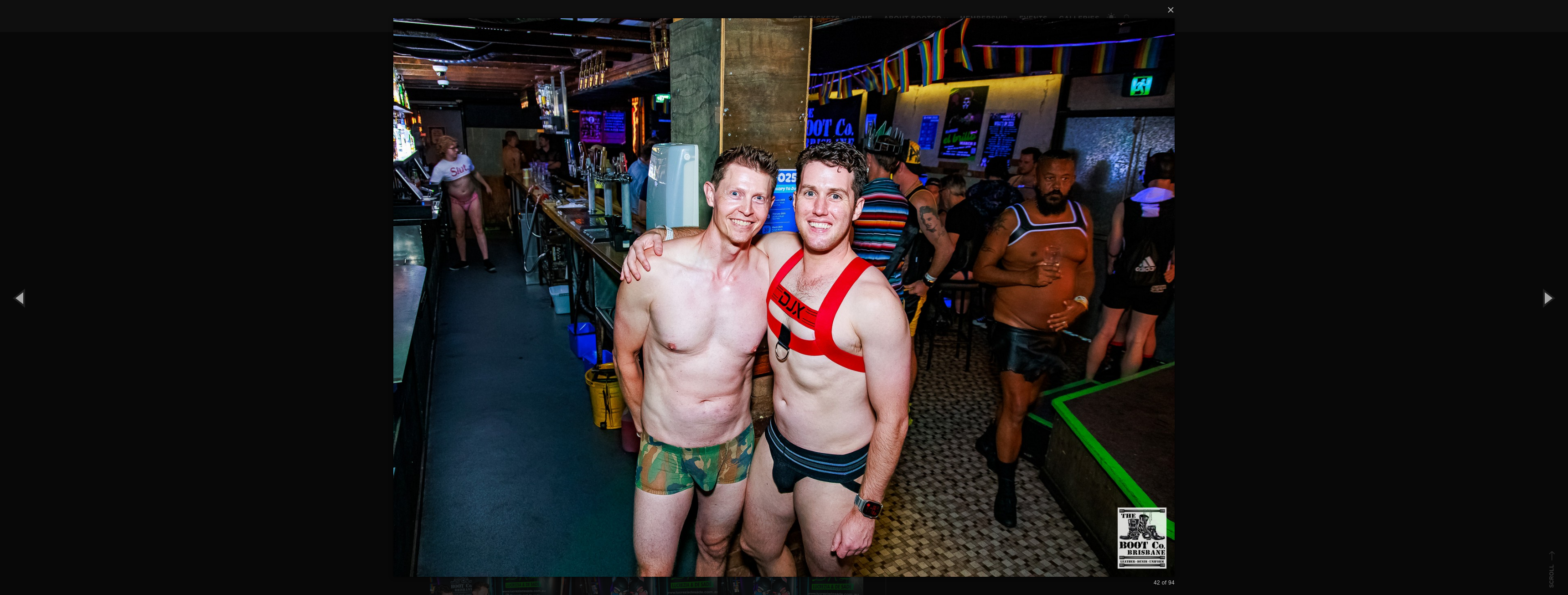
click at [274, 224] on div "× 42 of 94 Loading..." at bounding box center [784, 297] width 1568 height 595
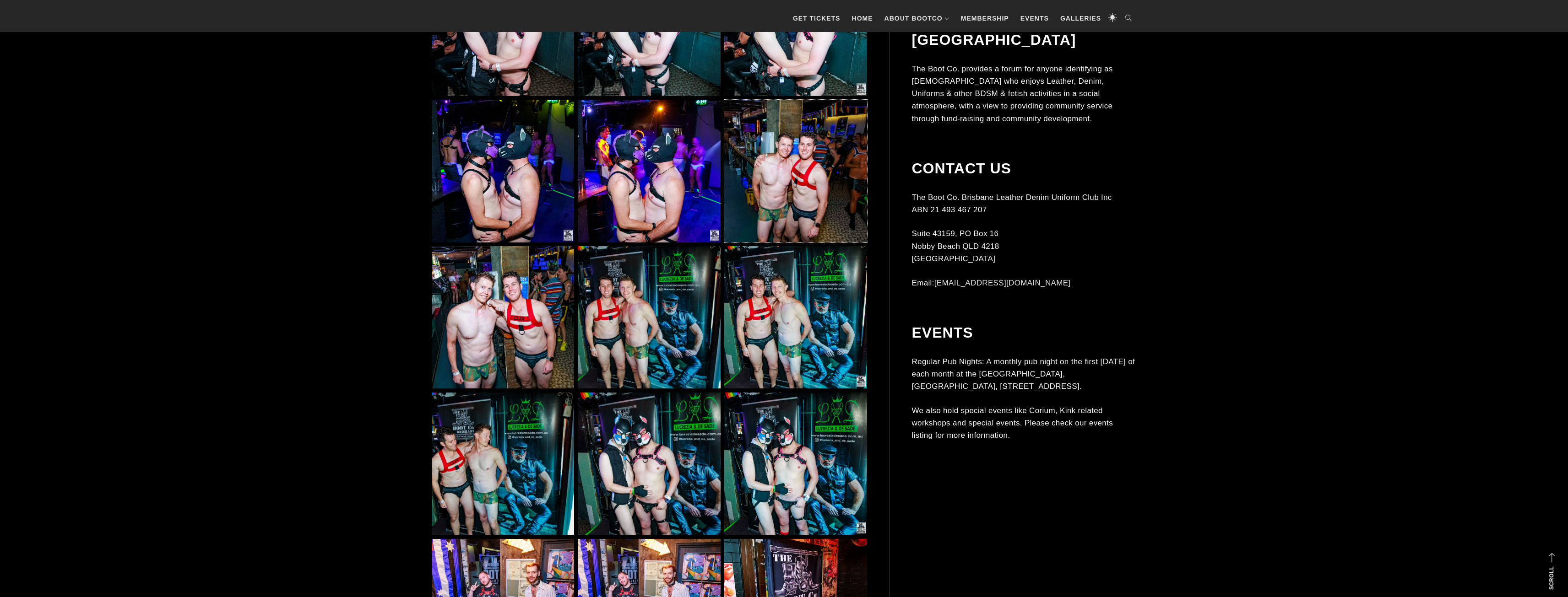
scroll to position [2608, 0]
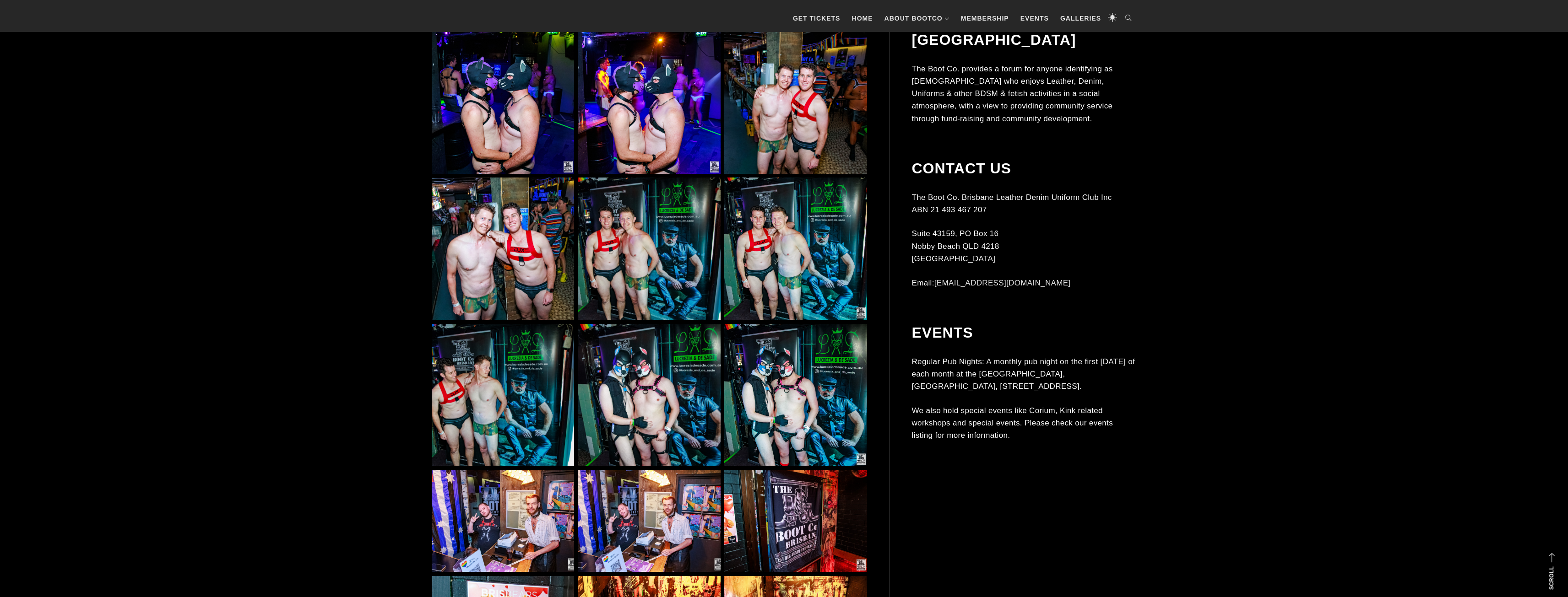
click at [479, 356] on img at bounding box center [502, 395] width 142 height 142
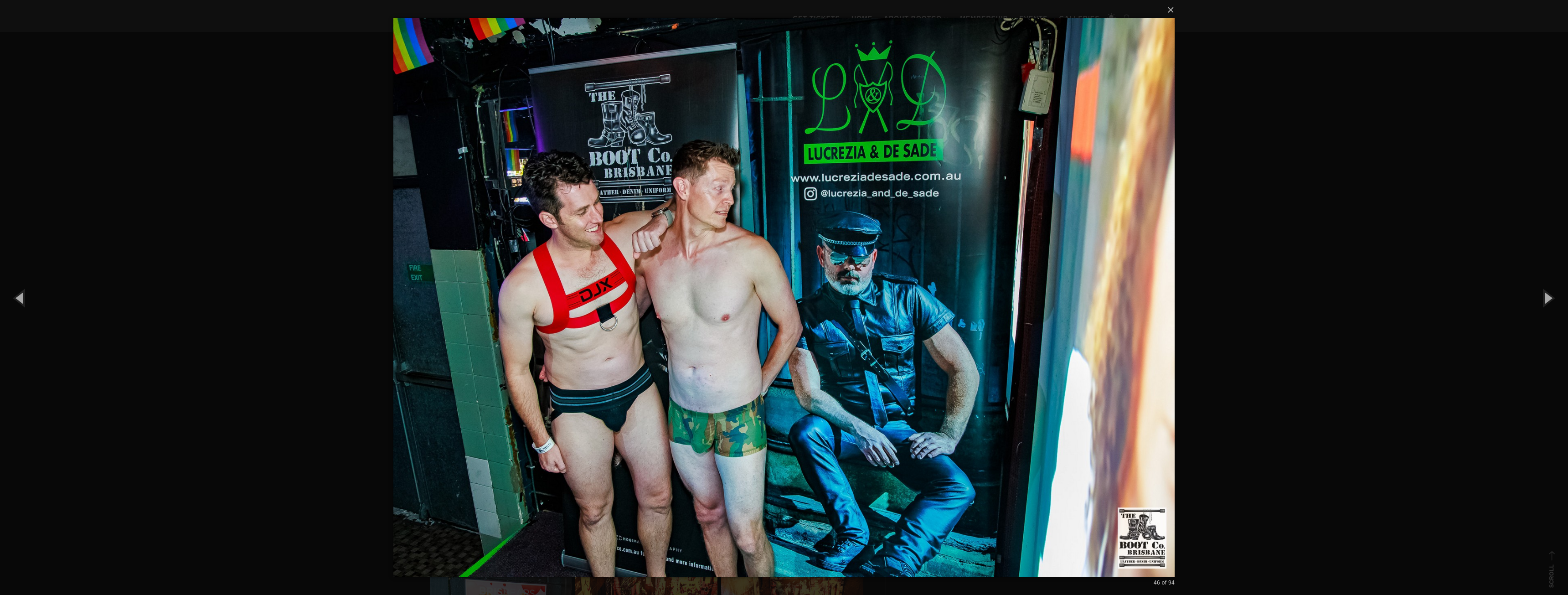
click at [355, 222] on div "× 46 of 94 Loading..." at bounding box center [784, 297] width 1568 height 595
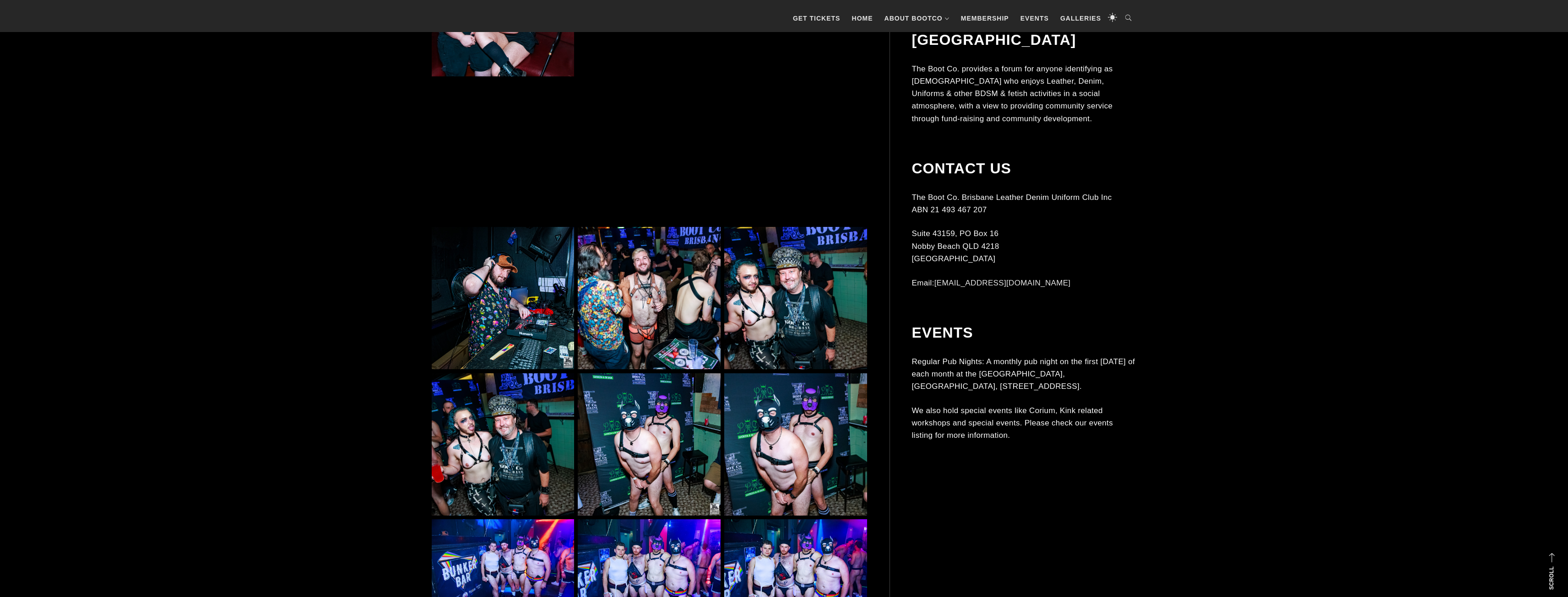
scroll to position [4353, 0]
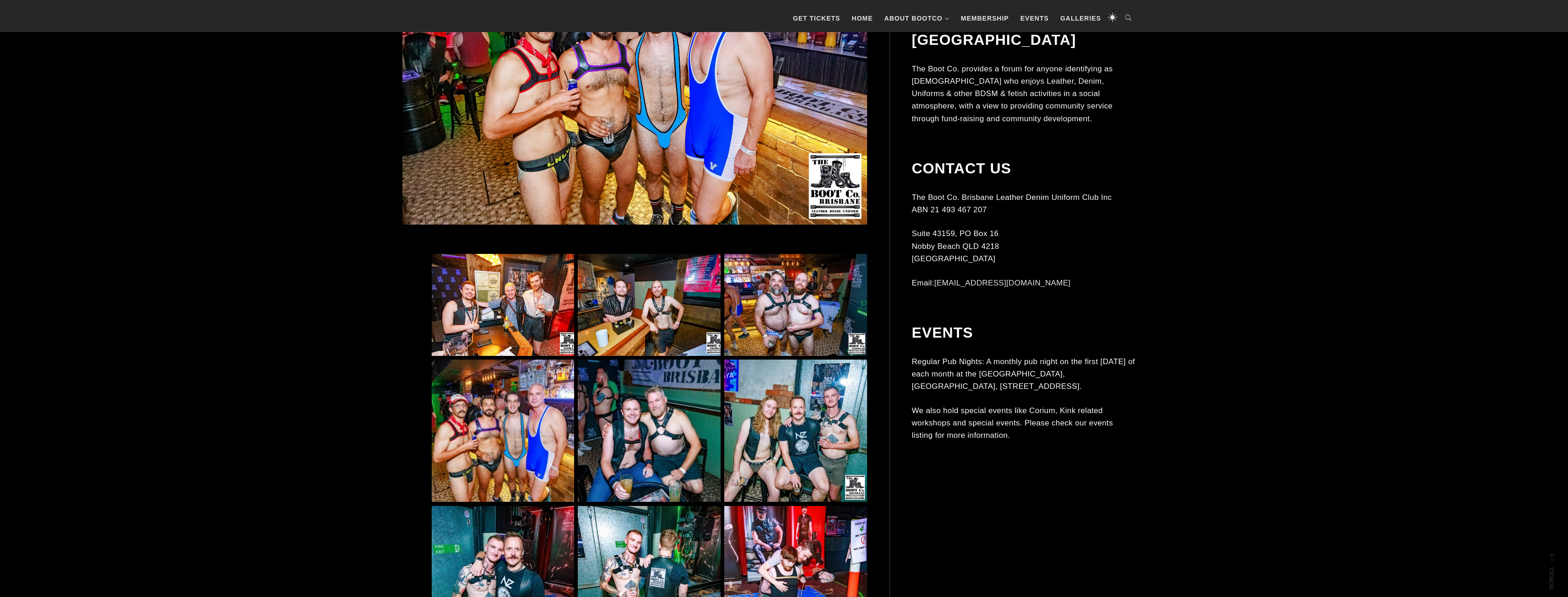
scroll to position [504, 0]
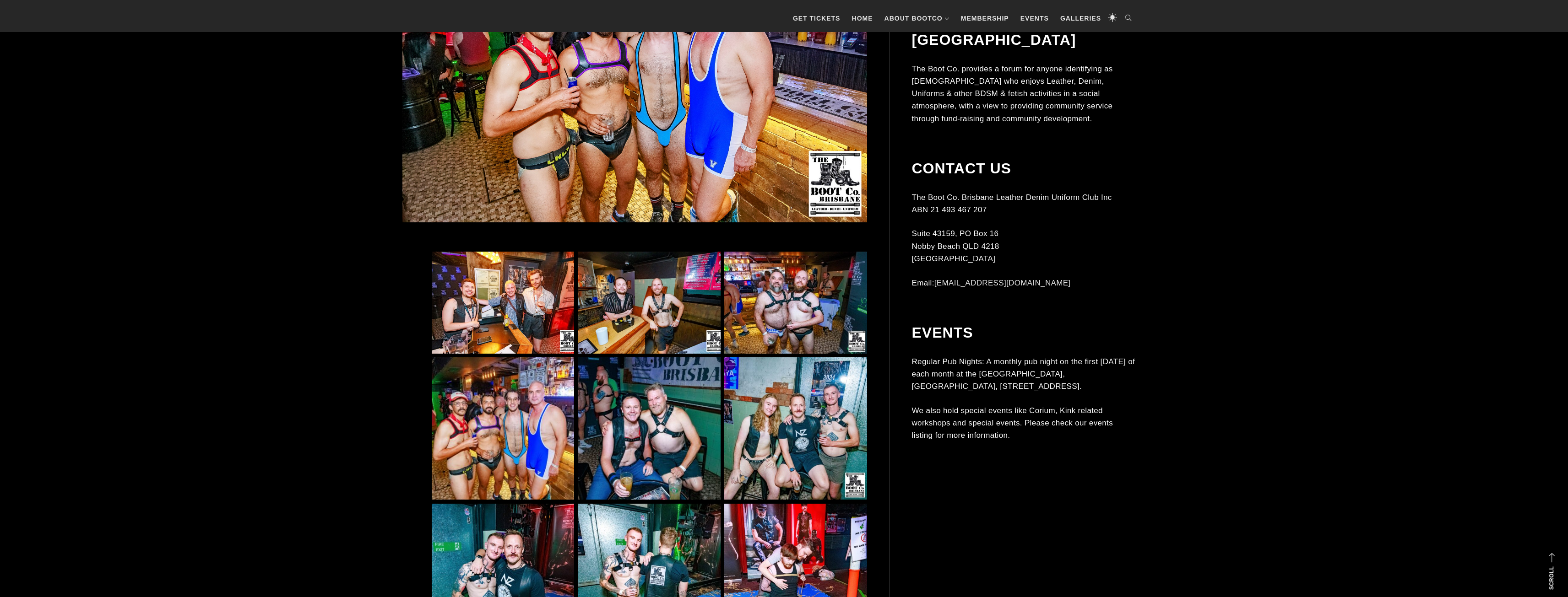
click at [503, 460] on img at bounding box center [502, 428] width 142 height 142
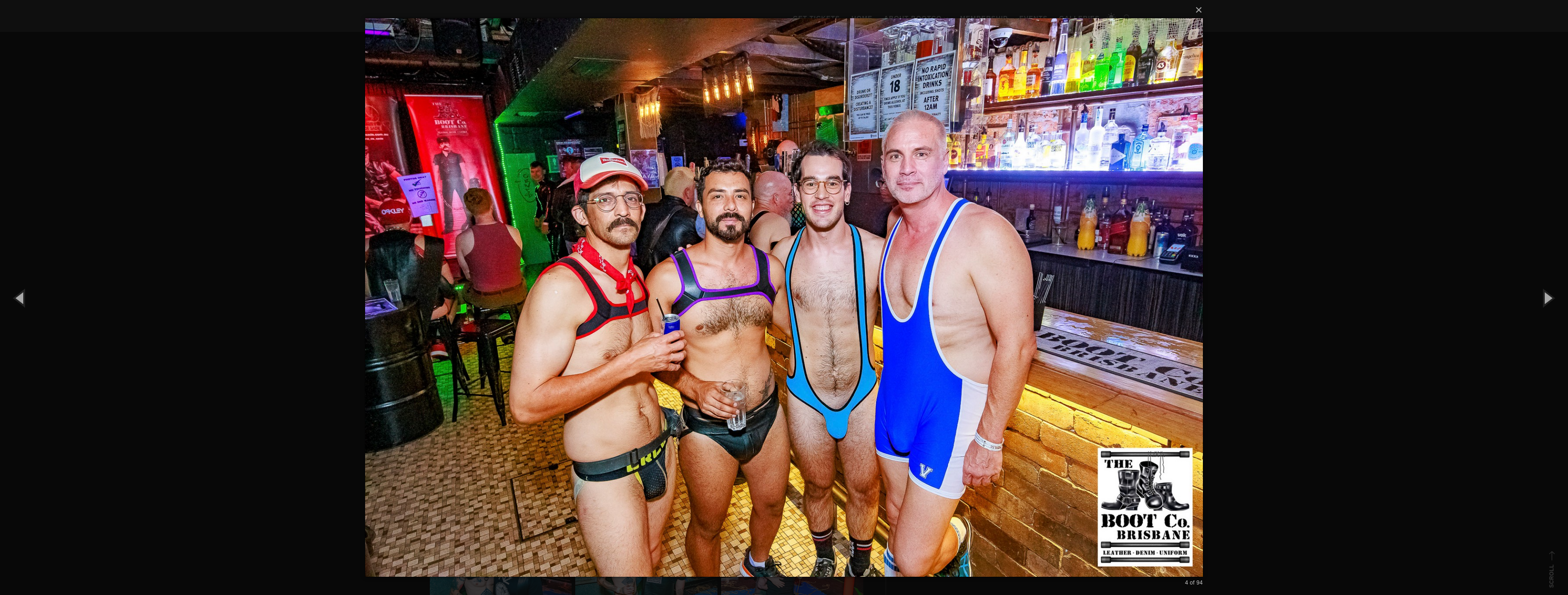
click at [292, 252] on div "× 4 of 94 Loading..." at bounding box center [784, 297] width 1568 height 595
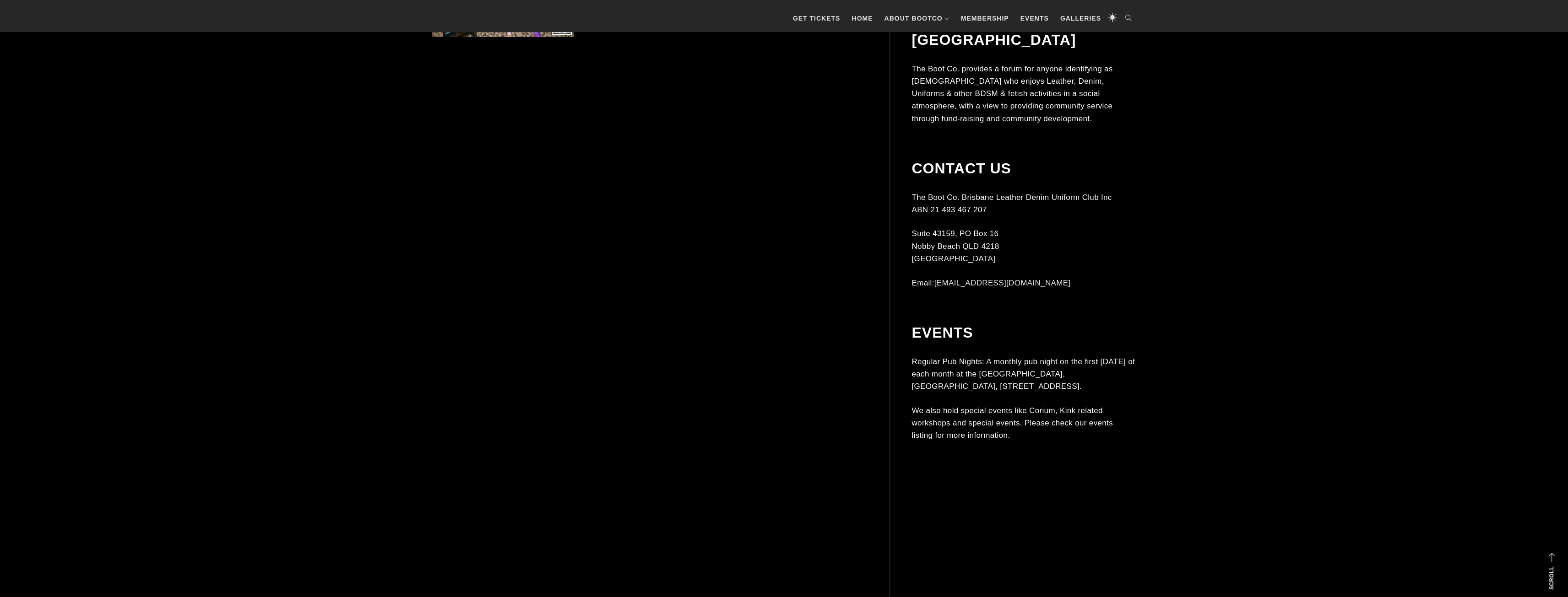
scroll to position [2974, 0]
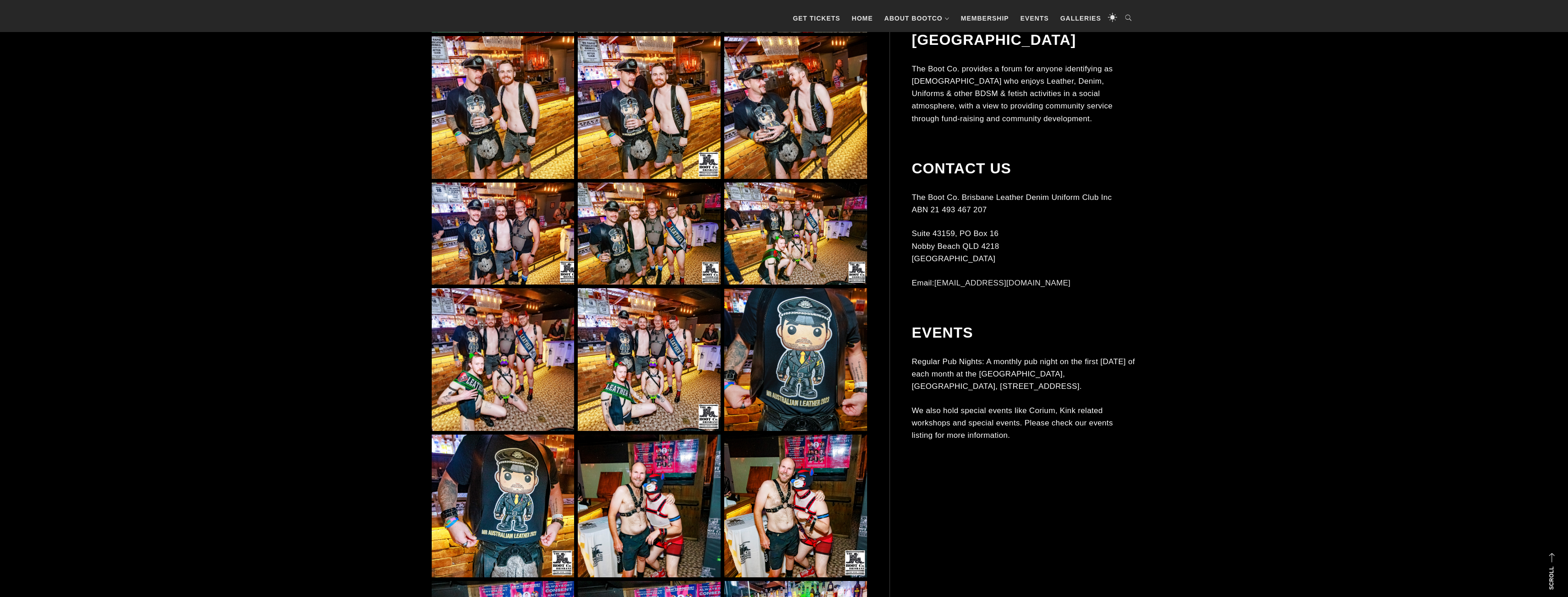
click at [520, 367] on img at bounding box center [502, 359] width 142 height 142
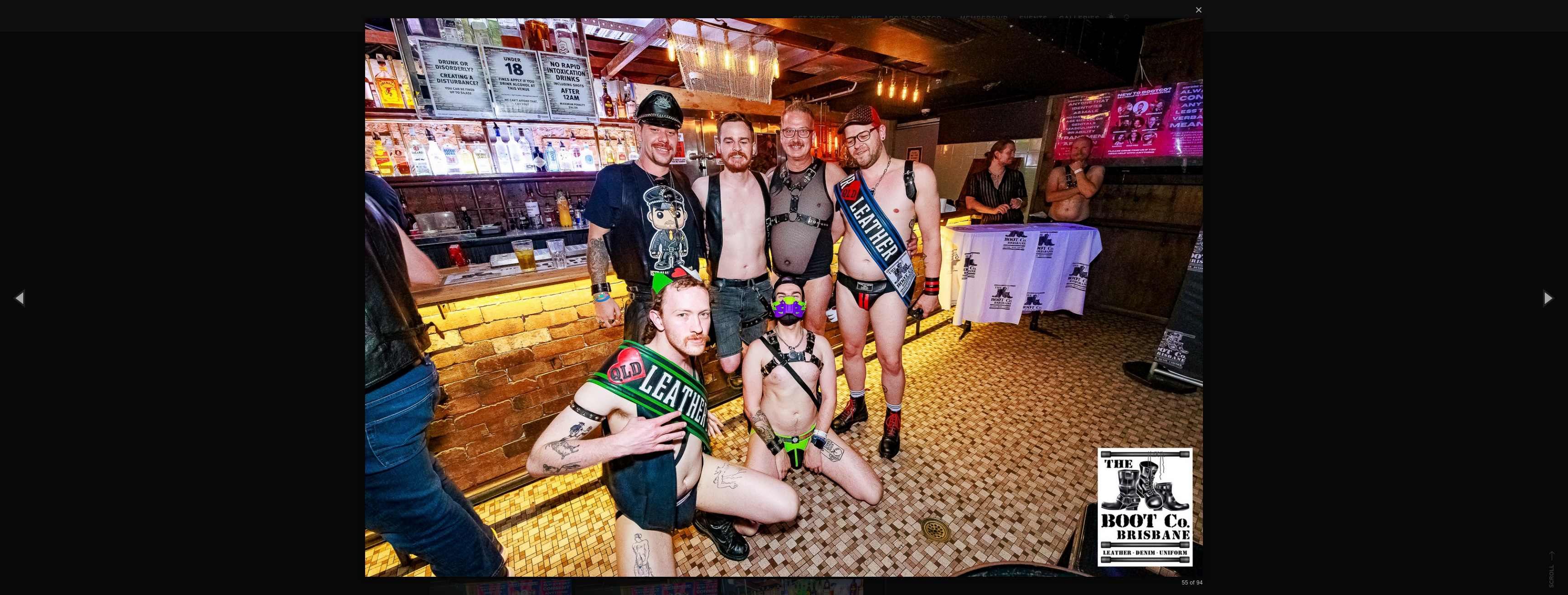
click at [346, 316] on div "× 55 of 94 Loading..." at bounding box center [784, 297] width 1568 height 595
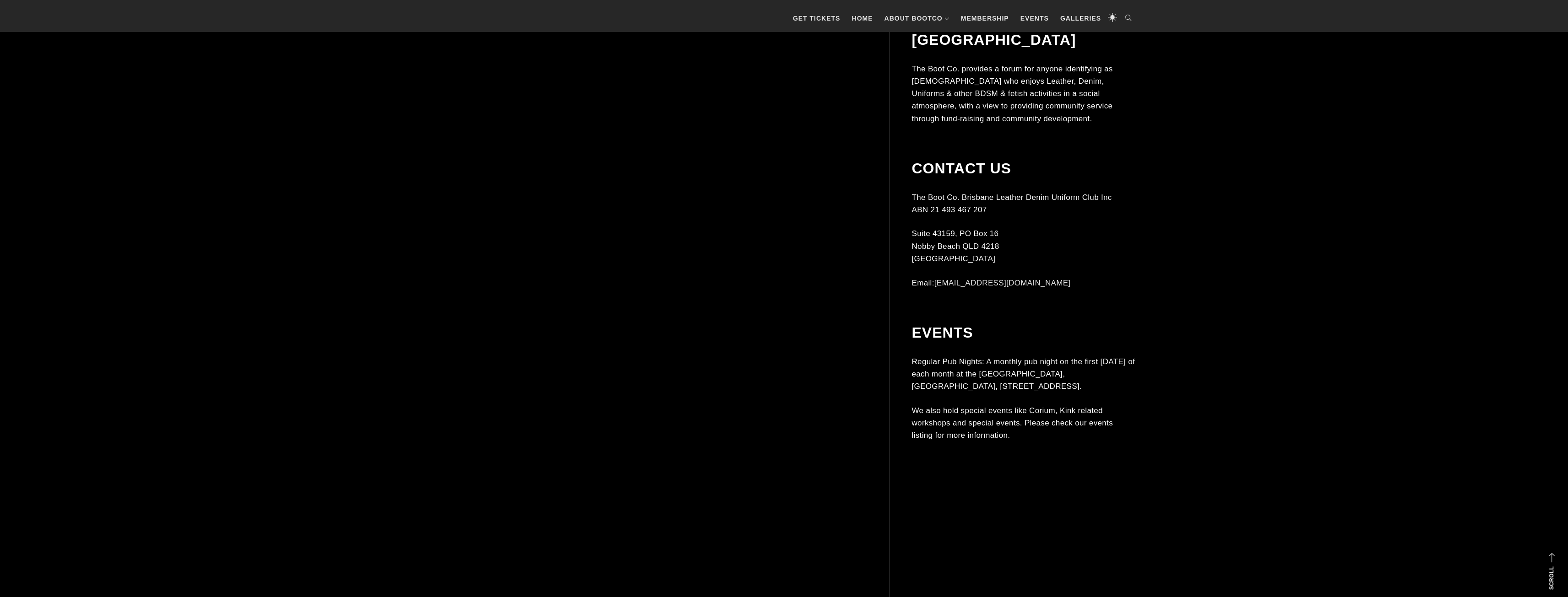
scroll to position [4713, 0]
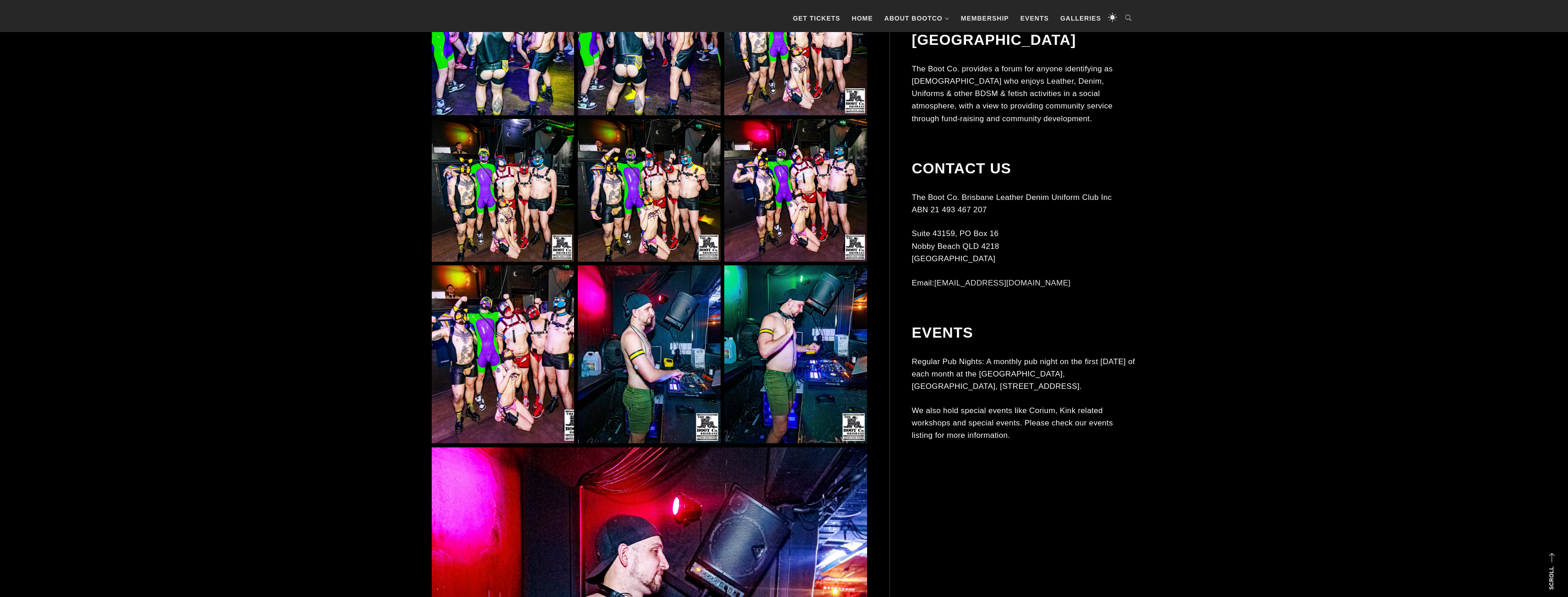
click at [803, 172] on img at bounding box center [795, 190] width 142 height 142
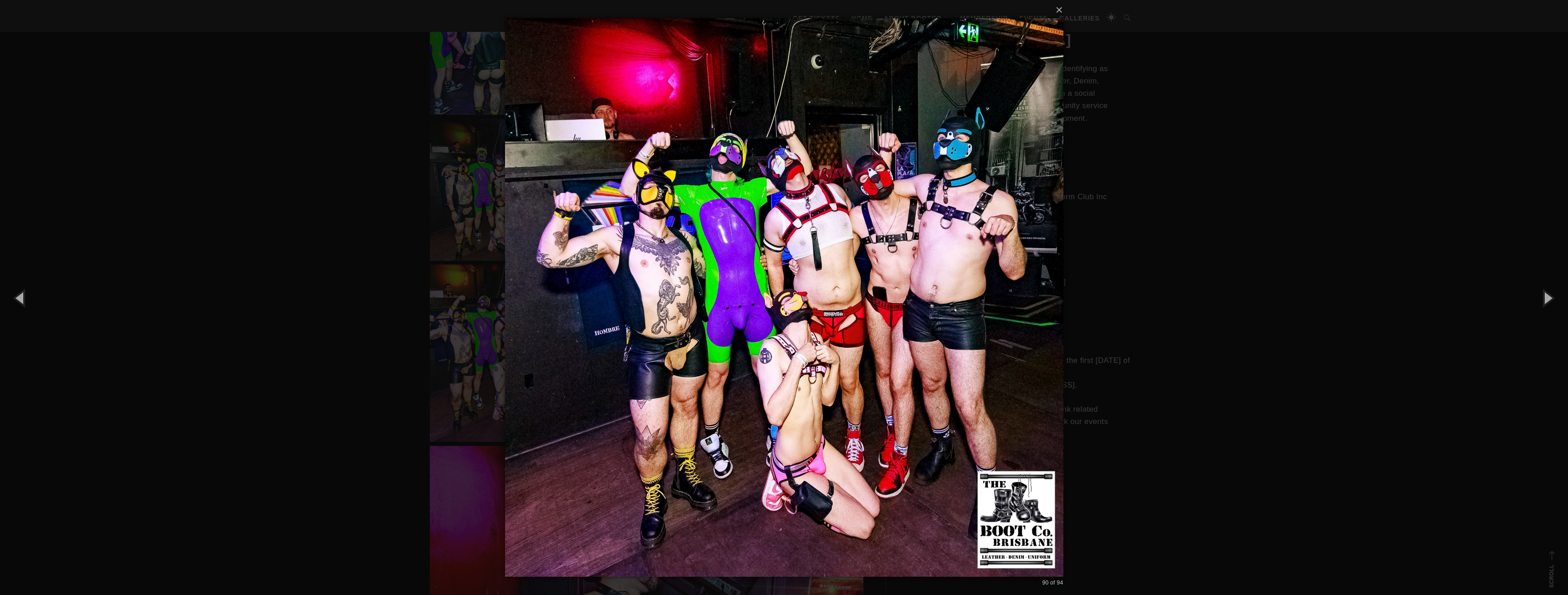
click at [340, 205] on div "× 90 of 94 Loading..." at bounding box center [784, 297] width 1568 height 595
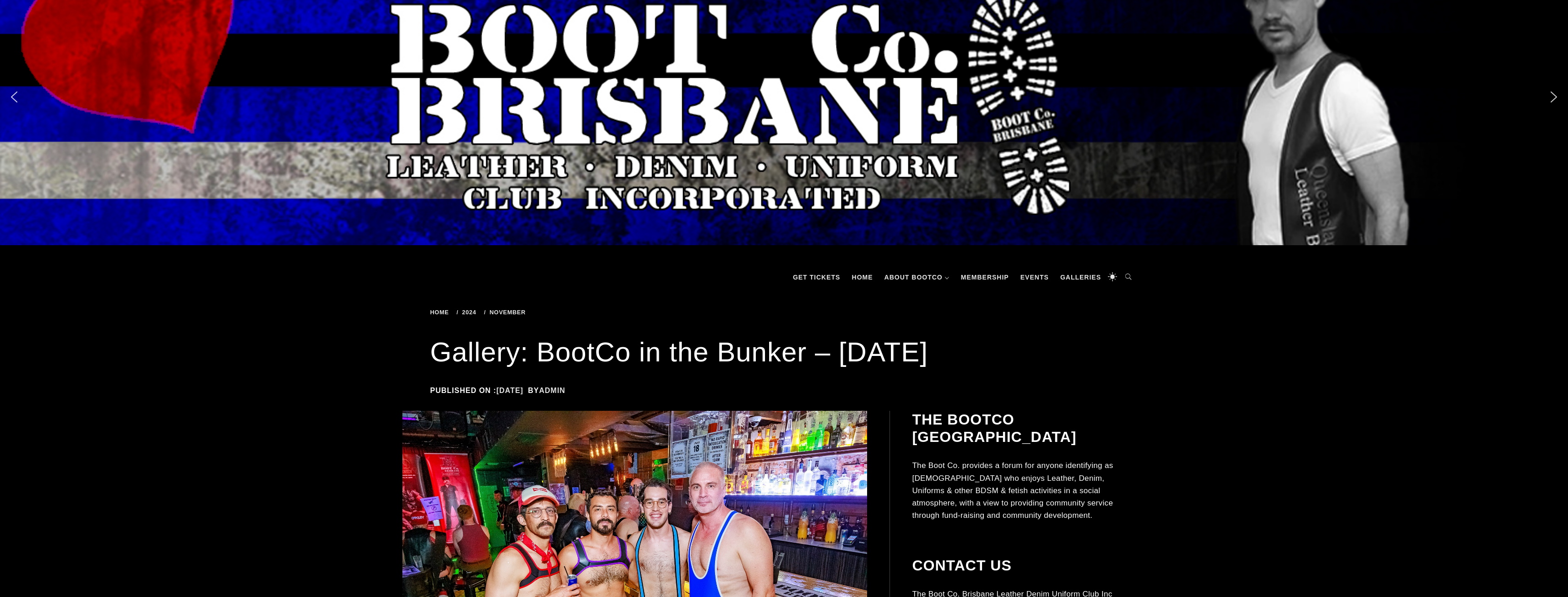
scroll to position [0, 0]
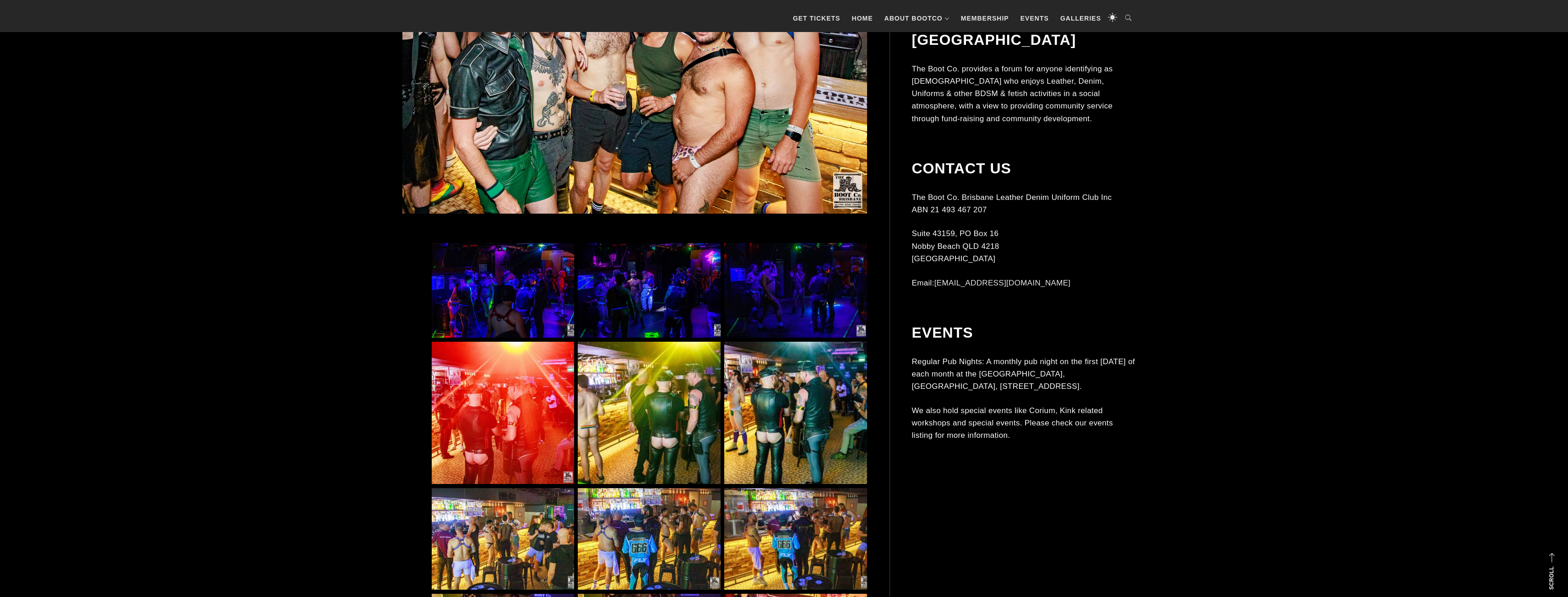
scroll to position [549, 0]
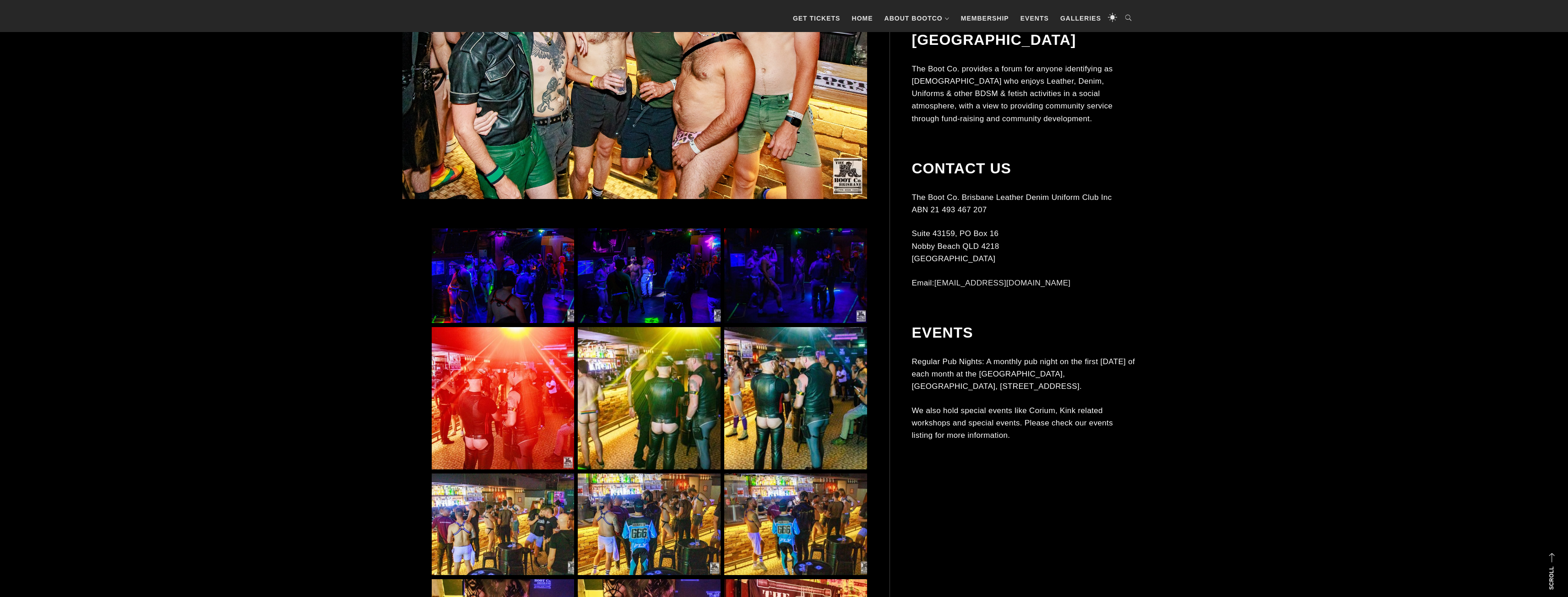
click at [650, 269] on img at bounding box center [649, 276] width 142 height 95
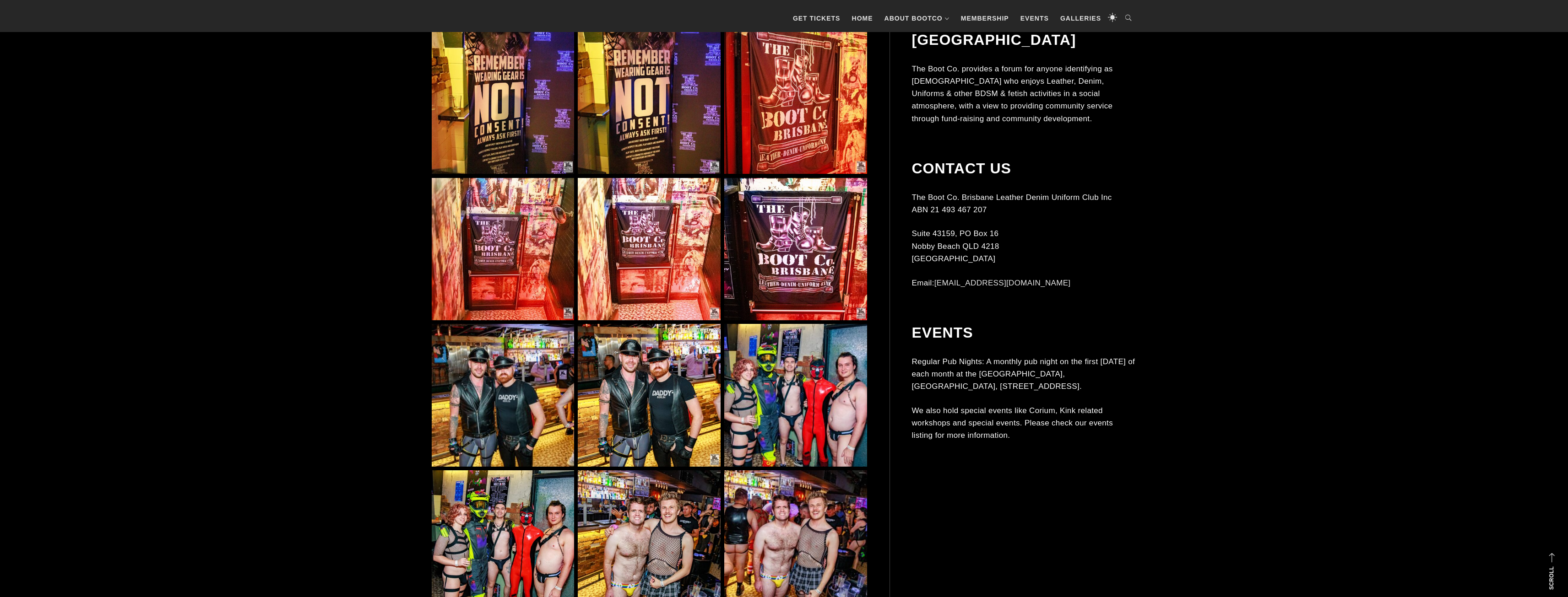
scroll to position [1098, 0]
drag, startPoint x: 809, startPoint y: 420, endPoint x: 801, endPoint y: 425, distance: 9.4
click at [808, 420] on img at bounding box center [795, 394] width 142 height 142
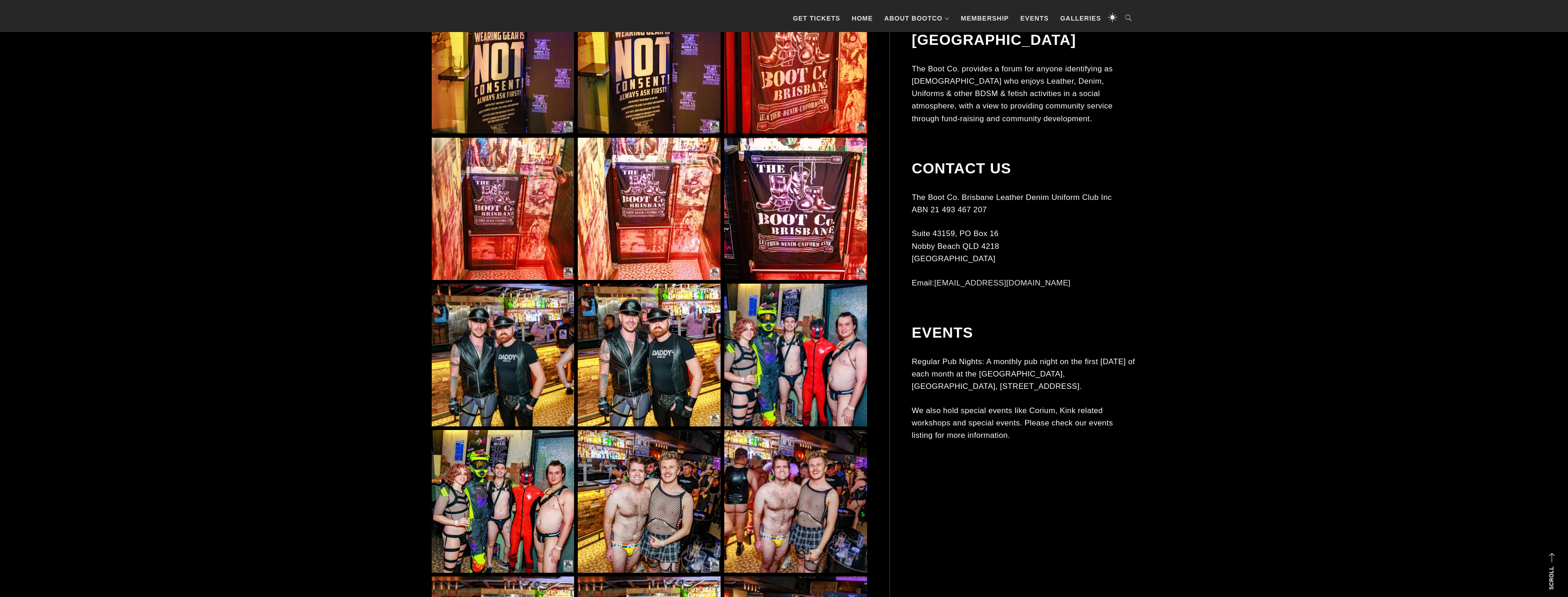
scroll to position [1190, 0]
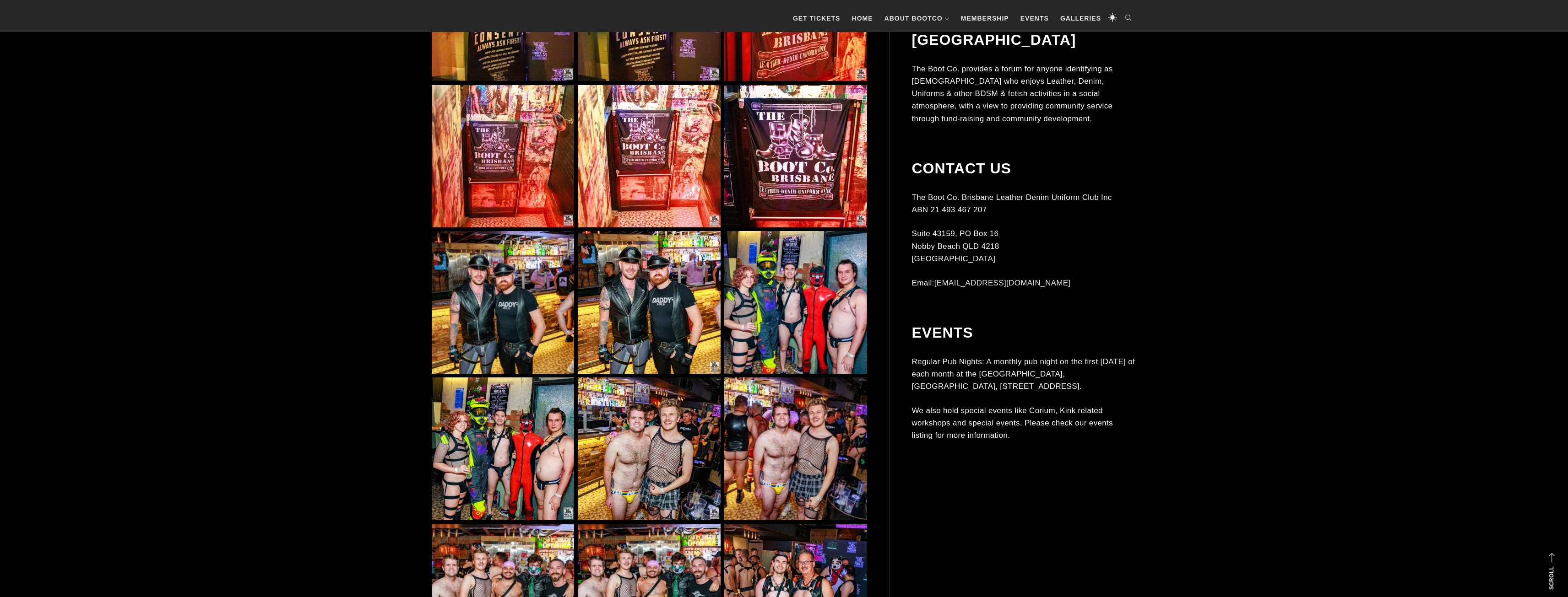
drag, startPoint x: 793, startPoint y: 335, endPoint x: 378, endPoint y: 382, distance: 417.7
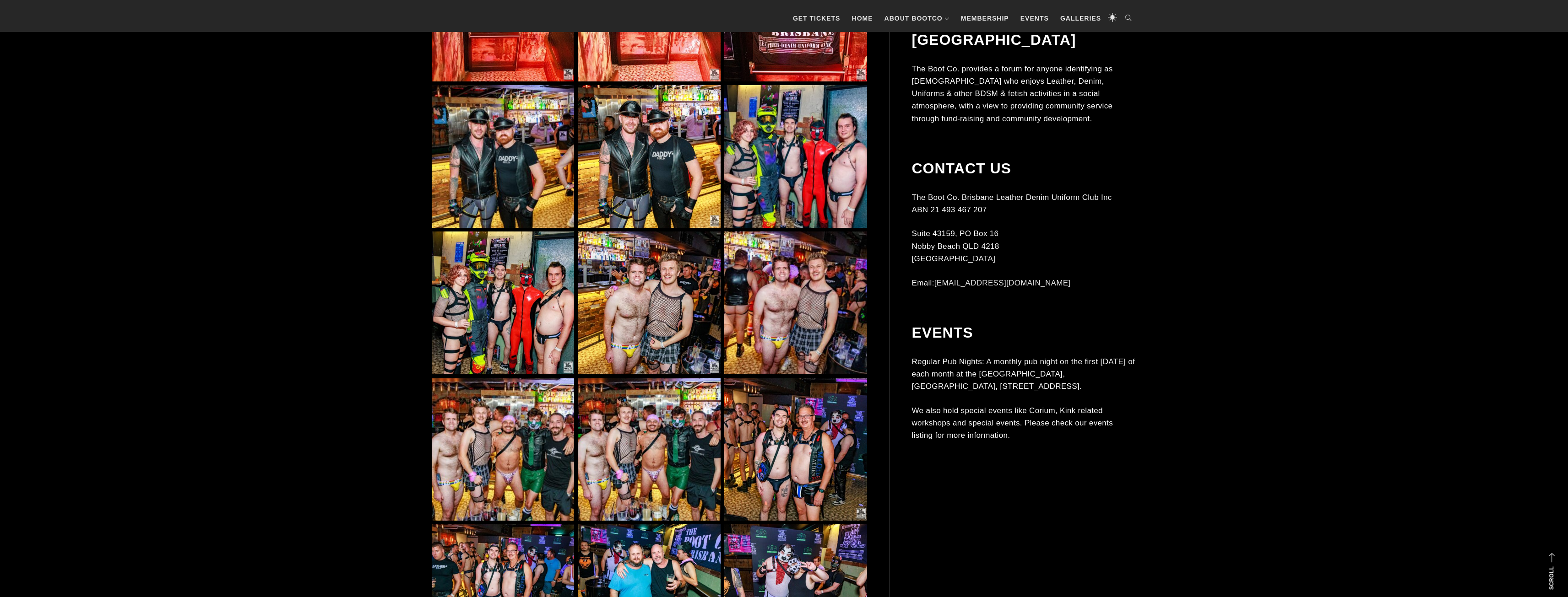
scroll to position [1373, 0]
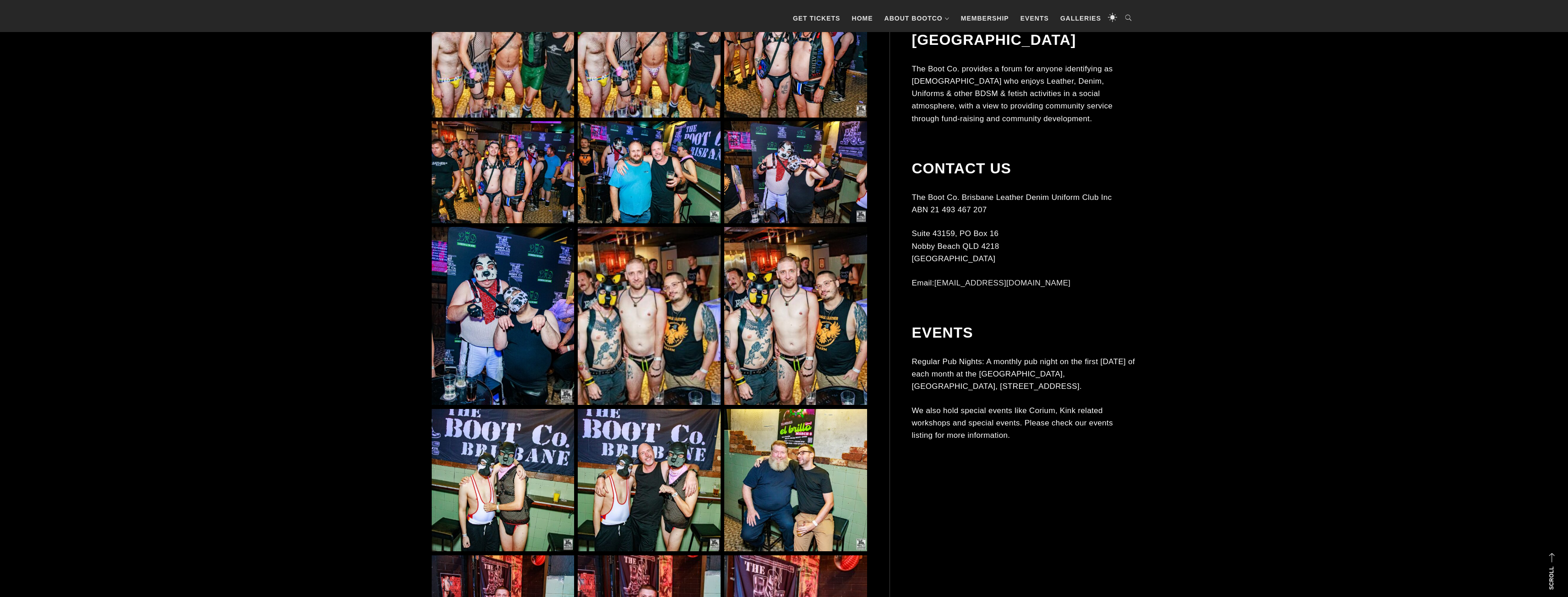
scroll to position [1602, 0]
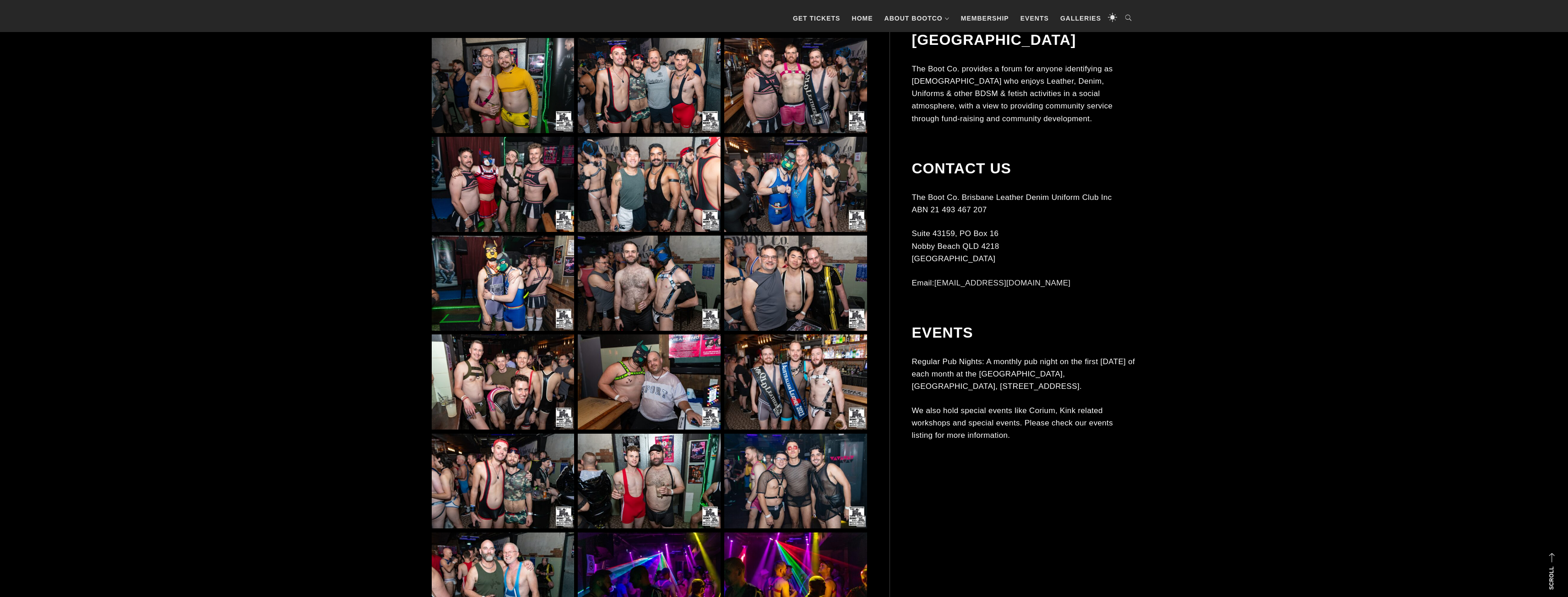
scroll to position [732, 0]
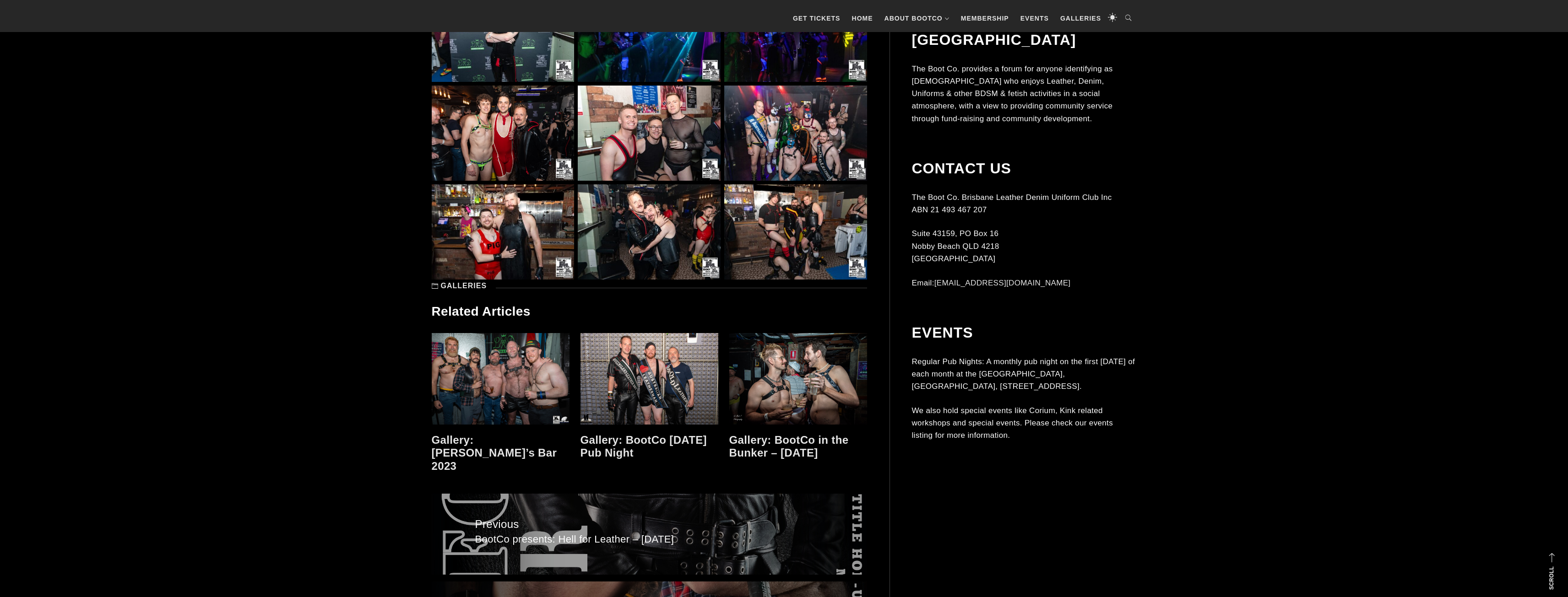
scroll to position [1968, 0]
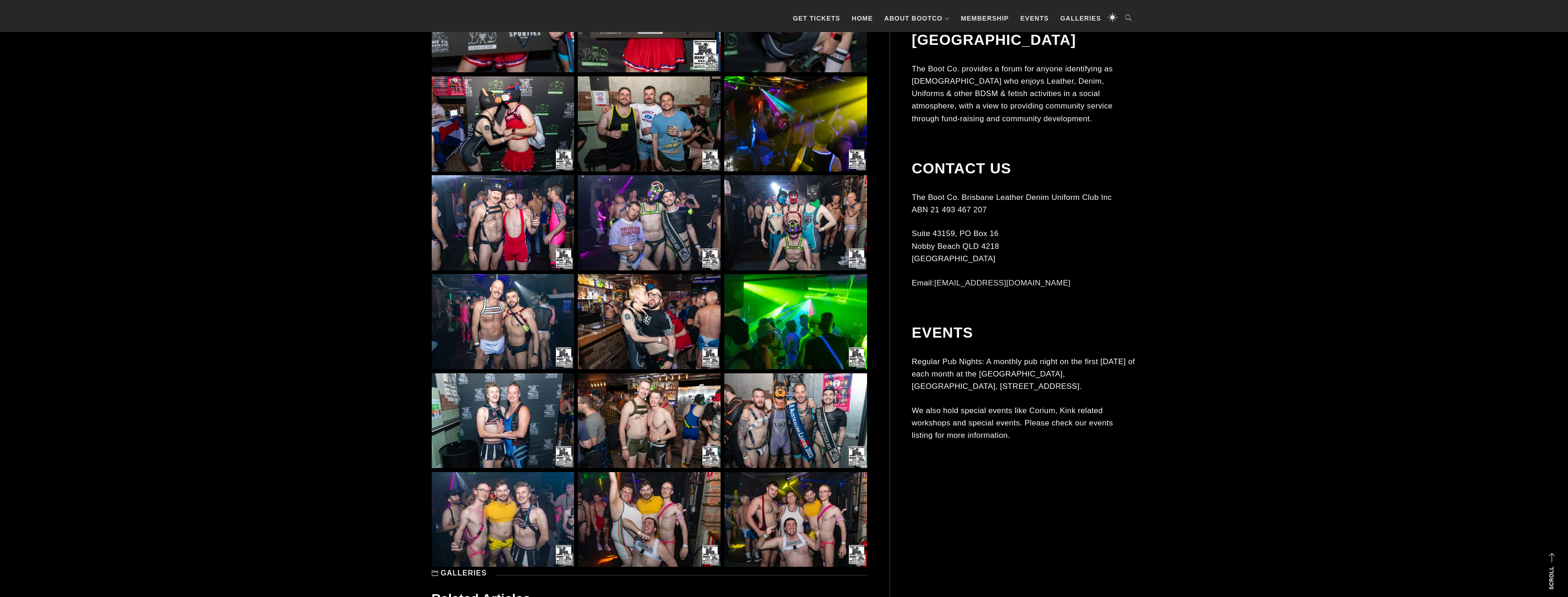
scroll to position [2013, 0]
